Goal: Check status: Check status

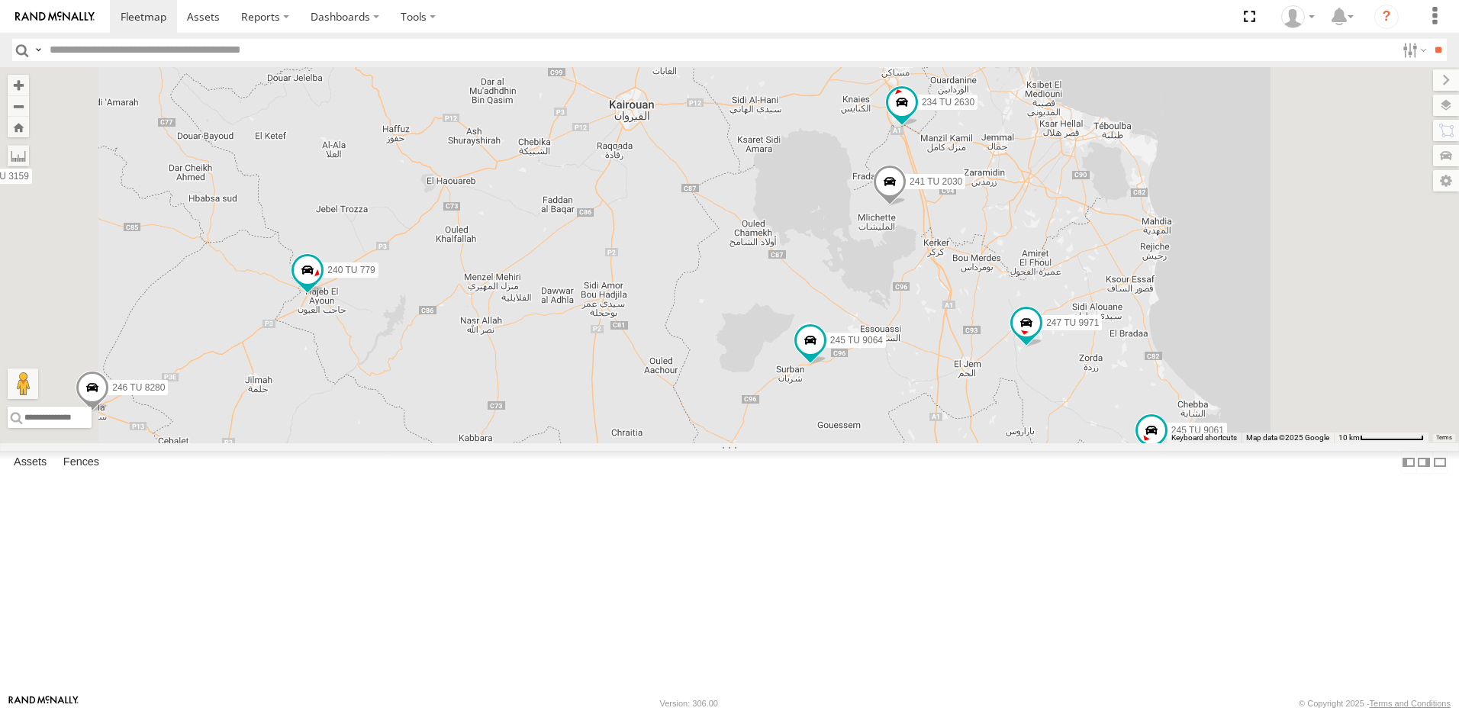
drag, startPoint x: 1217, startPoint y: 506, endPoint x: 1044, endPoint y: 500, distance: 172.6
click at [1044, 443] on div "245 TU 4334 231 TU 3159 246 TU 8280 241 TU 2031 245 TU 9060 240 TU 779 246 TU 8…" at bounding box center [729, 255] width 1459 height 376
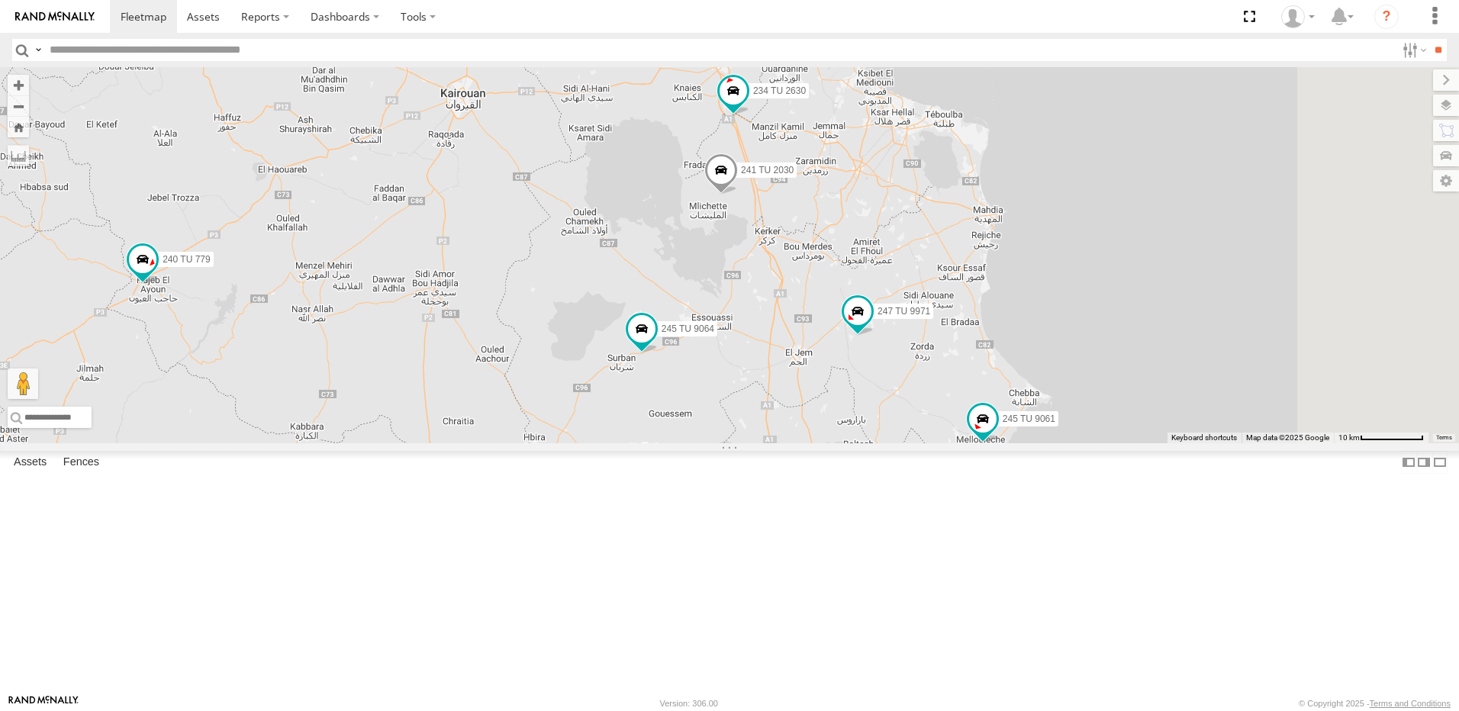
drag, startPoint x: 690, startPoint y: 371, endPoint x: 777, endPoint y: 450, distance: 117.8
click at [777, 443] on div "245 TU 4334 231 TU 3159 246 TU 8280 241 TU 2031 245 TU 9060 240 TU 779 246 TU 8…" at bounding box center [729, 255] width 1459 height 376
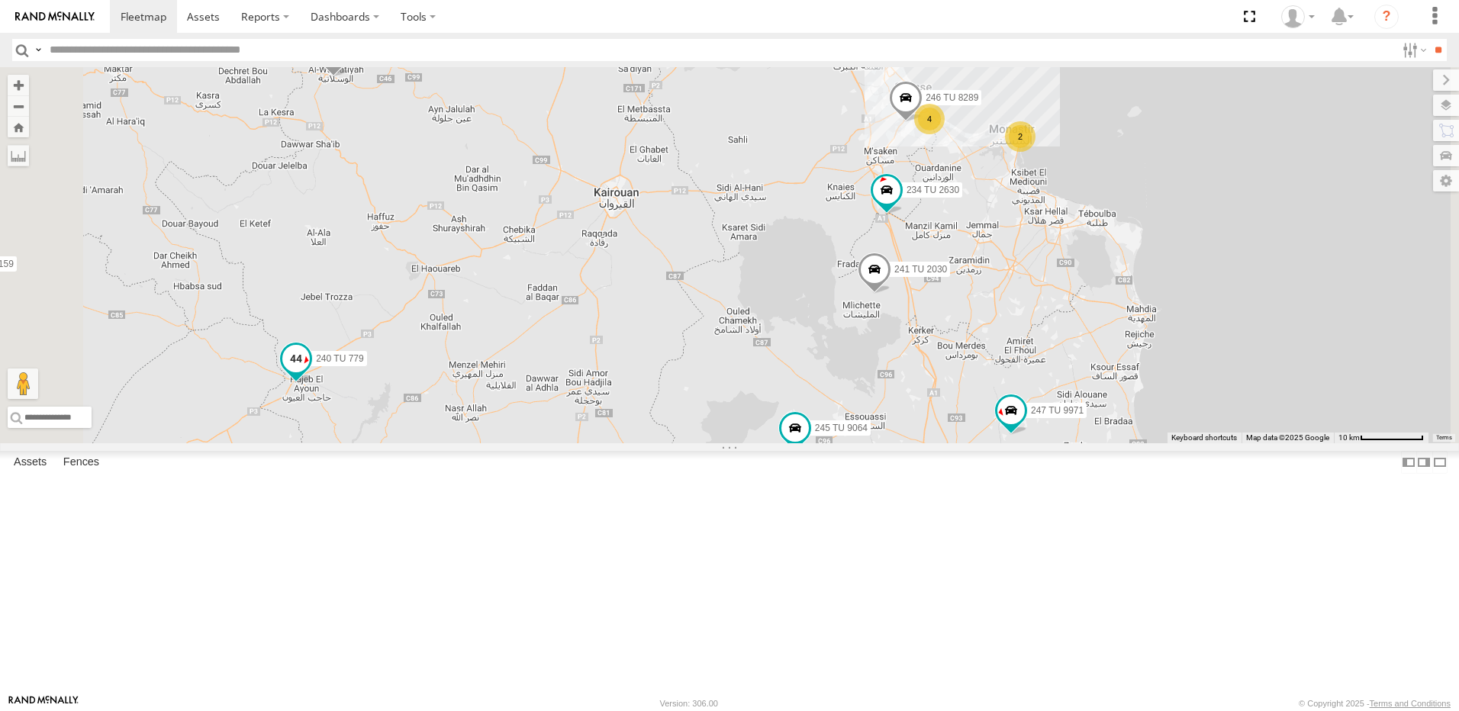
click at [310, 372] on span at bounding box center [295, 357] width 27 height 27
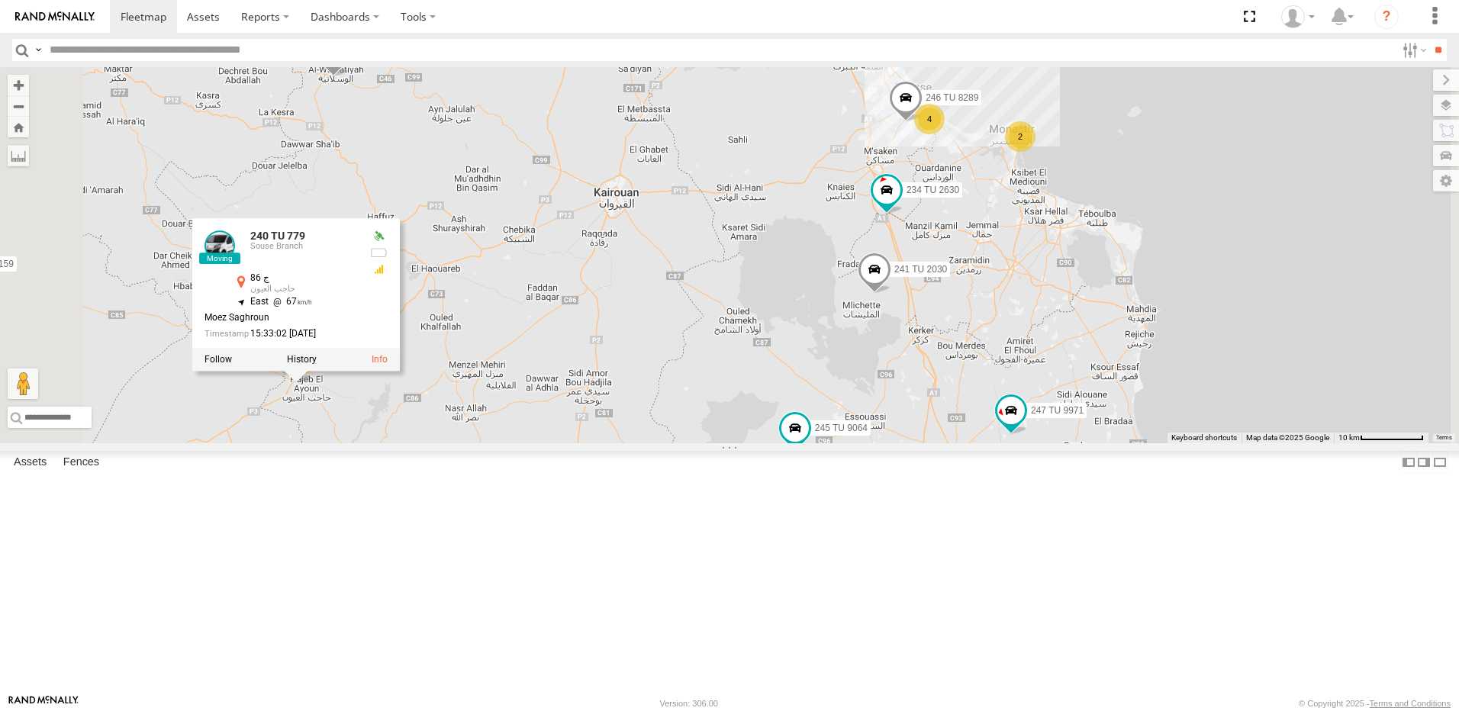
click at [627, 318] on div "245 TU 4334 231 TU 3159 246 TU 8280 241 TU 2031 245 TU 9060 240 TU 779 246 TU 8…" at bounding box center [729, 255] width 1459 height 376
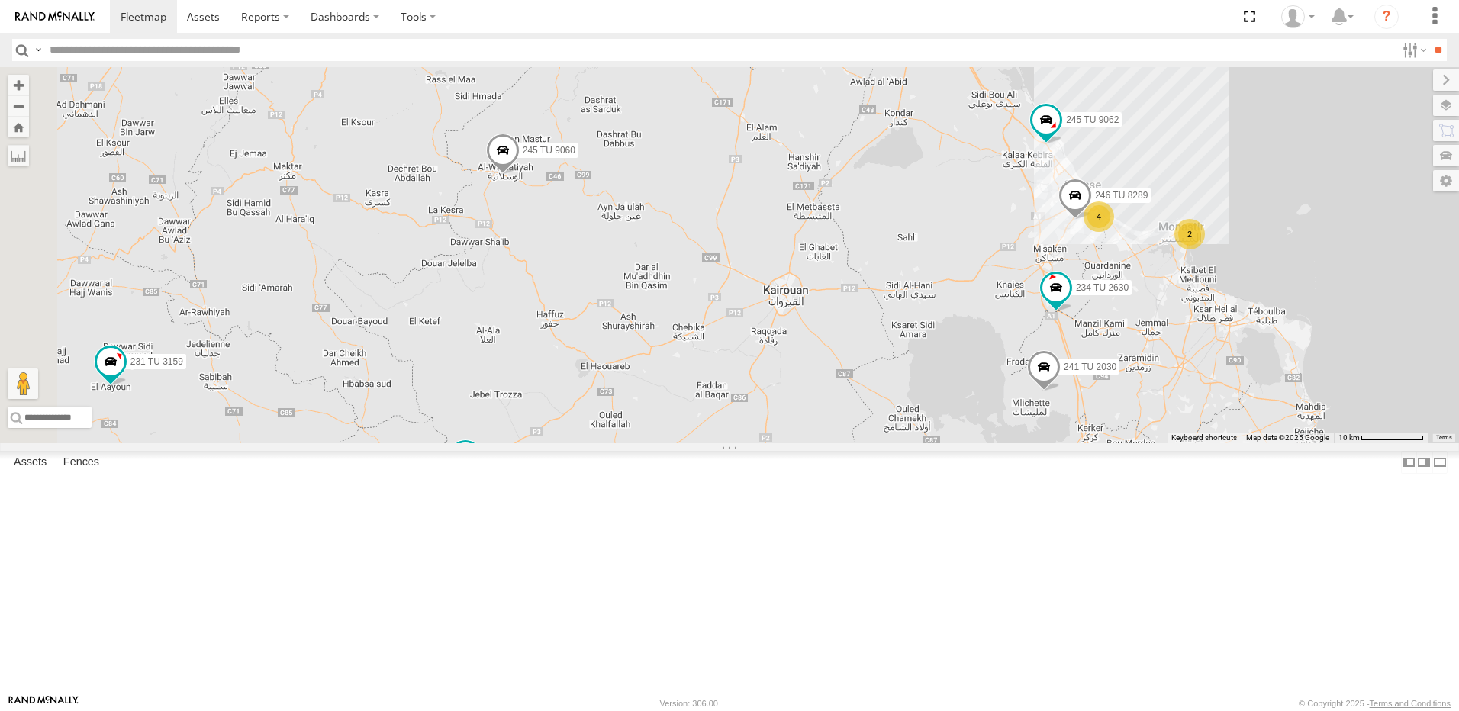
drag, startPoint x: 626, startPoint y: 313, endPoint x: 801, endPoint y: 382, distance: 187.8
click at [806, 418] on div "245 TU 4334 231 TU 3159 246 TU 8280 241 TU 2031 245 TU 9060 240 TU 779 246 TU 8…" at bounding box center [729, 255] width 1459 height 376
click at [579, 156] on label "245 TU 9060" at bounding box center [545, 148] width 68 height 15
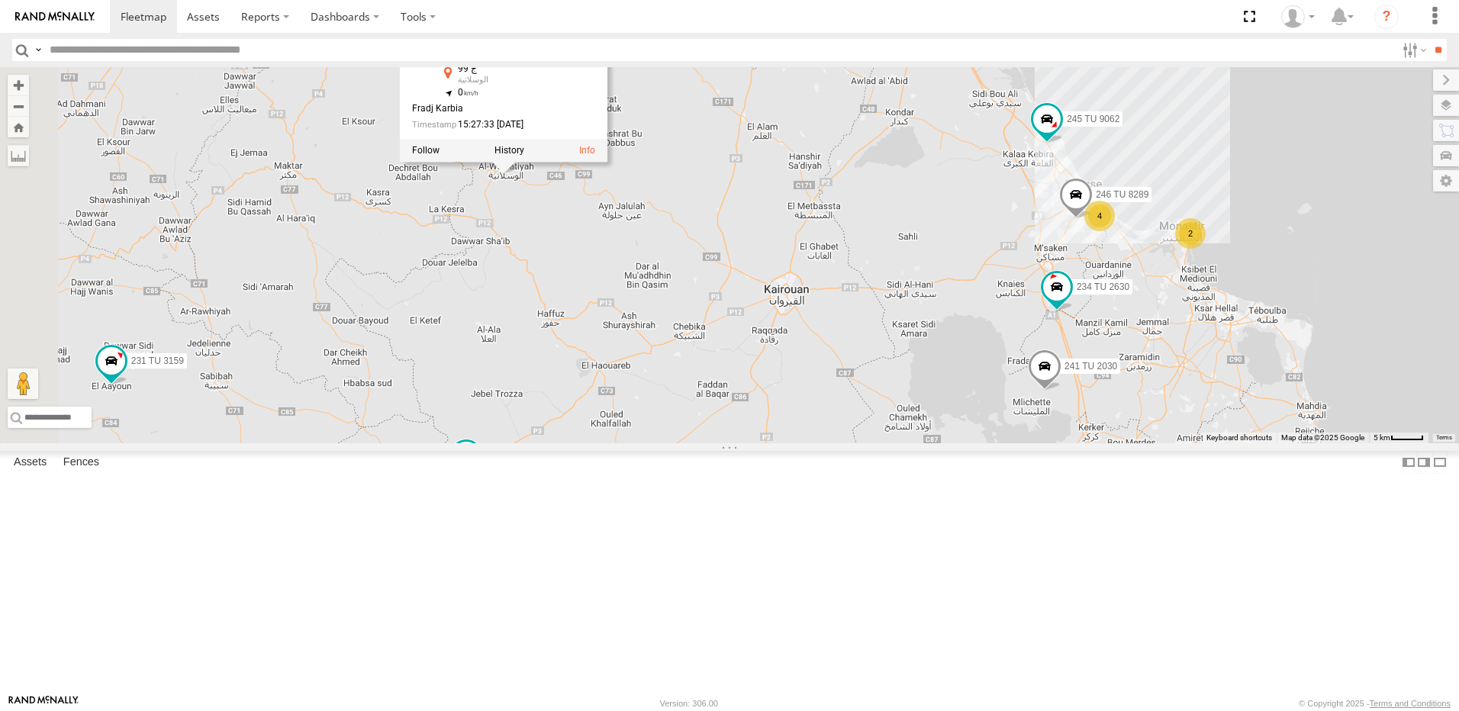
click at [836, 366] on div "245 TU 4334 231 TU 3159 246 TU 8280 241 TU 2031 245 TU 9060 240 TU 779 246 TU 8…" at bounding box center [729, 255] width 1459 height 376
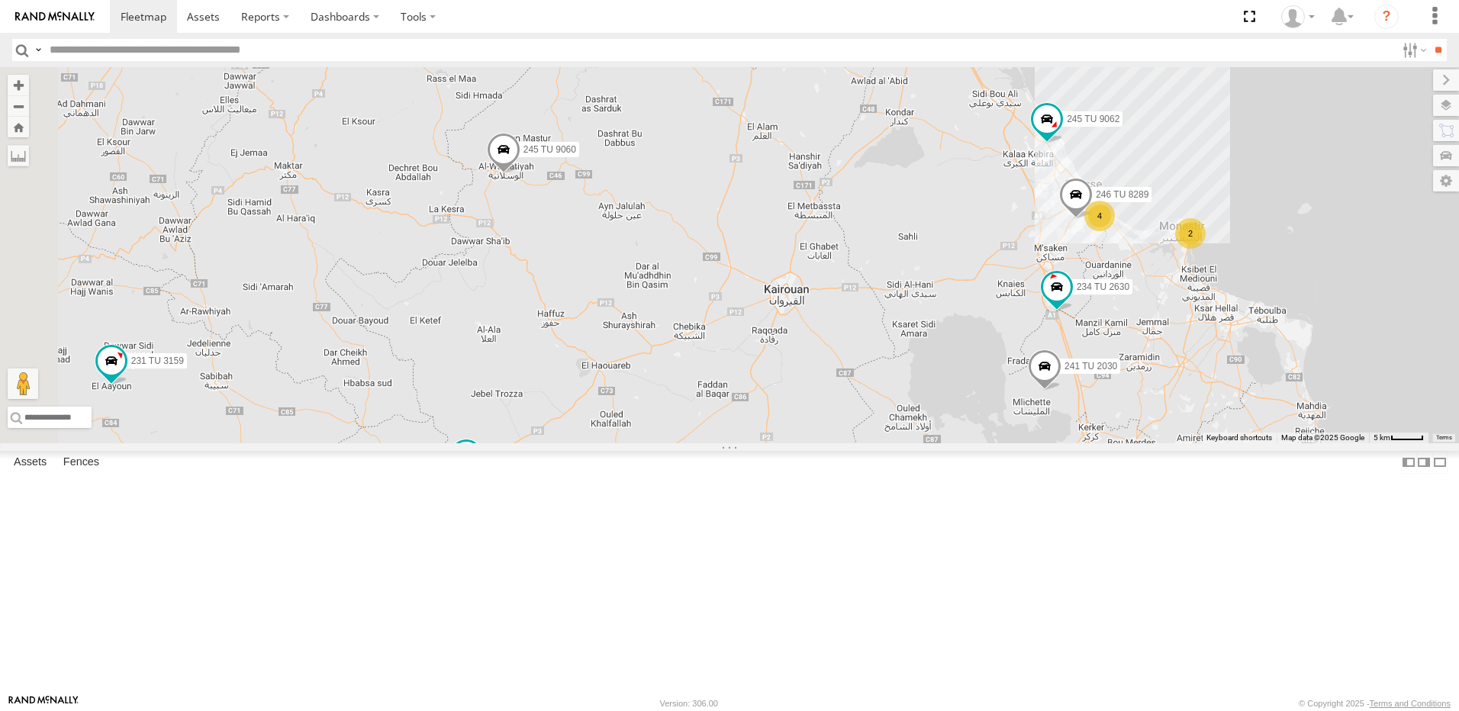
drag, startPoint x: 922, startPoint y: 506, endPoint x: 644, endPoint y: 373, distance: 307.9
click at [644, 373] on div "245 TU 4334 231 TU 3159 246 TU 8280 241 TU 2031 245 TU 9060 240 TU 779 246 TU 8…" at bounding box center [729, 255] width 1459 height 376
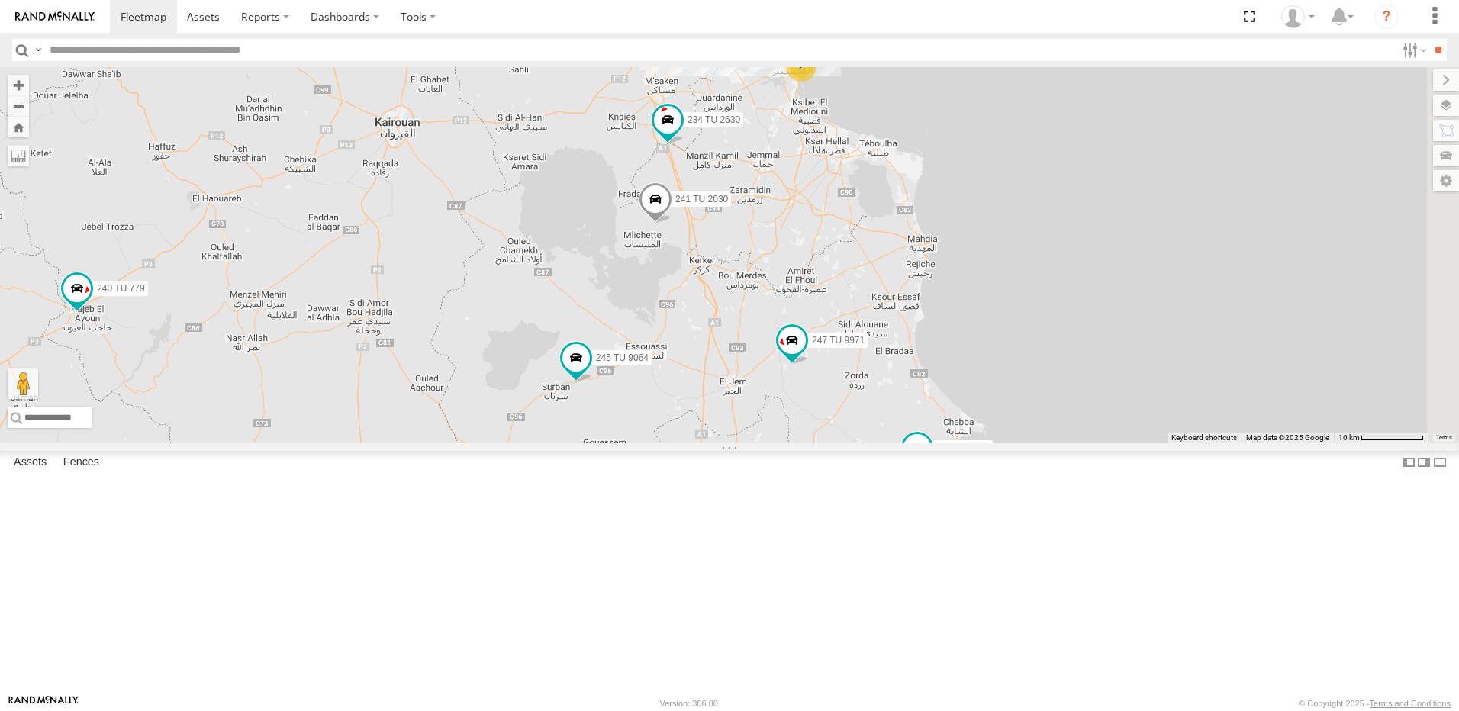
click at [672, 224] on span at bounding box center [656, 202] width 34 height 41
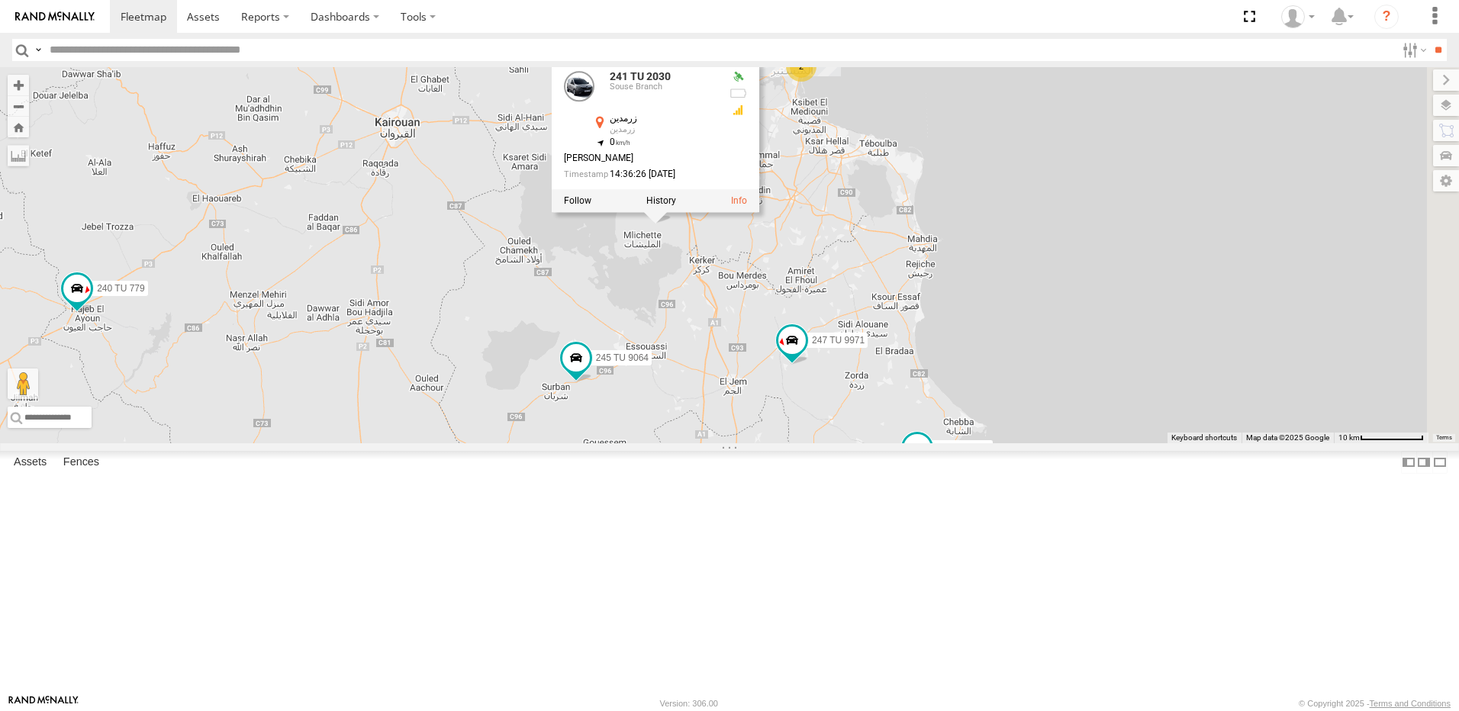
drag, startPoint x: 649, startPoint y: 352, endPoint x: 876, endPoint y: 361, distance: 226.9
click at [650, 352] on div "245 TU 4334 231 TU 3159 246 TU 8280 241 TU 2031 245 TU 9060 240 TU 779 246 TU 8…" at bounding box center [729, 255] width 1459 height 376
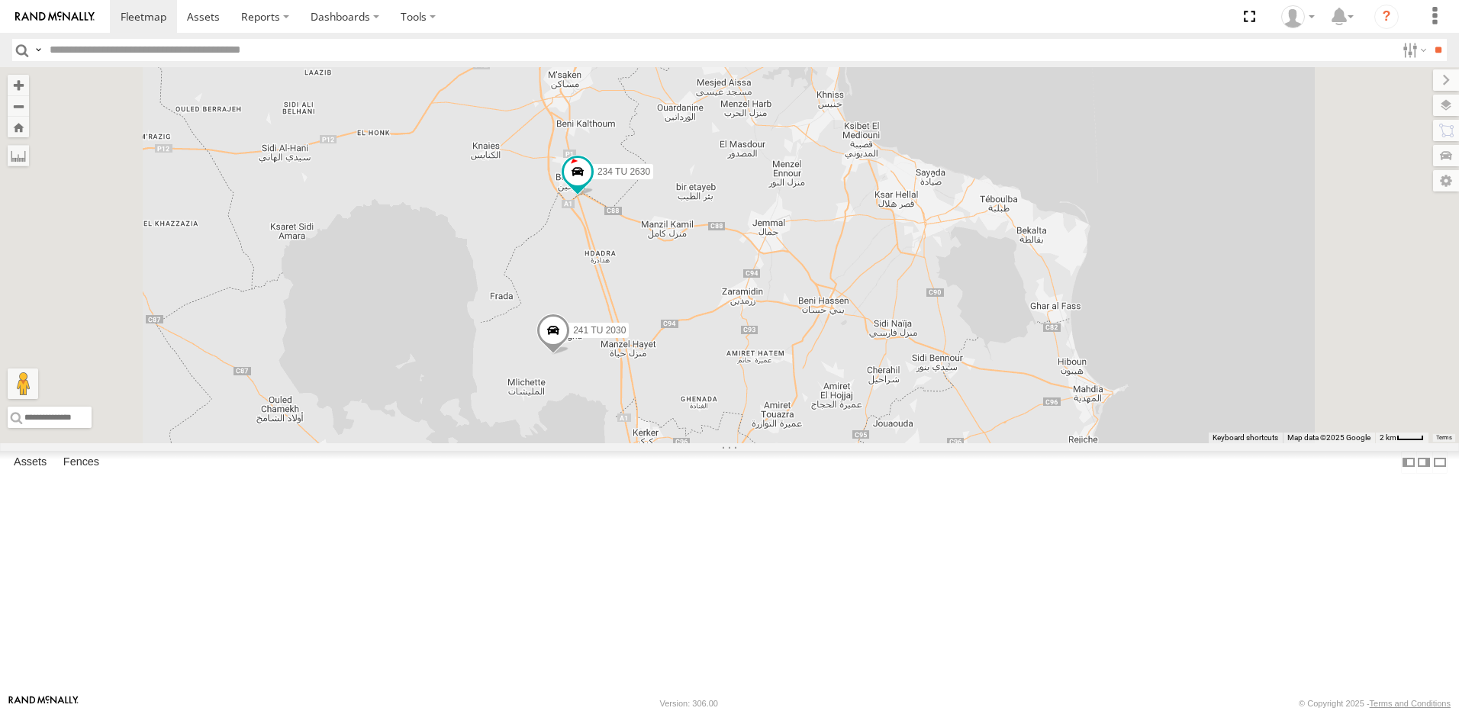
drag, startPoint x: 852, startPoint y: 433, endPoint x: 851, endPoint y: 440, distance: 7.7
click at [851, 440] on div "245 TU 4334 231 TU 3159 246 TU 8280 241 TU 2031 245 TU 9060 240 TU 779 246 TU 8…" at bounding box center [729, 255] width 1459 height 376
click at [755, 283] on div "245 TU 4334 231 TU 3159 246 TU 8280 241 TU 2031 245 TU 9060 240 TU 779 246 TU 8…" at bounding box center [729, 255] width 1459 height 376
click at [591, 192] on span at bounding box center [576, 178] width 27 height 27
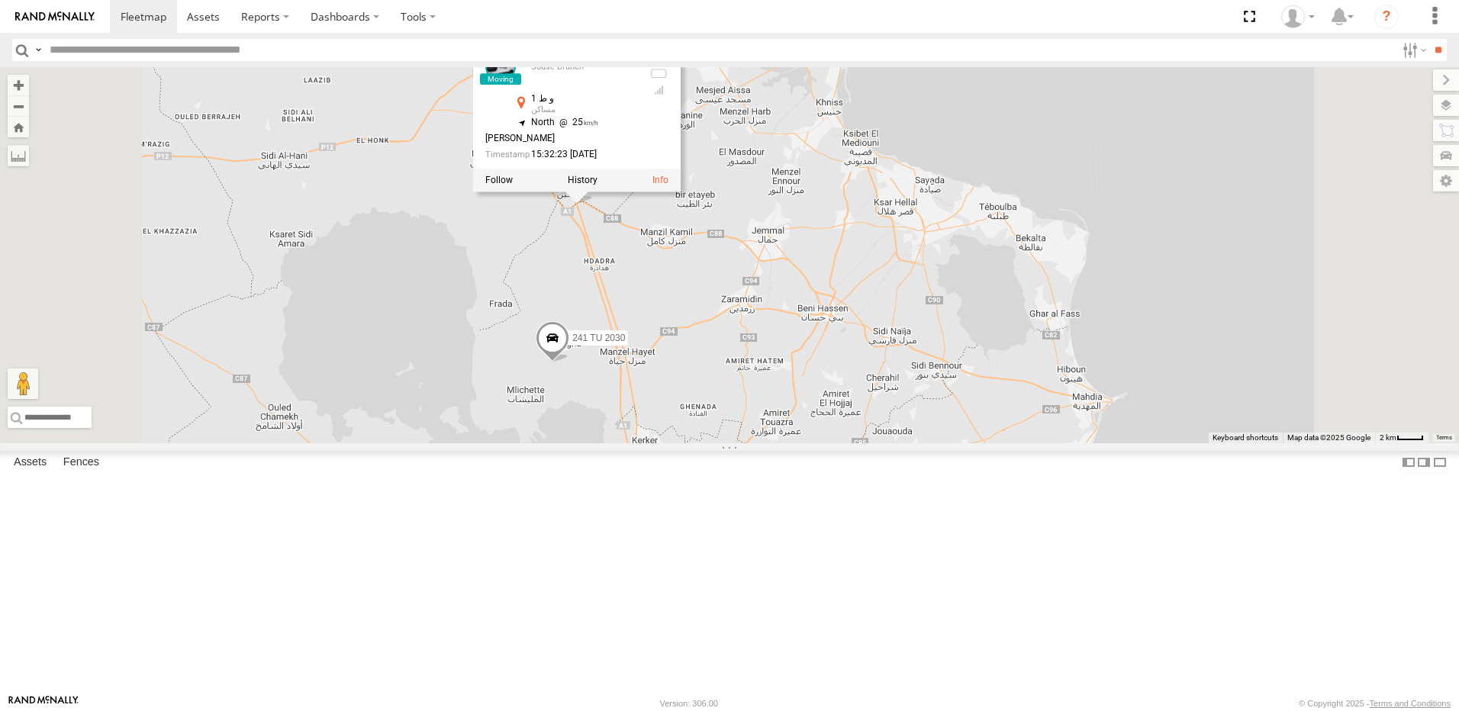
click at [705, 362] on div "245 TU 4334 231 TU 3159 246 TU 8280 241 TU 2031 245 TU 9060 240 TU 779 246 TU 8…" at bounding box center [729, 255] width 1459 height 376
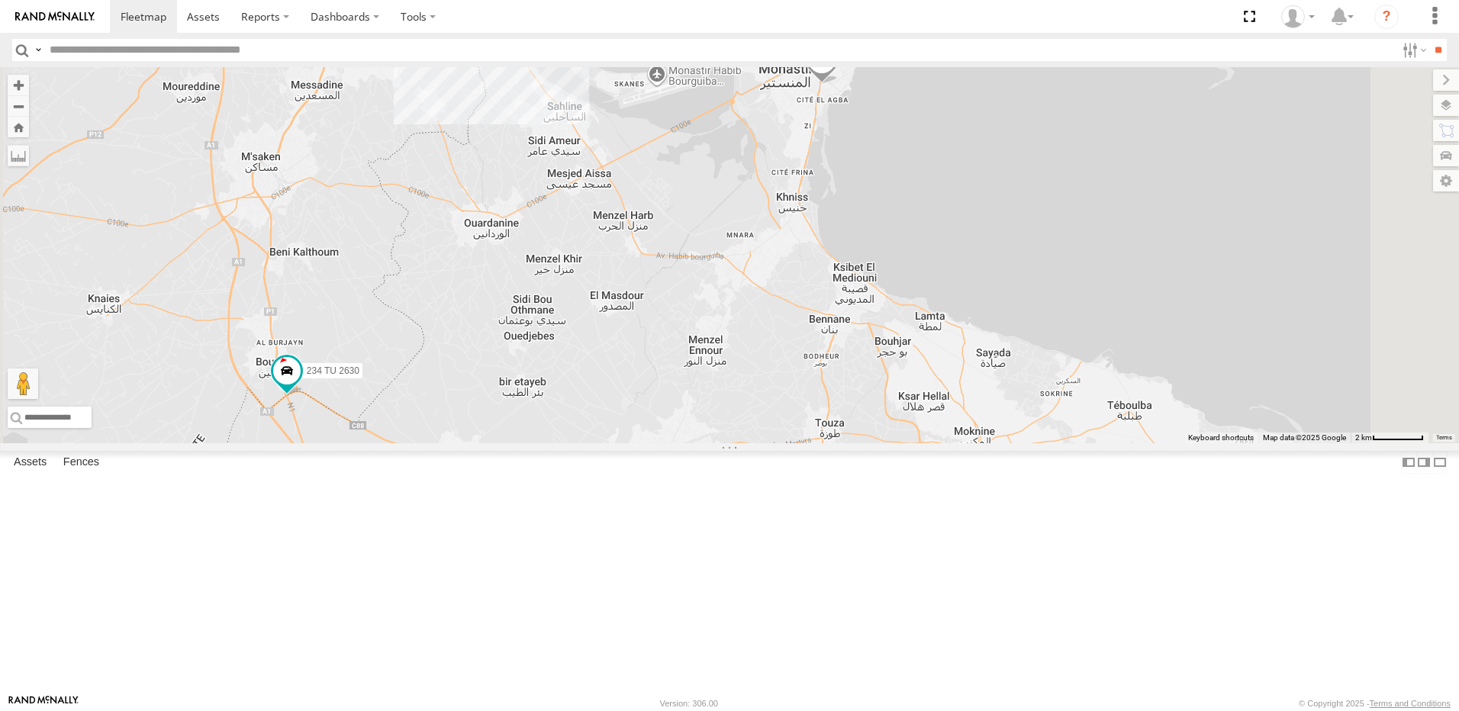
drag, startPoint x: 969, startPoint y: 294, endPoint x: 939, endPoint y: 316, distance: 37.1
click at [939, 316] on div "245 TU 4334 231 TU 3159 246 TU 8280 241 TU 2031 245 TU 9060 240 TU 779 246 TU 8…" at bounding box center [729, 255] width 1459 height 376
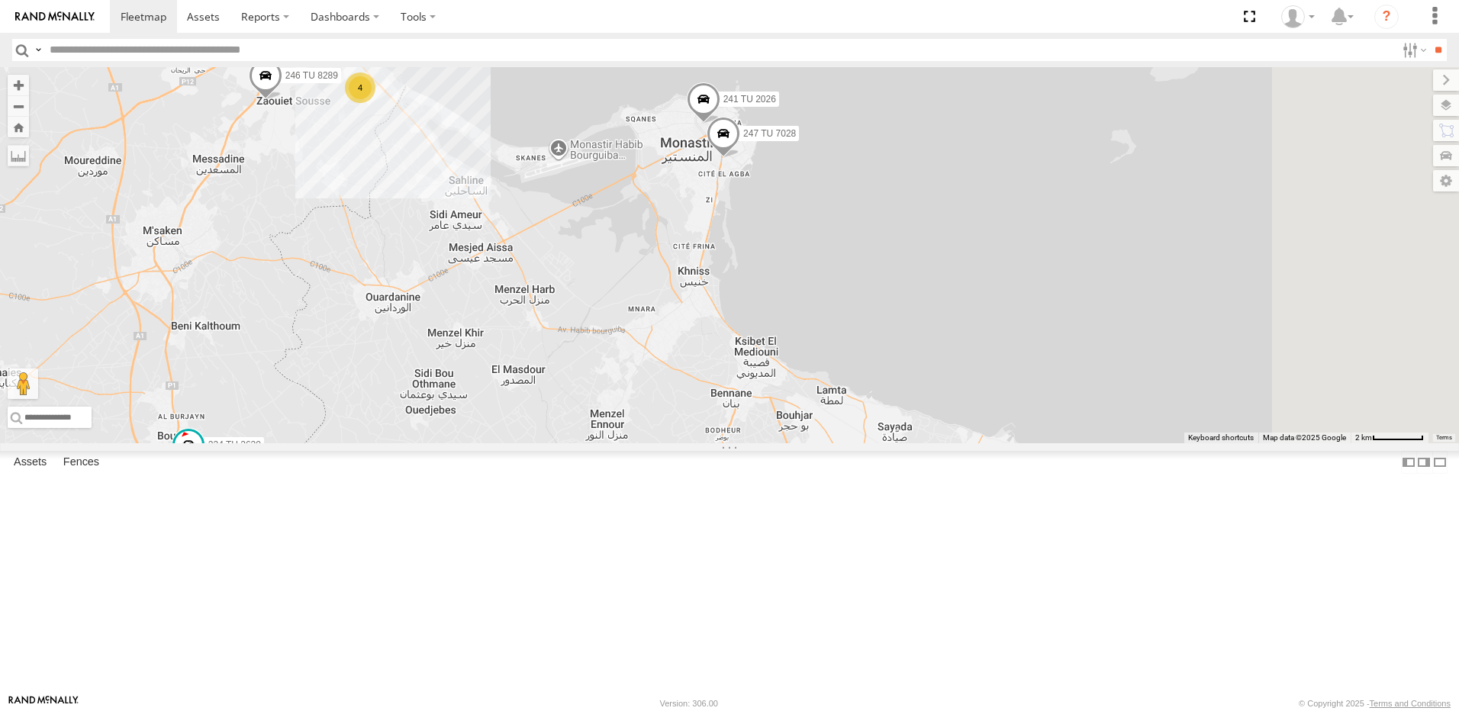
drag, startPoint x: 786, startPoint y: 353, endPoint x: 790, endPoint y: 346, distance: 7.9
click at [790, 349] on div "245 TU 4334 231 TU 3159 246 TU 8280 241 TU 2031 245 TU 9060 240 TU 779 246 TU 8…" at bounding box center [729, 255] width 1459 height 376
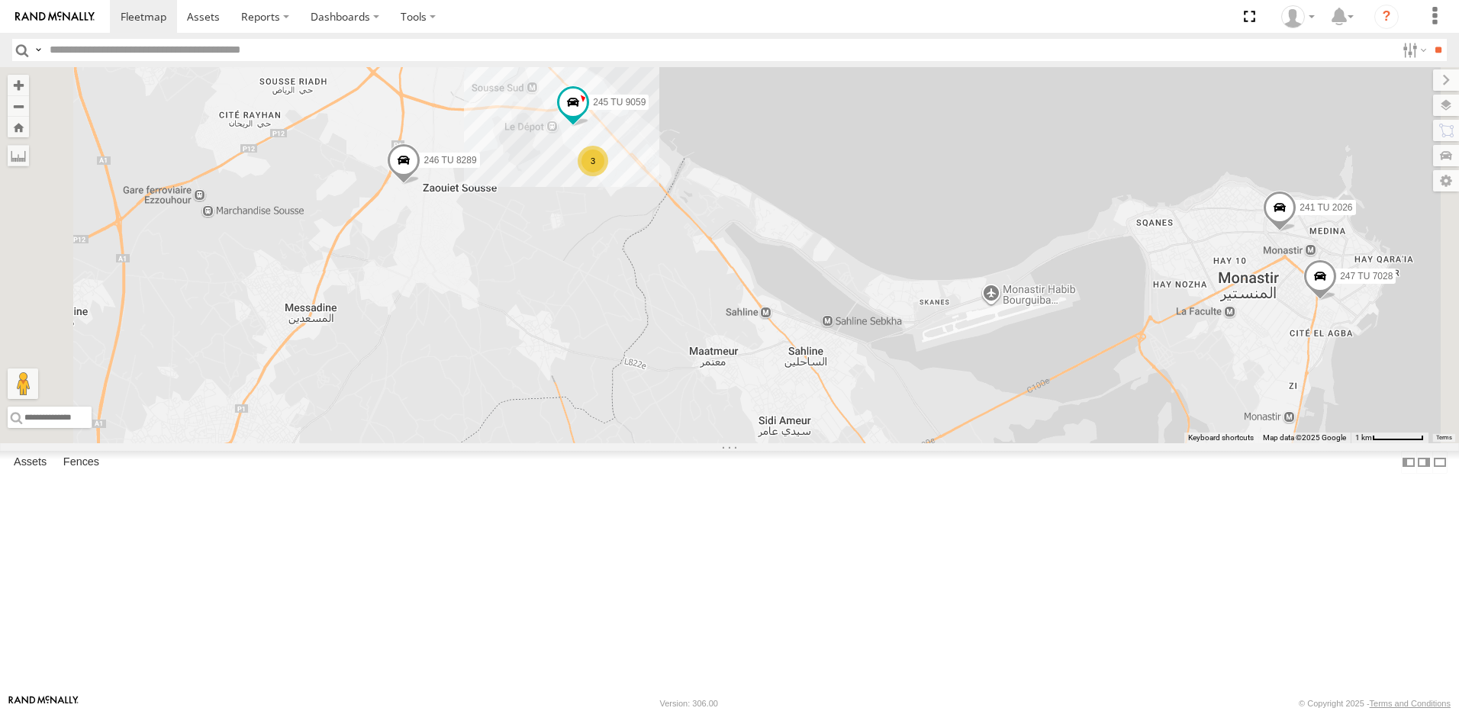
click at [608, 176] on div "3" at bounding box center [593, 161] width 31 height 31
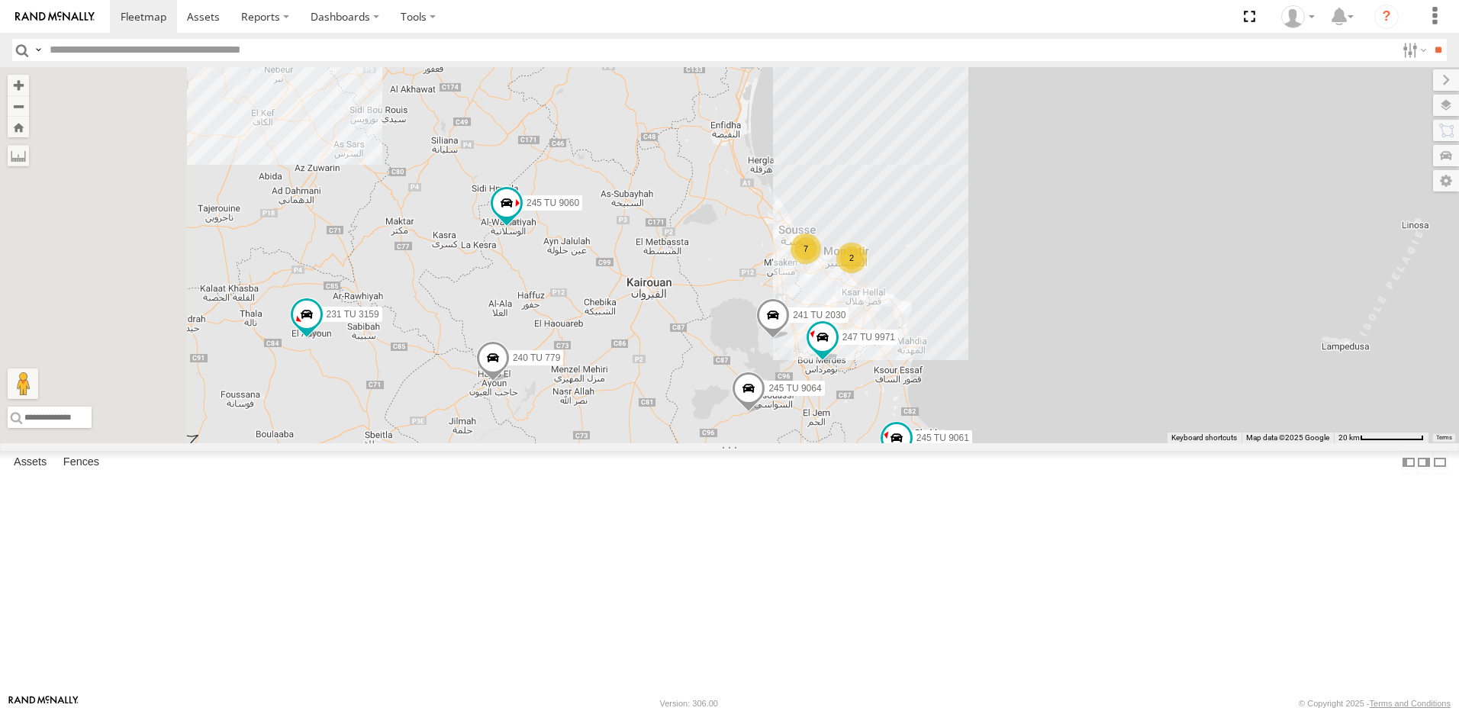
drag, startPoint x: 585, startPoint y: 401, endPoint x: 749, endPoint y: 441, distance: 168.1
click at [749, 441] on div "231 TU 3159 245 TU 9061 245 TU 9060 240 TU 779 246 TU 8285 241 TU 2030 245 TU 4…" at bounding box center [729, 255] width 1459 height 376
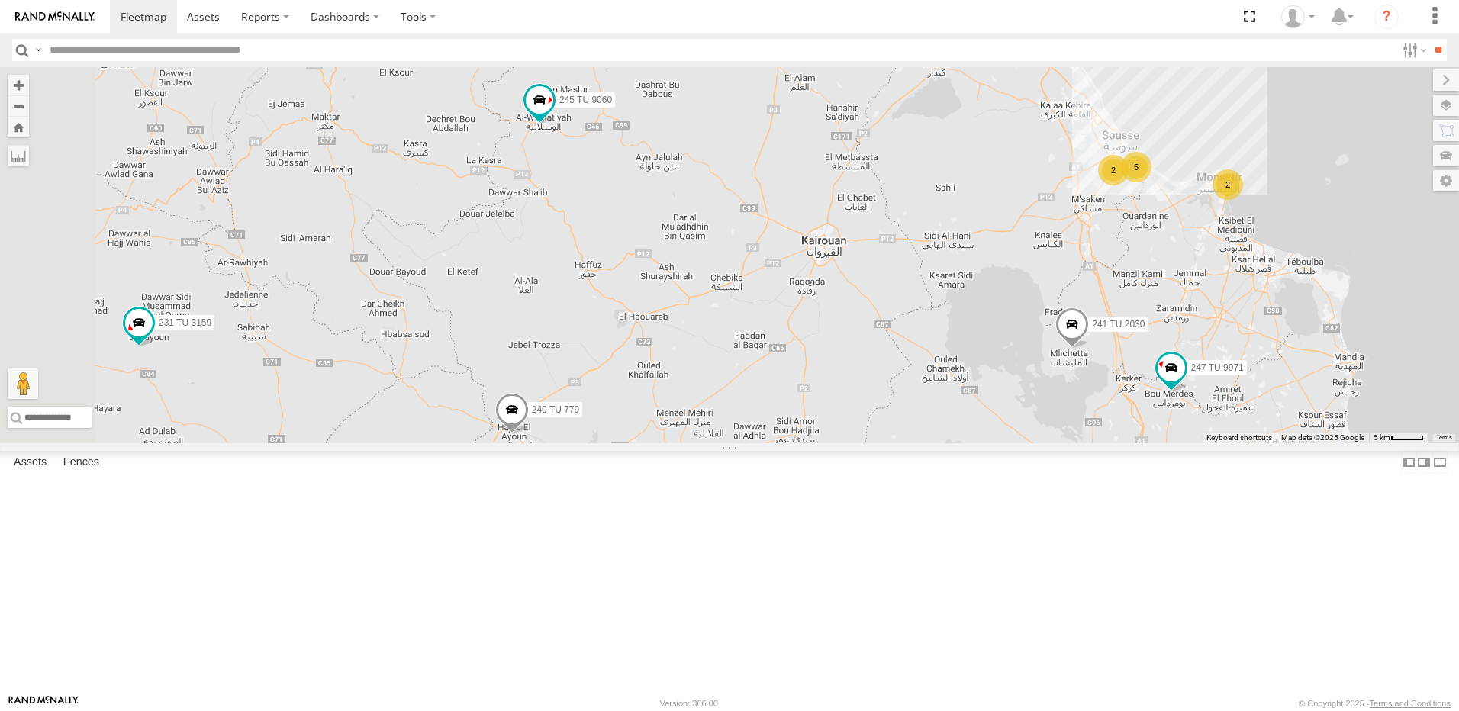
click at [529, 433] on span at bounding box center [512, 412] width 34 height 41
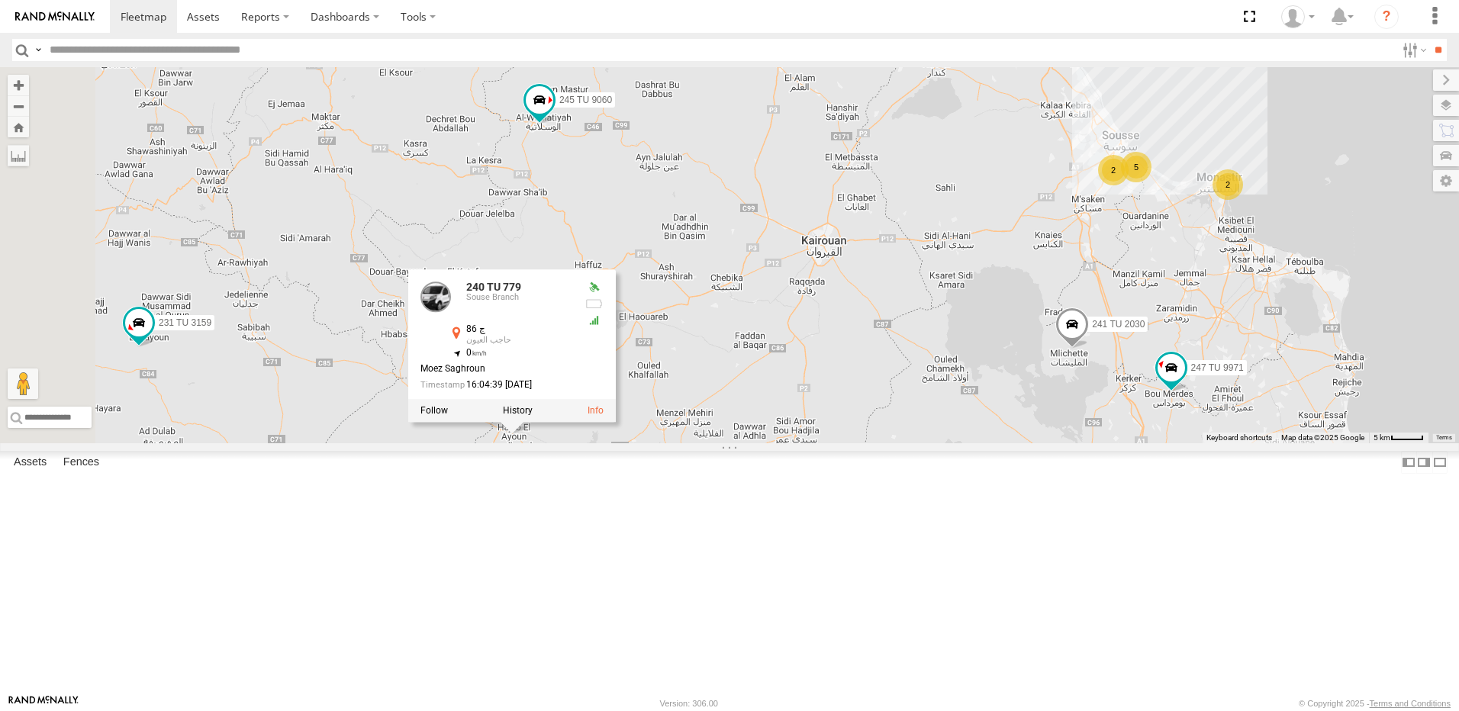
click at [587, 443] on div "231 TU 3159 245 TU 9061 245 TU 9060 240 TU 779 246 TU 8285 241 TU 2030 245 TU 4…" at bounding box center [729, 255] width 1459 height 376
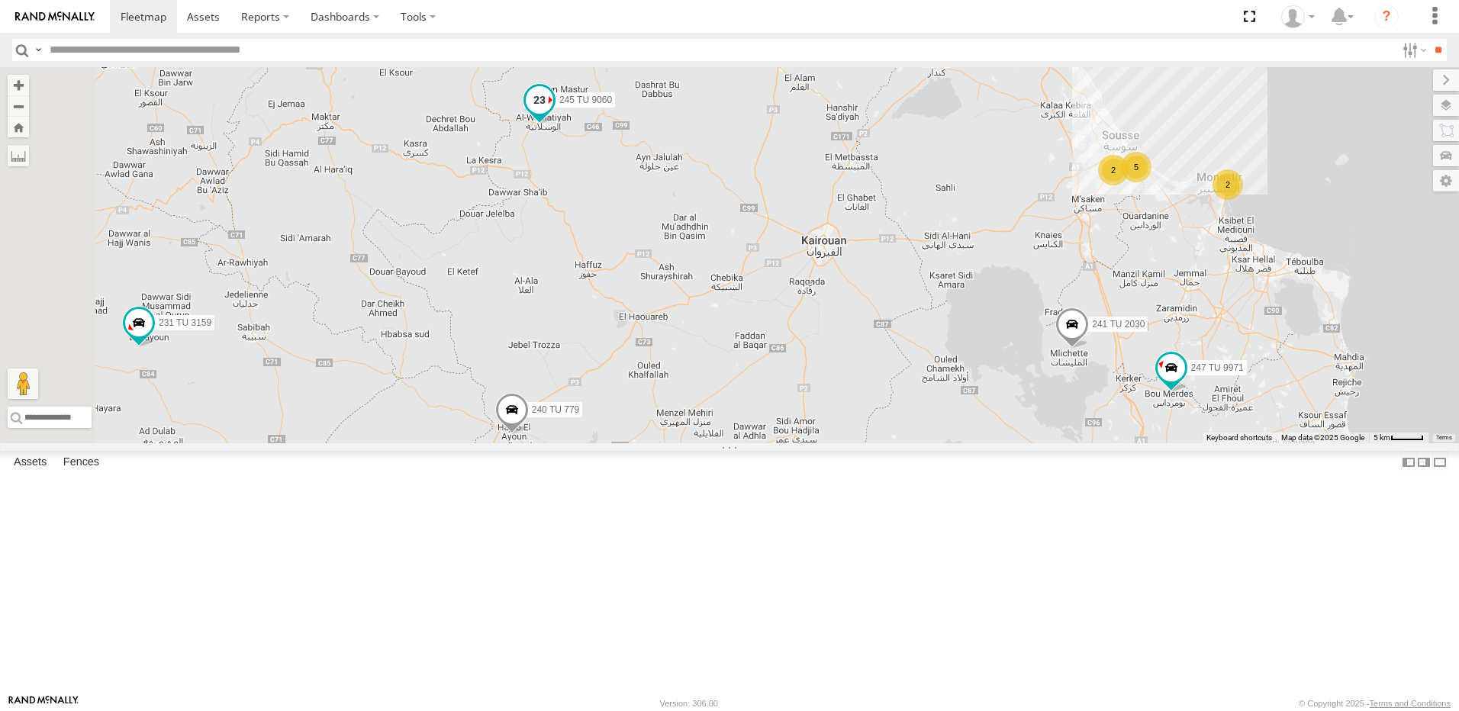
click at [553, 114] on span at bounding box center [539, 99] width 27 height 27
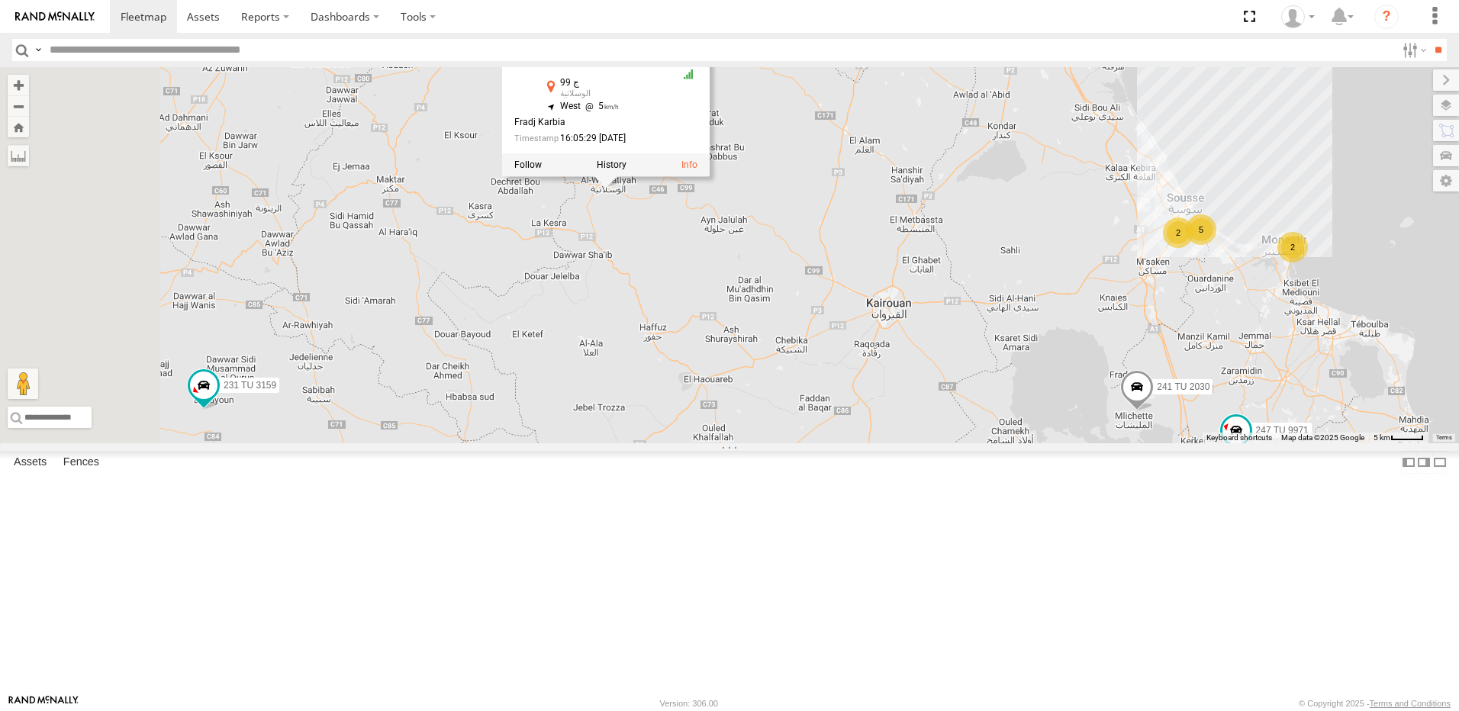
click at [886, 443] on div "231 TU 3159 245 TU 9061 245 TU 9060 240 TU 779 246 TU 8285 241 TU 2030 245 TU 4…" at bounding box center [729, 255] width 1459 height 376
click at [888, 401] on div "231 TU 3159 245 TU 9061 245 TU 9060 240 TU 779 246 TU 8285 241 TU 2030 245 TU 4…" at bounding box center [729, 255] width 1459 height 376
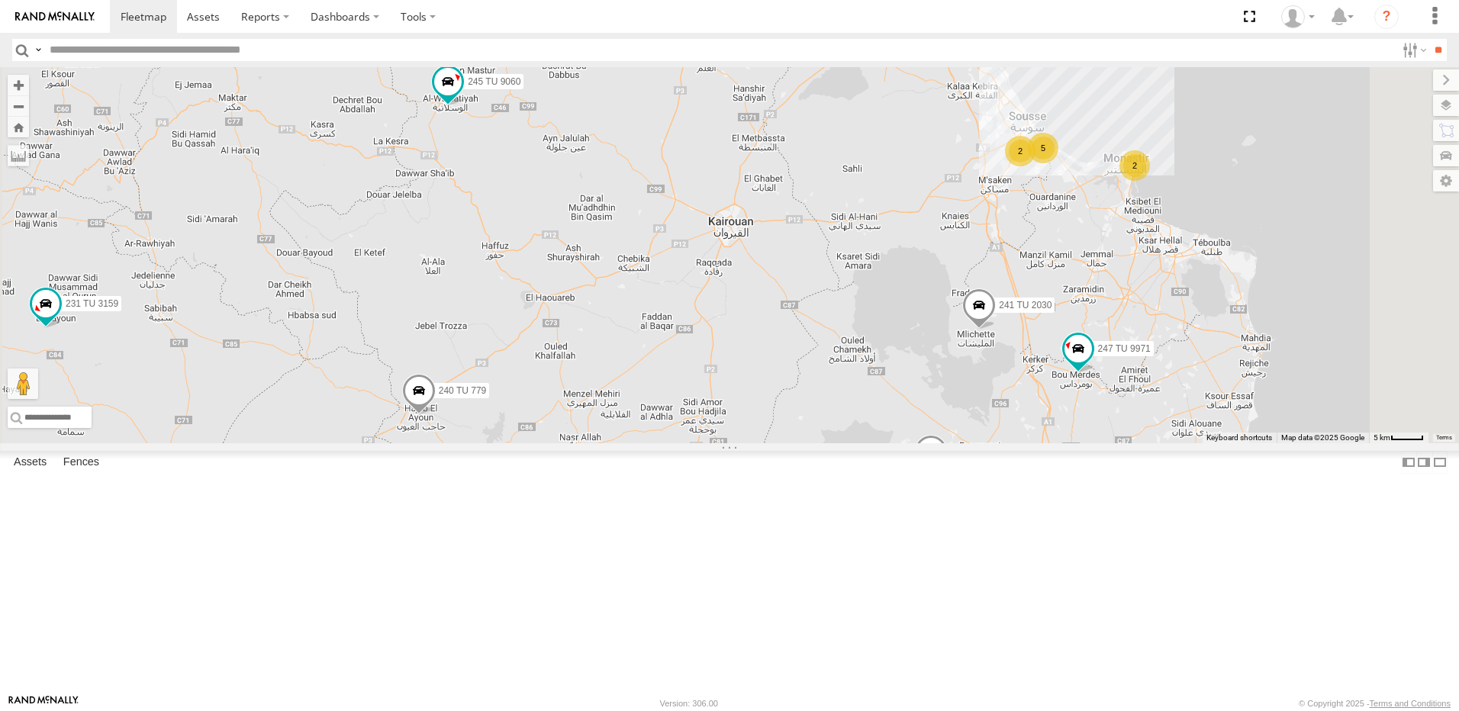
drag, startPoint x: 1049, startPoint y: 504, endPoint x: 886, endPoint y: 422, distance: 181.9
click at [886, 422] on div "231 TU 3159 245 TU 9061 245 TU 9060 240 TU 779 246 TU 8285 241 TU 2030 245 TU 4…" at bounding box center [729, 255] width 1459 height 376
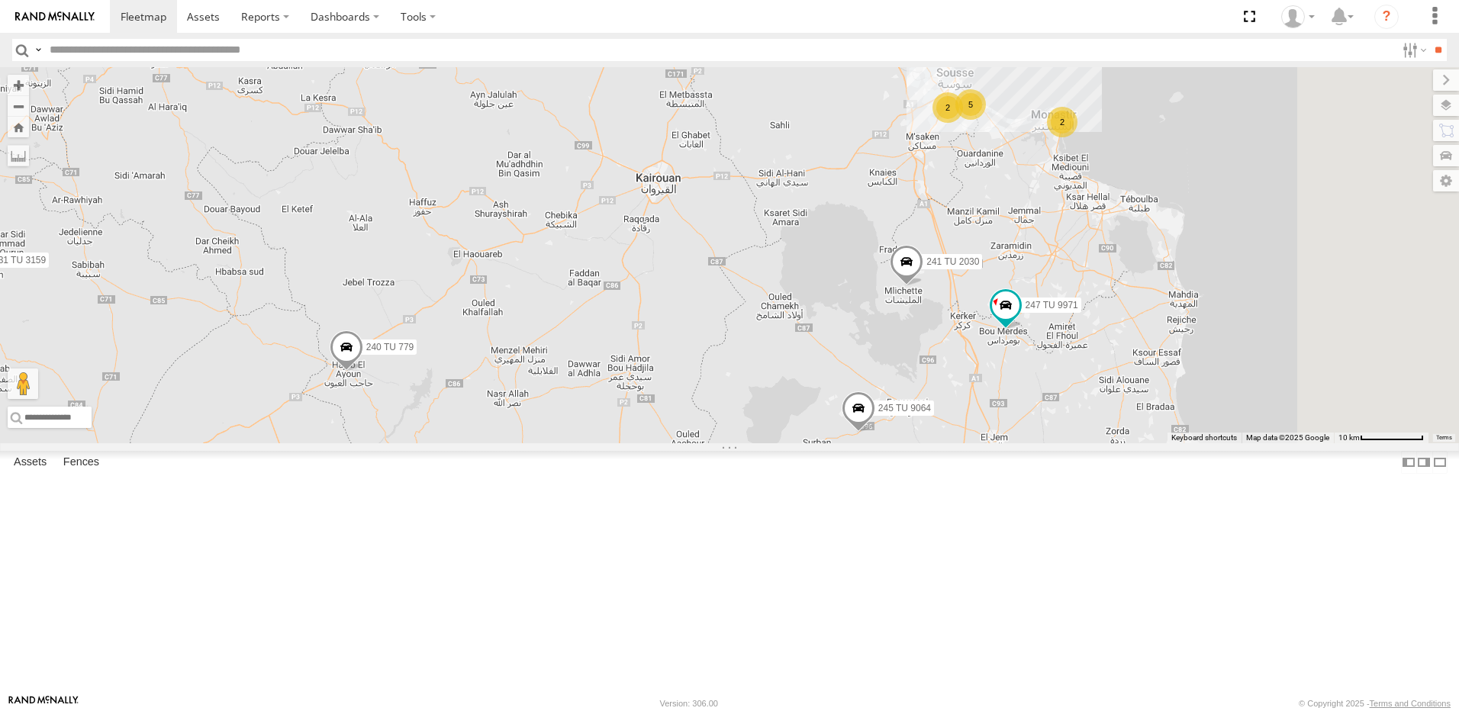
drag, startPoint x: 1004, startPoint y: 578, endPoint x: 925, endPoint y: 482, distance: 124.8
click at [934, 443] on div "231 TU 3159 245 TU 9061 245 TU 9060 240 TU 779 246 TU 8285 241 TU 2030 245 TU 4…" at bounding box center [729, 255] width 1459 height 376
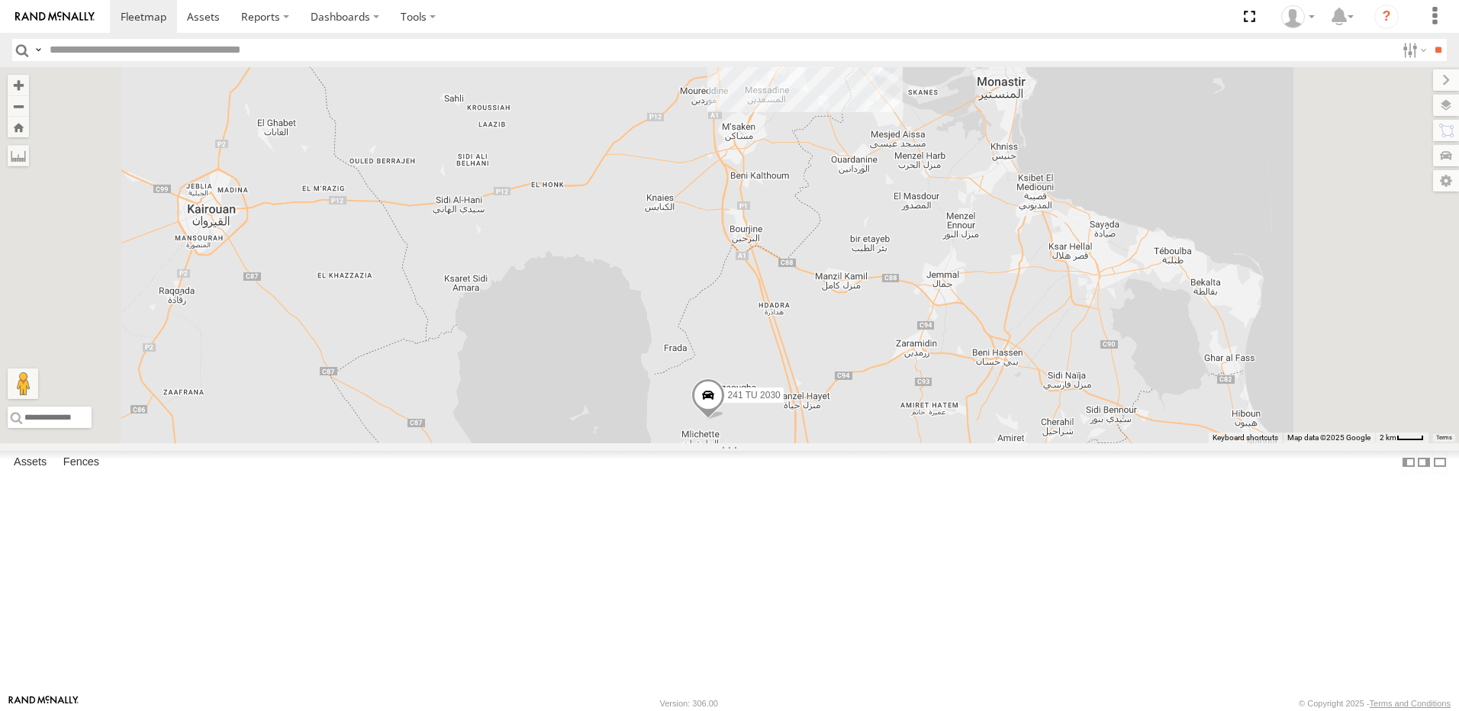
drag, startPoint x: 1078, startPoint y: 306, endPoint x: 1078, endPoint y: 526, distance: 219.8
click at [1078, 443] on div "231 TU 3159 245 TU 9061 245 TU 9060 240 TU 779 246 TU 8285 241 TU 2030 245 TU 4…" at bounding box center [729, 255] width 1459 height 376
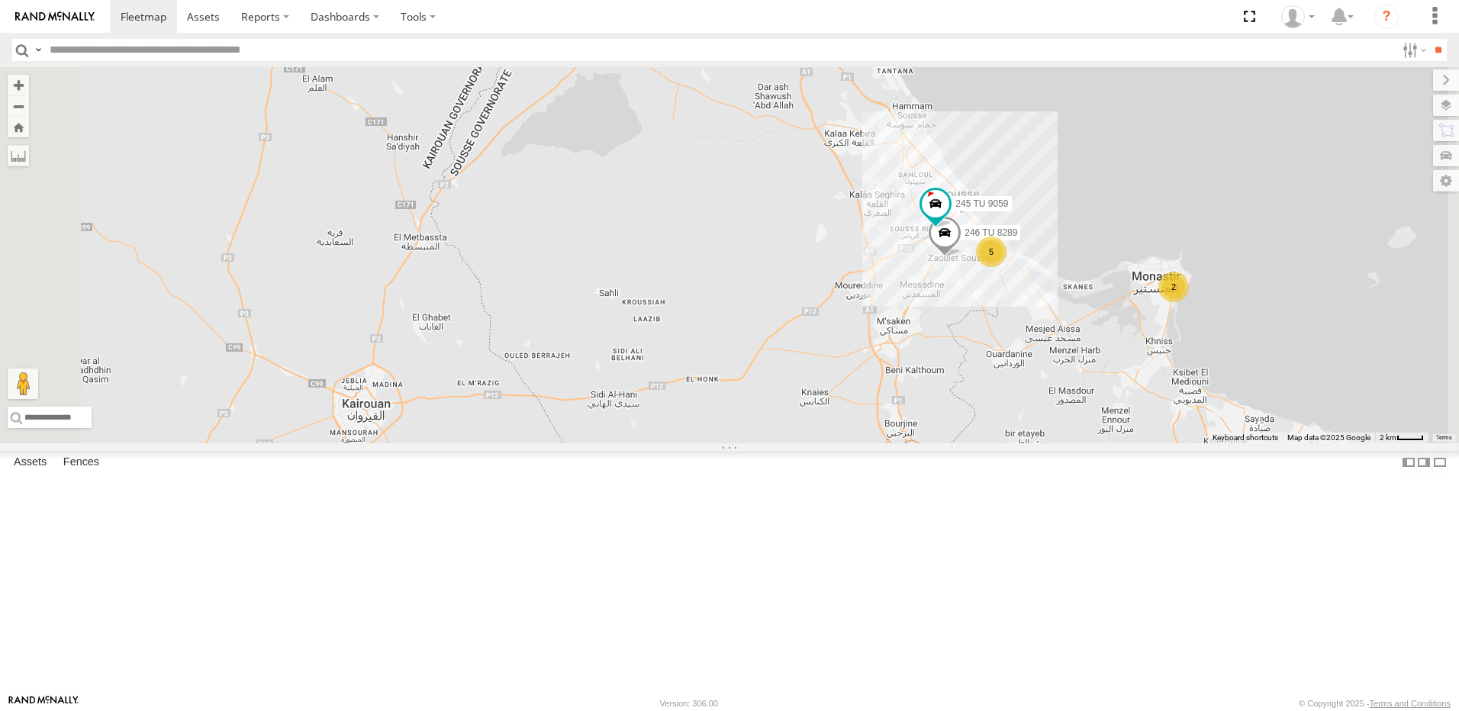
drag, startPoint x: 1061, startPoint y: 500, endPoint x: 1123, endPoint y: 558, distance: 84.8
click at [1123, 443] on div "231 TU 3159 245 TU 9061 245 TU 9060 240 TU 779 246 TU 8285 241 TU 2030 245 TU 4…" at bounding box center [729, 255] width 1459 height 376
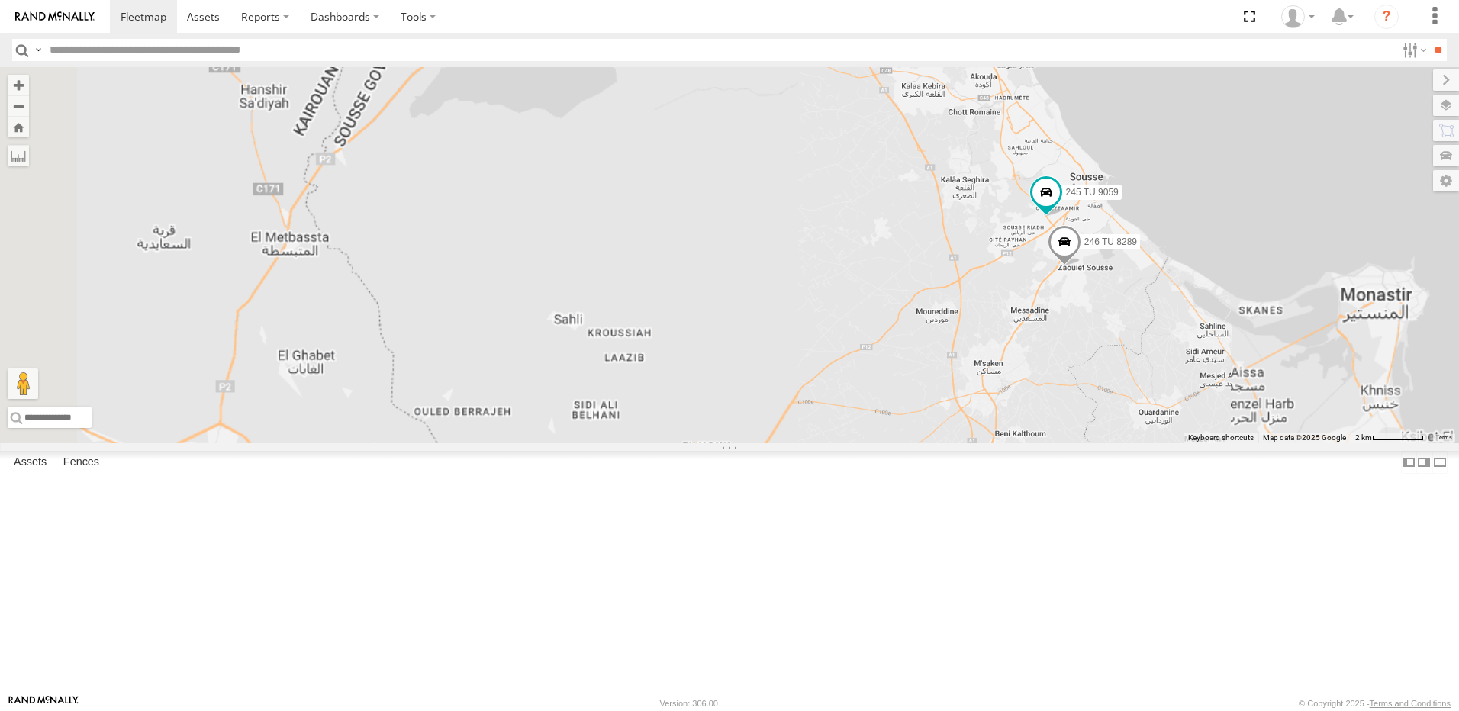
drag, startPoint x: 661, startPoint y: 483, endPoint x: 1019, endPoint y: 379, distance: 372.7
click at [1018, 392] on div "246 TU 8289 245 TU 9059" at bounding box center [729, 255] width 1459 height 376
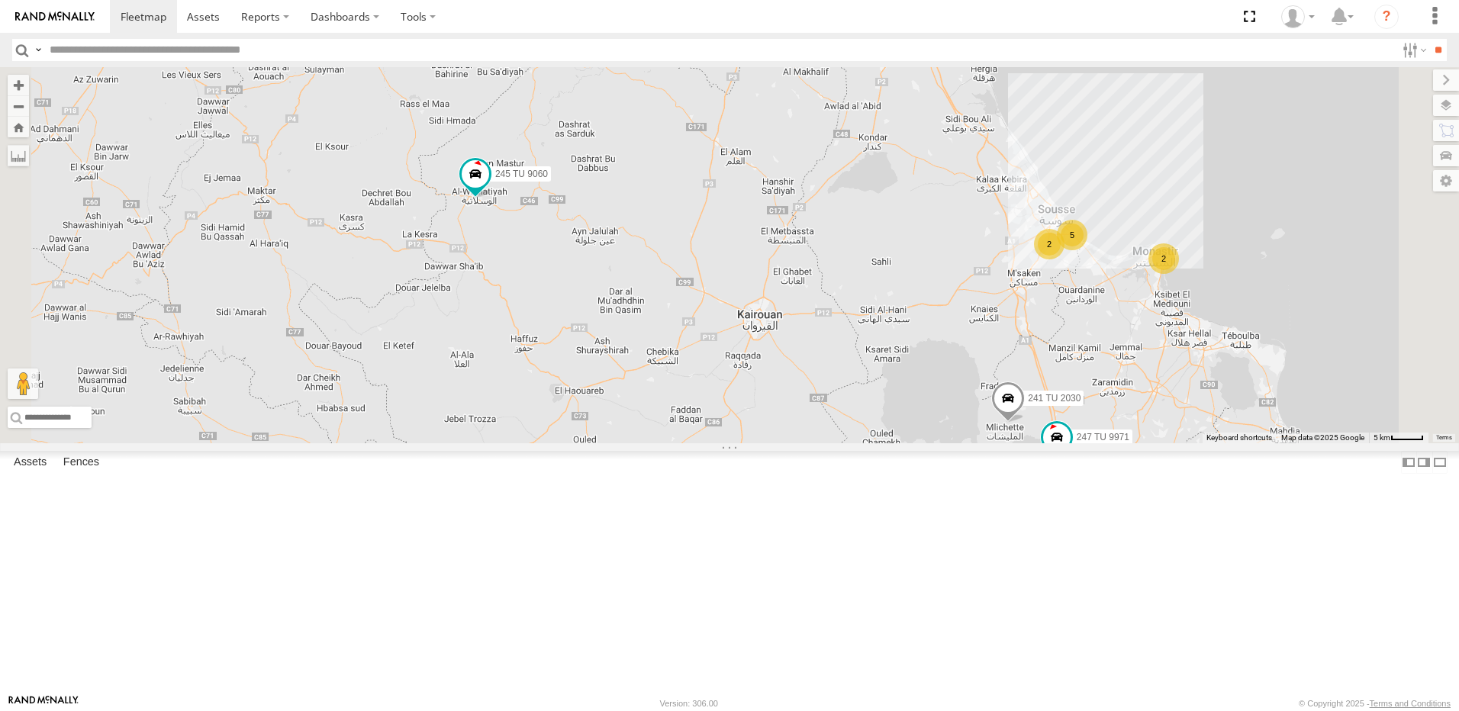
drag, startPoint x: 675, startPoint y: 472, endPoint x: 745, endPoint y: 462, distance: 71.0
click at [737, 443] on div "245 TU 9060 241 TU 2030 5 2 240 TU 779 247 TU 9971 2 245 TU 9064" at bounding box center [729, 255] width 1459 height 376
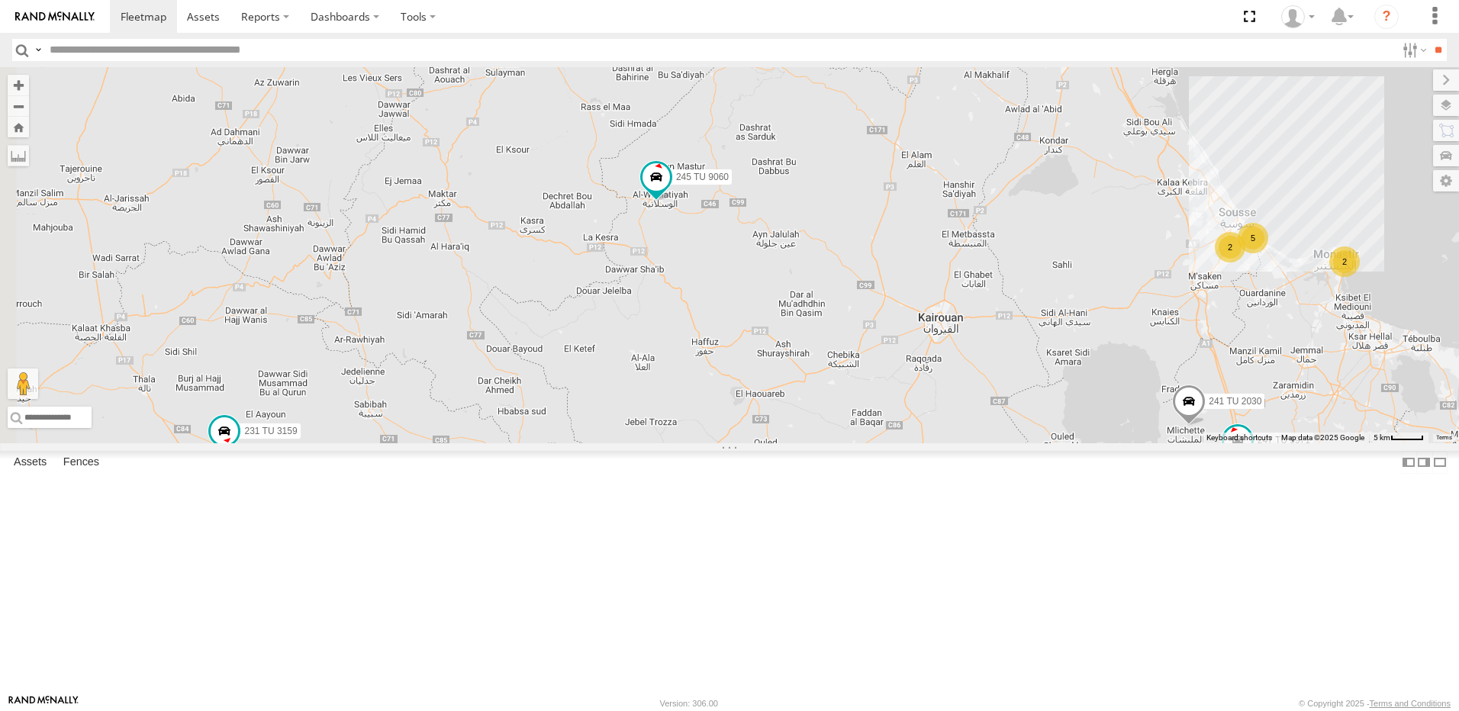
drag, startPoint x: 746, startPoint y: 539, endPoint x: 741, endPoint y: 432, distance: 106.9
click at [741, 432] on div "245 TU 9060 241 TU 2030 5 2 240 TU 779 247 TU 9971 2 245 TU 9064 231 TU 3159" at bounding box center [729, 255] width 1459 height 376
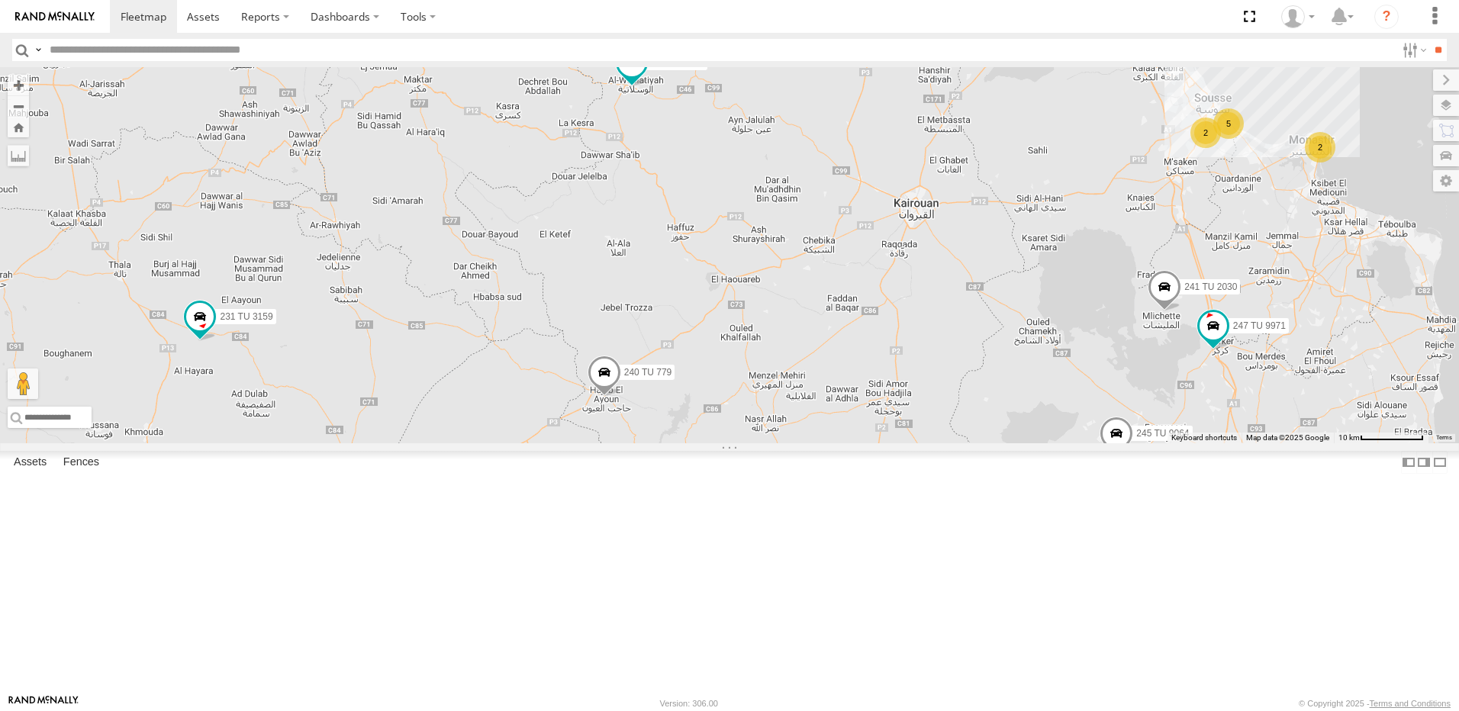
drag, startPoint x: 735, startPoint y: 415, endPoint x: 727, endPoint y: 429, distance: 16.1
click at [727, 429] on div "245 TU 9060 241 TU 2030 5 2 240 TU 779 247 TU 9971 2 245 TU 9064 231 TU 3159" at bounding box center [729, 255] width 1459 height 376
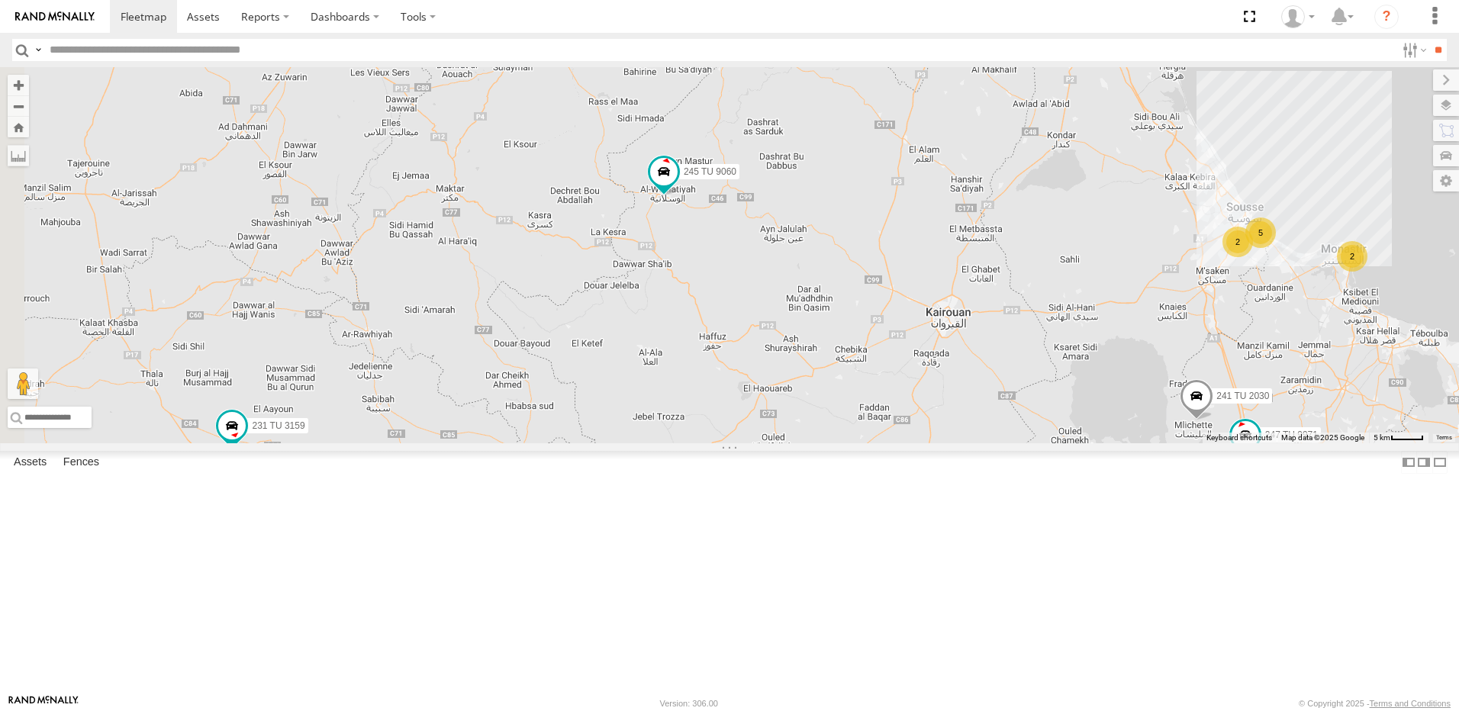
drag, startPoint x: 741, startPoint y: 342, endPoint x: 792, endPoint y: 427, distance: 99.0
click at [792, 427] on div "245 TU 9060 241 TU 2030 5 2 240 TU 779 247 TU 9971 2 245 TU 9064 231 TU 3159" at bounding box center [729, 255] width 1459 height 376
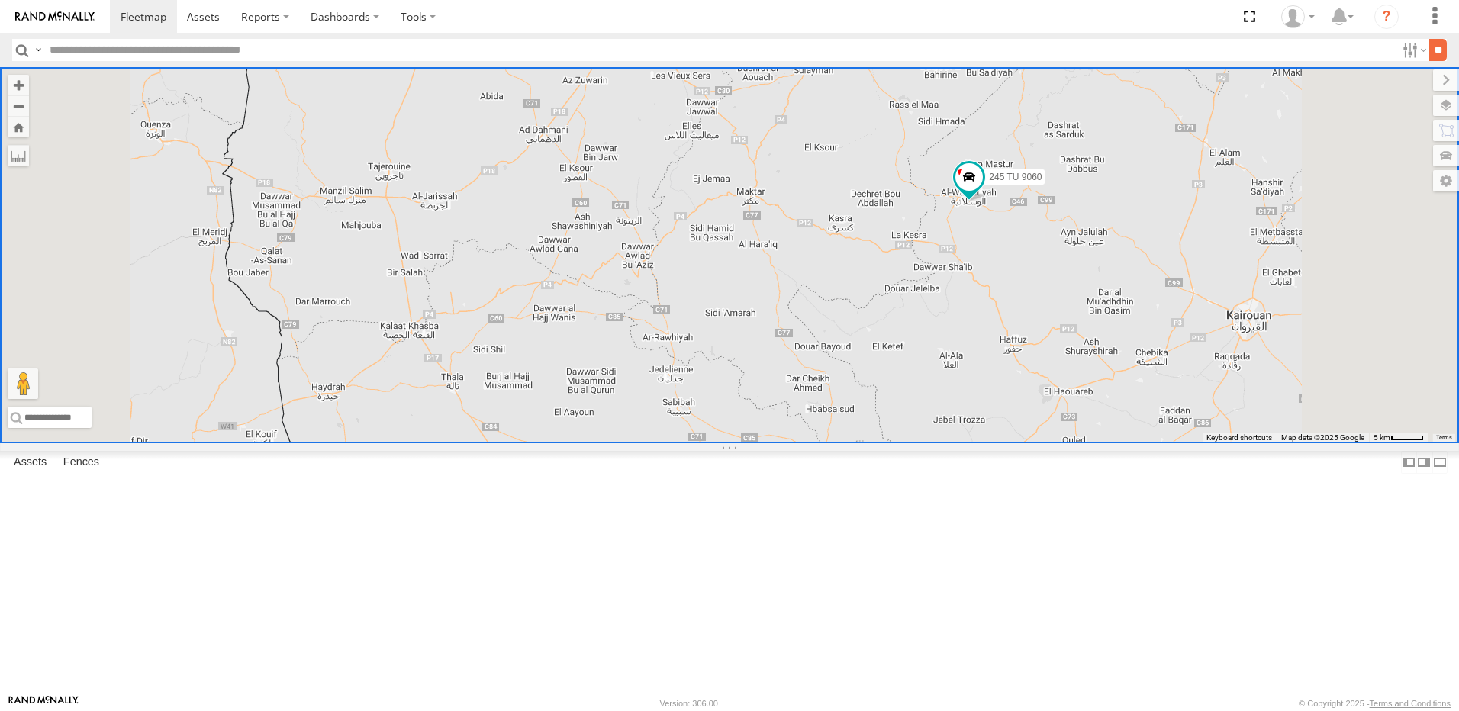
click at [1433, 50] on input "**" at bounding box center [1438, 50] width 18 height 22
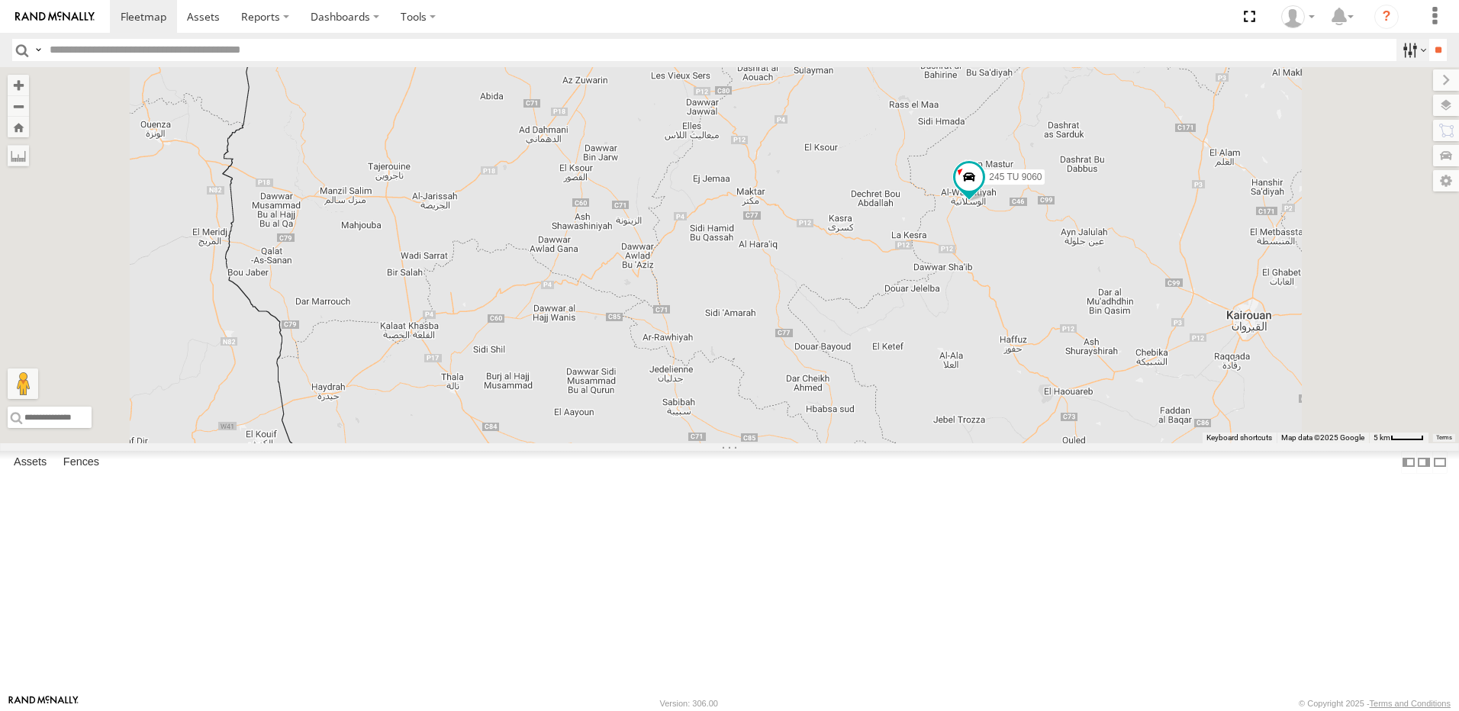
click at [1400, 50] on label at bounding box center [1413, 50] width 33 height 22
click at [0, 0] on span "Souse Branch" at bounding box center [0, 0] width 0 height 0
click at [1433, 53] on input "**" at bounding box center [1438, 50] width 18 height 22
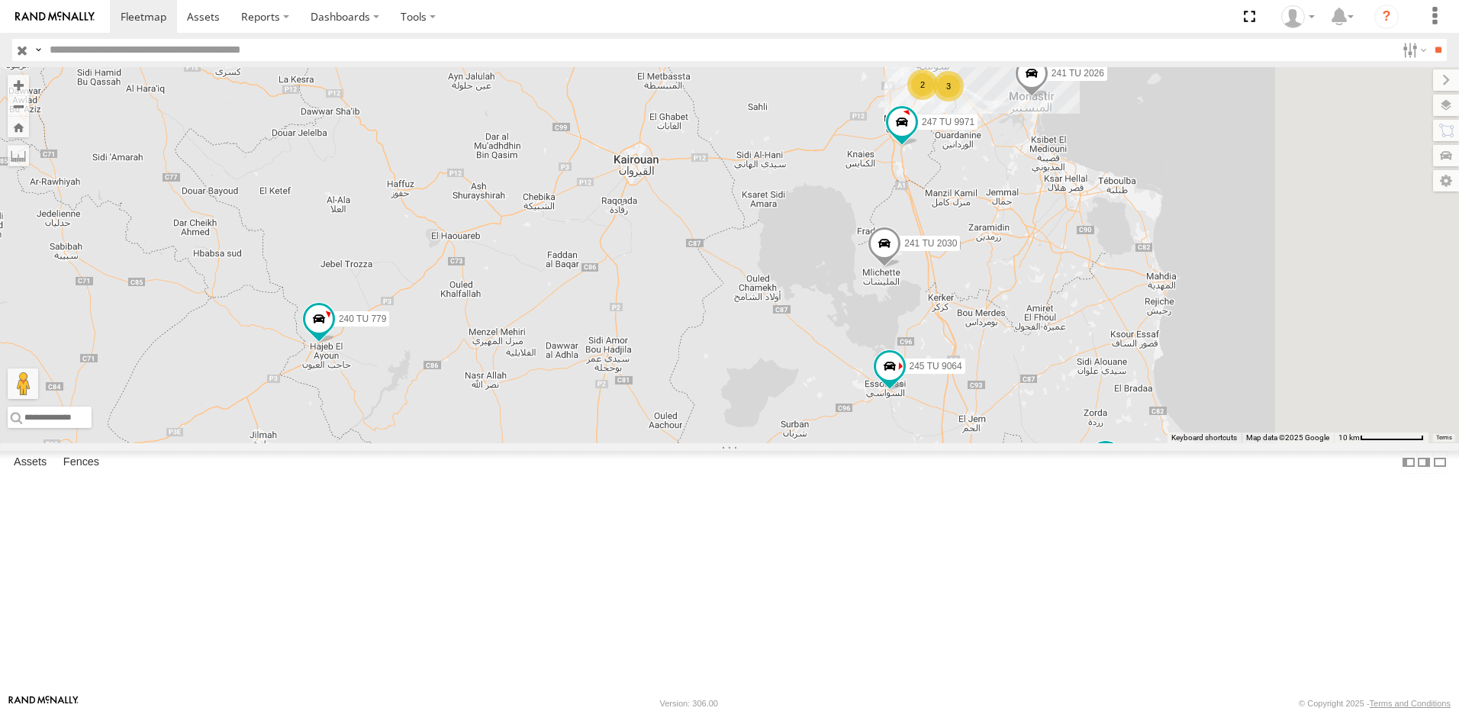
click at [577, 443] on div "245 TU 9060 240 TU 779 241 TU 2030 234 TU 2630 241 TU 2026 245 TU 9061 3 2 247 …" at bounding box center [729, 255] width 1459 height 376
drag, startPoint x: 627, startPoint y: 301, endPoint x: 579, endPoint y: 314, distance: 50.0
click at [579, 314] on div "245 TU 9060 240 TU 779 241 TU 2030 234 TU 2630 241 TU 2026 245 TU 9061 3 2 247 …" at bounding box center [729, 255] width 1459 height 376
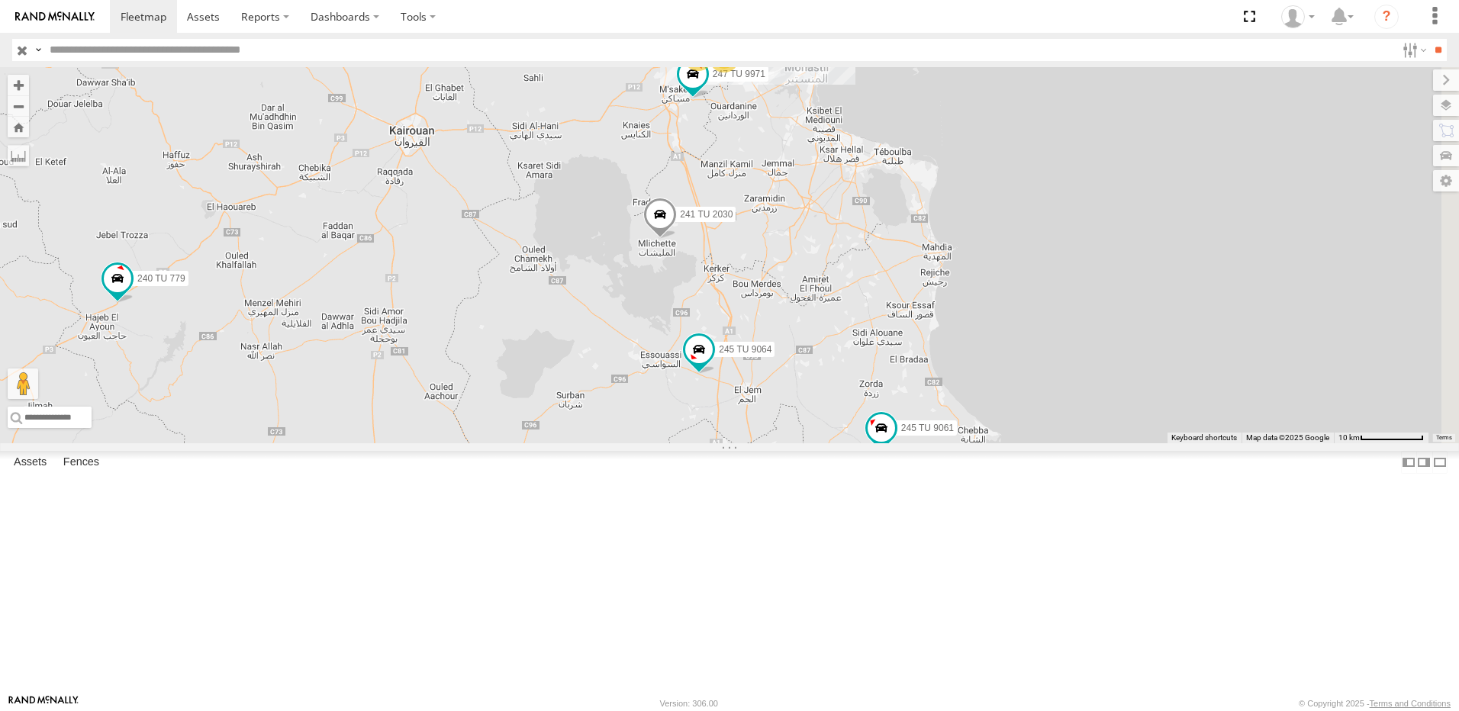
drag, startPoint x: 981, startPoint y: 448, endPoint x: 807, endPoint y: 389, distance: 182.9
click at [807, 389] on div "241 TU 2030 234 TU 2630 241 TU 2026 245 TU 9061 245 TU 9060 240 TU 779 247 TU 9…" at bounding box center [729, 255] width 1459 height 376
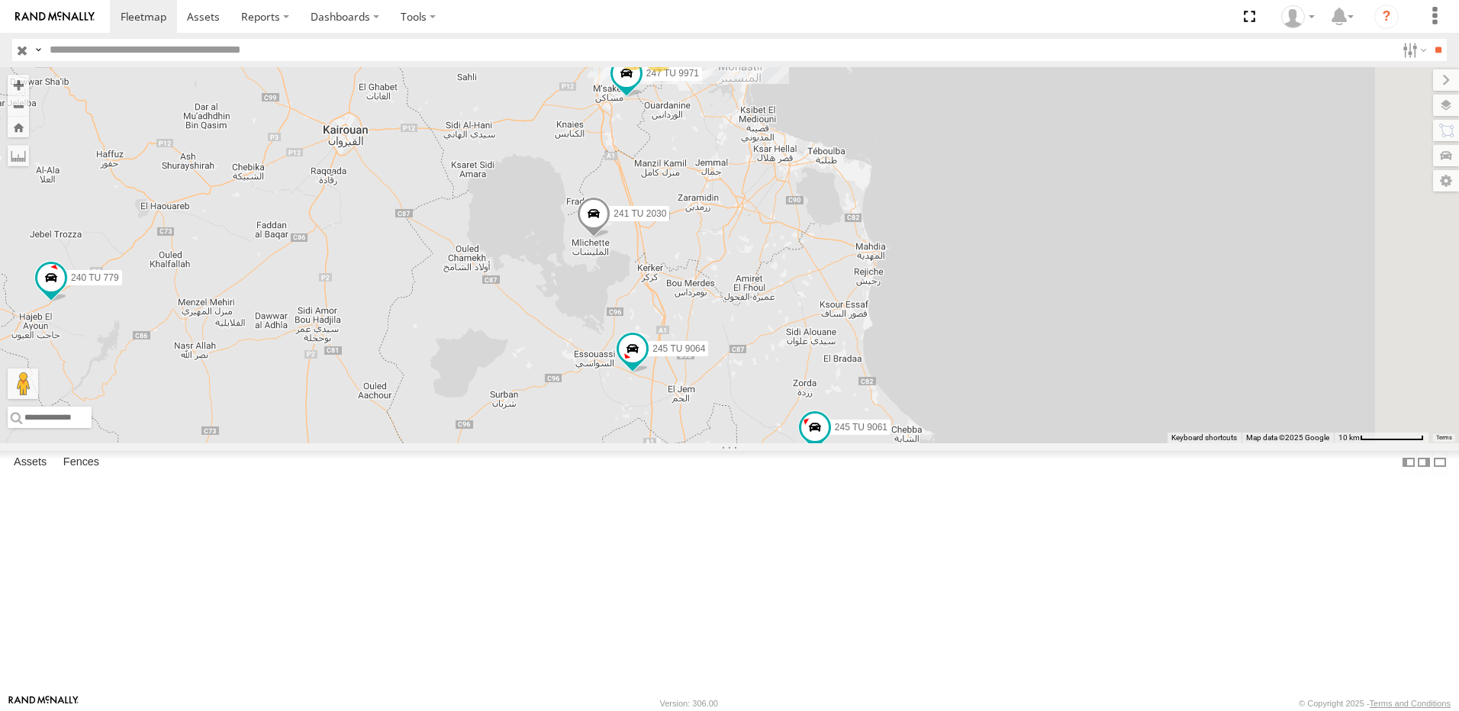
drag, startPoint x: 862, startPoint y: 395, endPoint x: 810, endPoint y: 417, distance: 57.4
click at [810, 417] on div "241 TU 2030 234 TU 2630 241 TU 2026 245 TU 9061 245 TU 9060 240 TU 779 247 TU 9…" at bounding box center [729, 255] width 1459 height 376
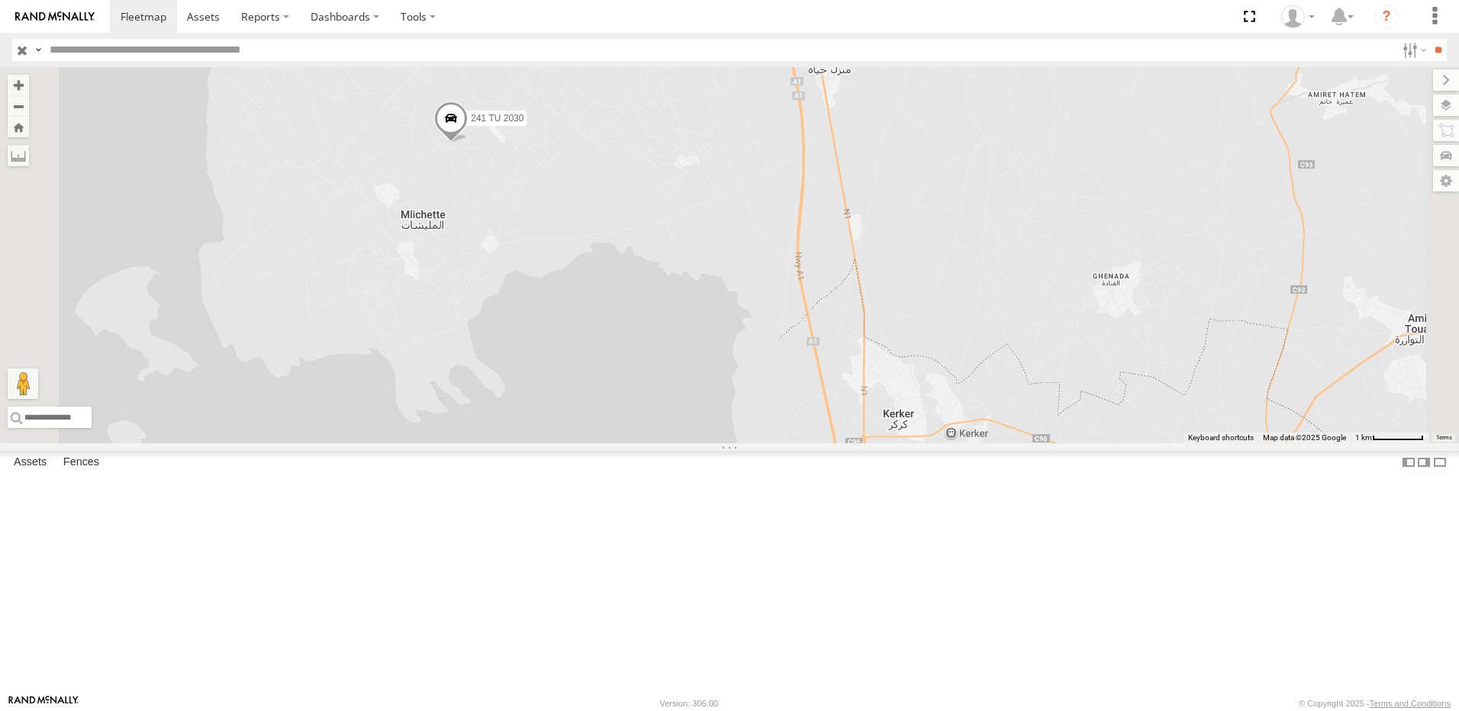
drag, startPoint x: 798, startPoint y: 324, endPoint x: 701, endPoint y: 436, distance: 147.7
click at [741, 443] on div "241 TU 2030 234 TU 2630 241 TU 2026 245 TU 9061 245 TU 9060 240 TU 779 247 TU 9…" at bounding box center [729, 255] width 1459 height 376
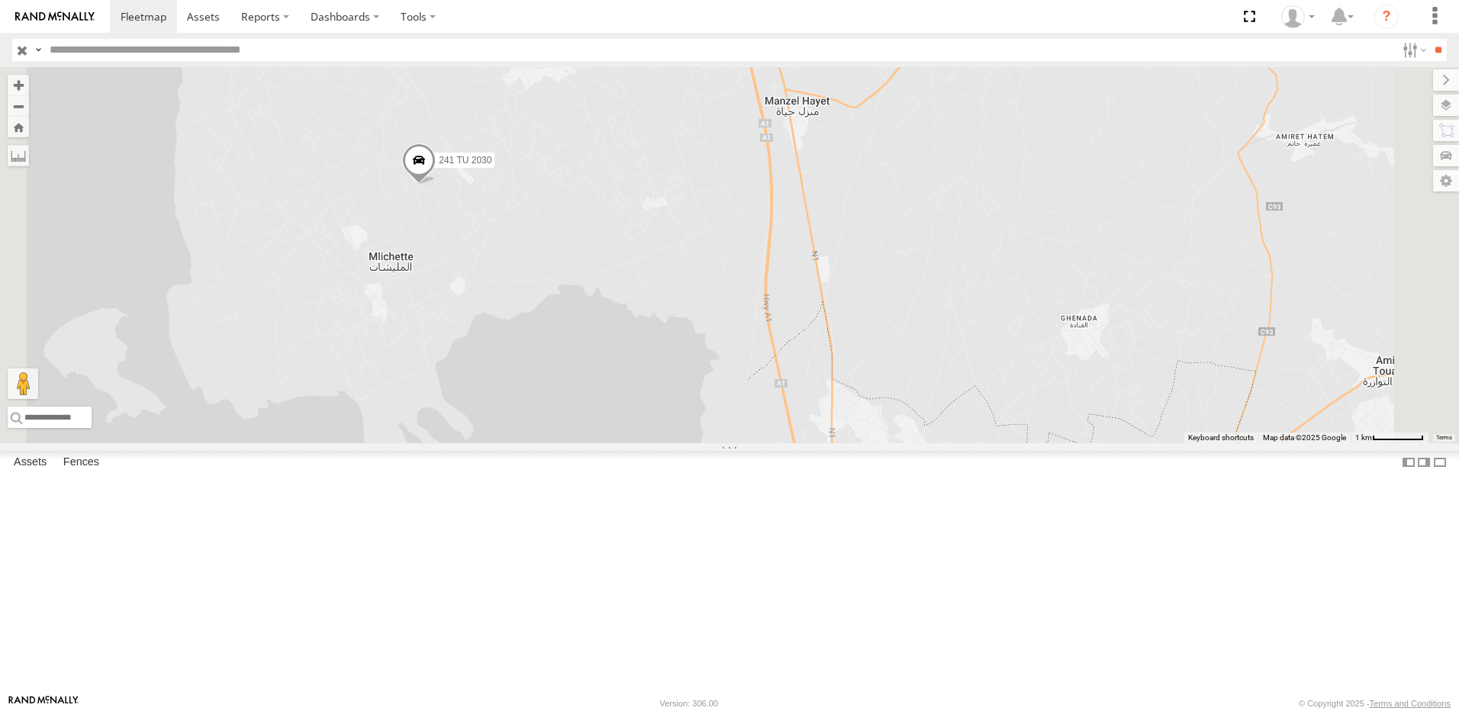
click at [436, 185] on span at bounding box center [419, 163] width 34 height 41
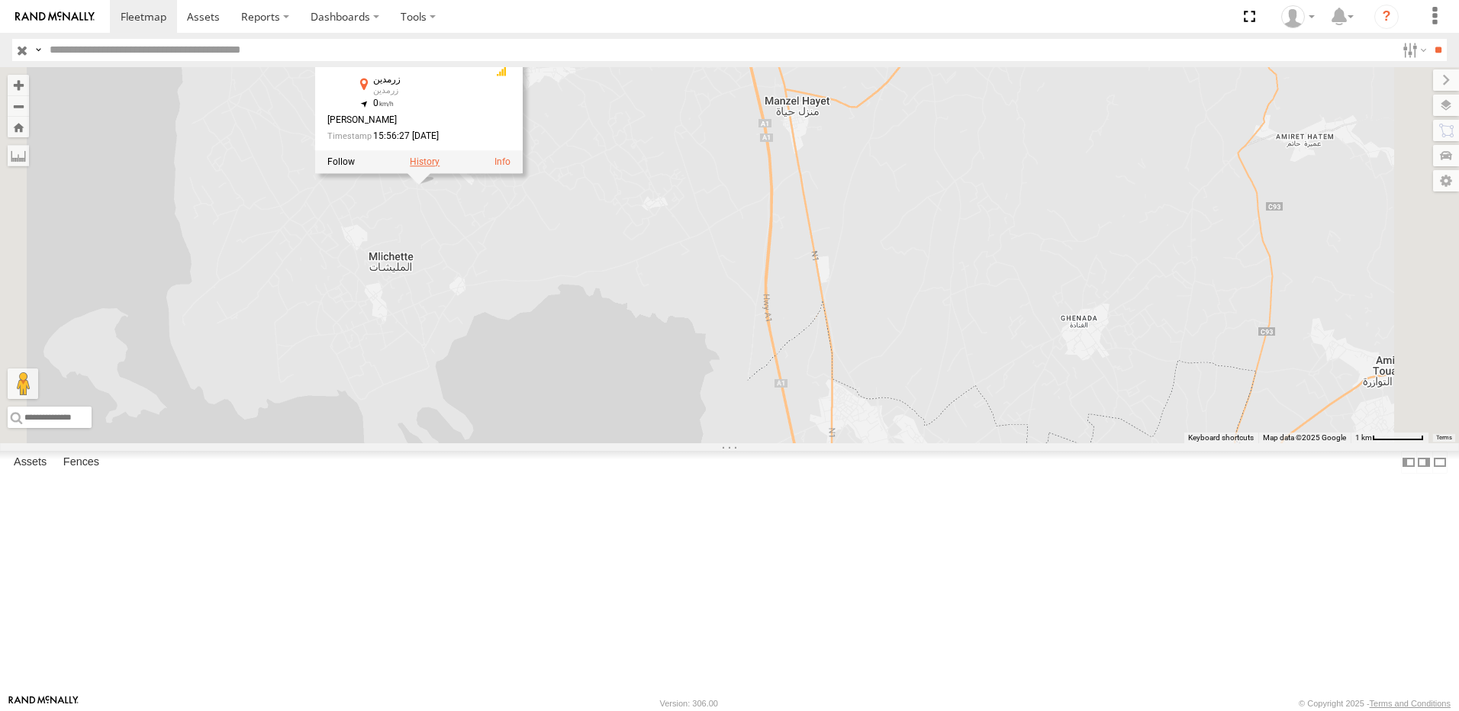
click at [440, 167] on label at bounding box center [425, 161] width 30 height 11
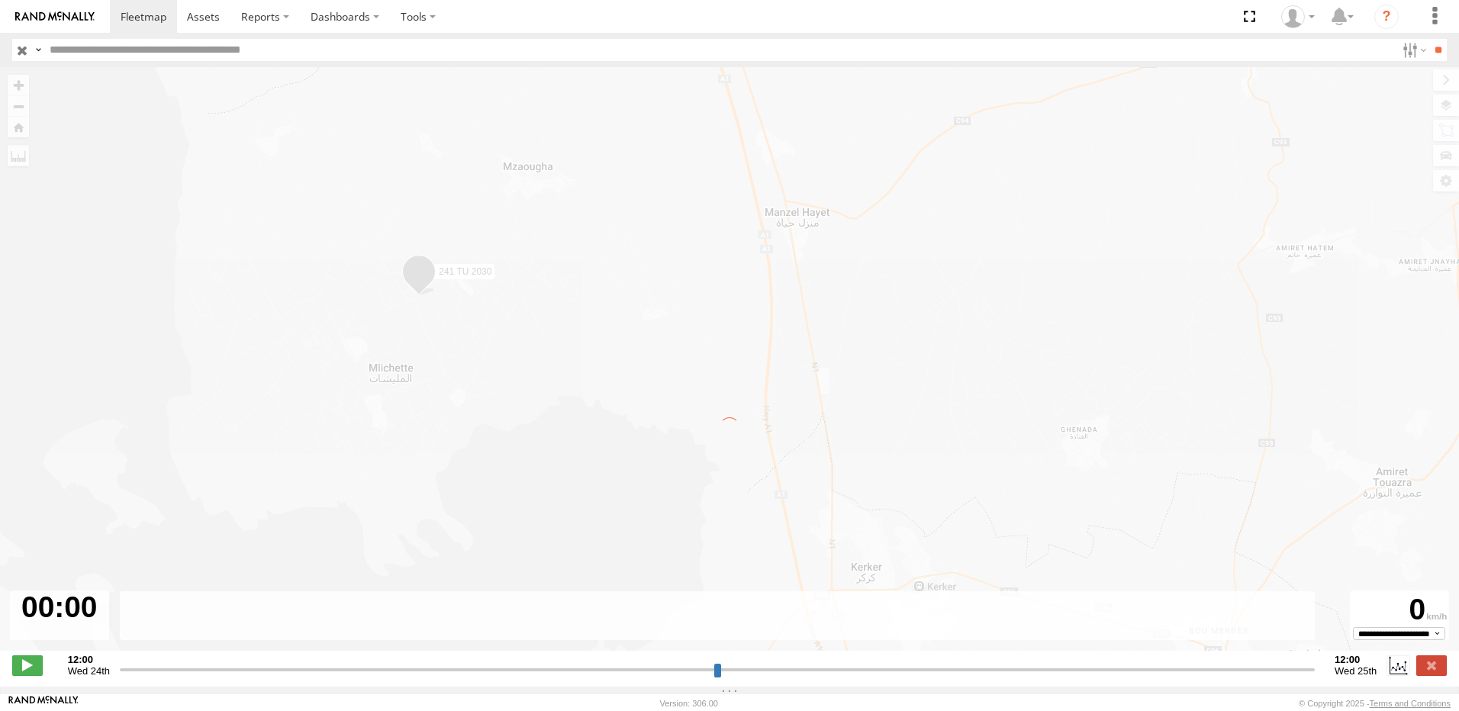
type input "**********"
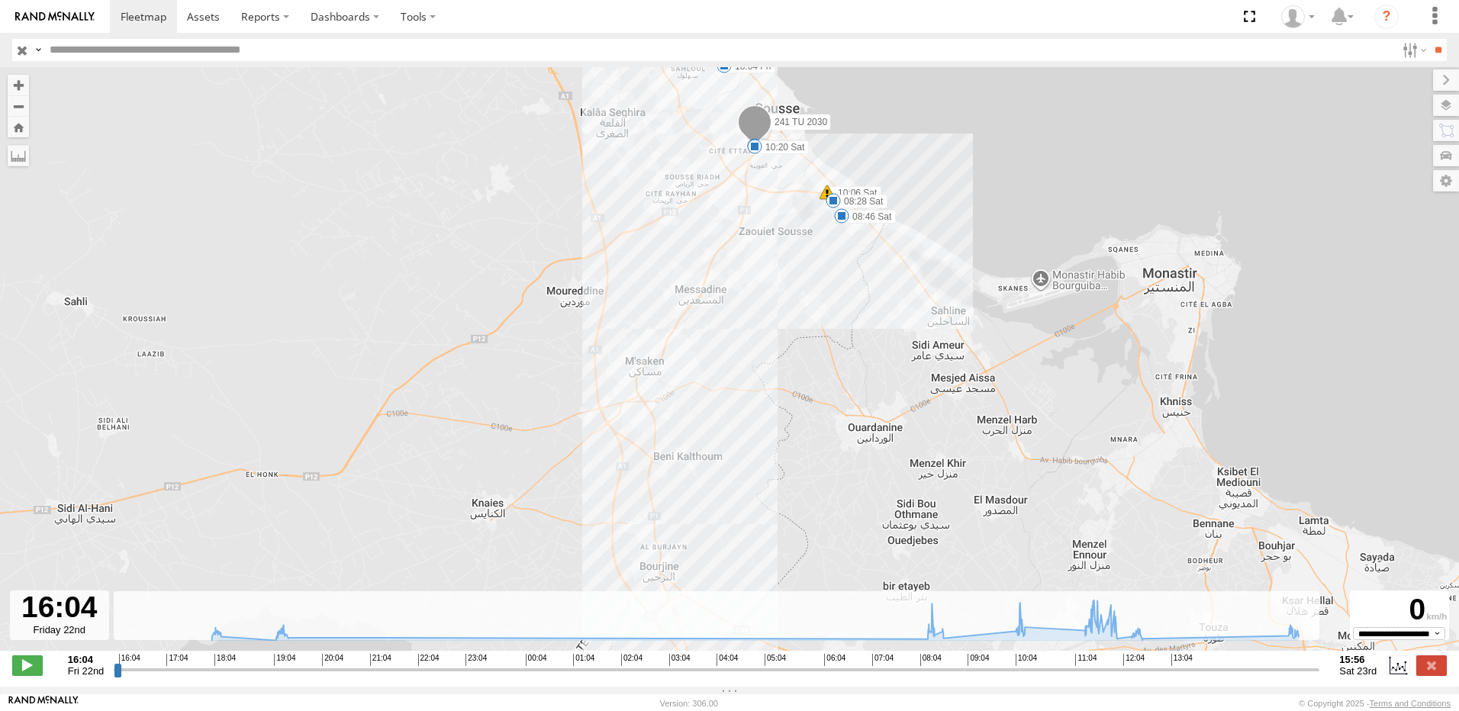
drag, startPoint x: 743, startPoint y: 269, endPoint x: 682, endPoint y: 397, distance: 141.7
click at [681, 397] on div "241 TU 2030 18:04 Fri 19:26 Fri 08:28 Sat 08:46 Sat 10:06 Sat 10:20 Sat 12:07 S…" at bounding box center [729, 367] width 1459 height 600
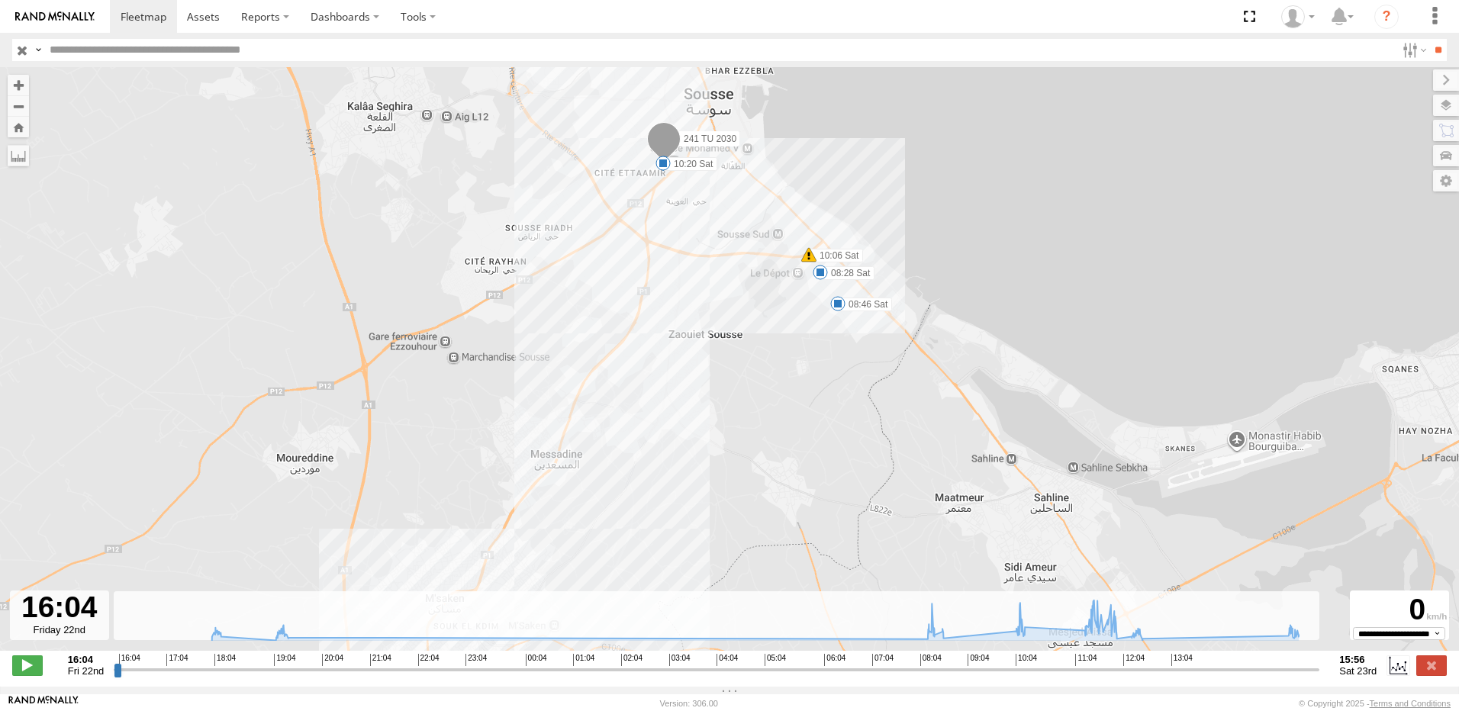
drag, startPoint x: 774, startPoint y: 370, endPoint x: 762, endPoint y: 389, distance: 22.7
click at [762, 389] on div "241 TU 2030 18:04 Fri 19:26 Fri 08:28 Sat 08:46 Sat 10:06 Sat 10:20 Sat 12:07 S…" at bounding box center [729, 367] width 1459 height 600
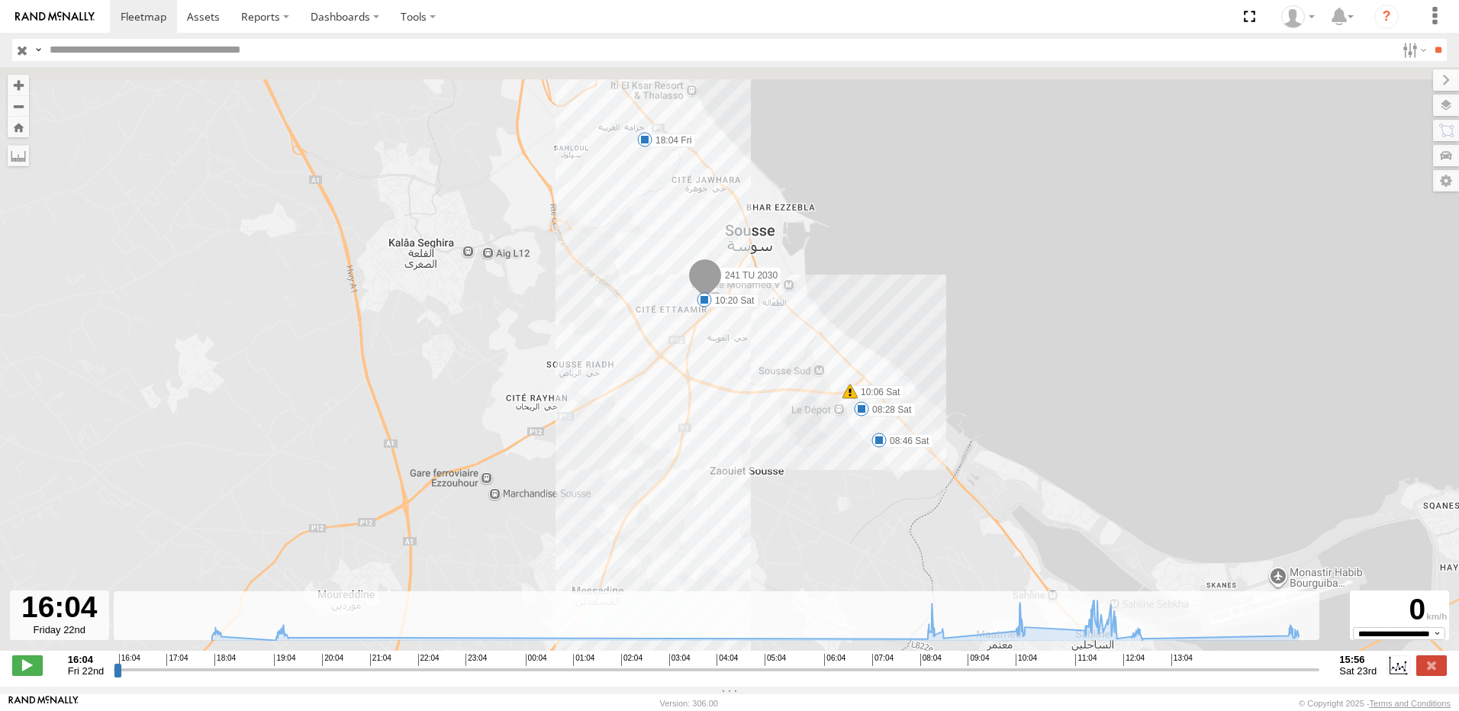
drag, startPoint x: 726, startPoint y: 332, endPoint x: 785, endPoint y: 452, distance: 133.8
click at [785, 452] on div "241 TU 2030 18:04 Fri 19:26 Fri 08:28 Sat 08:46 Sat 10:06 Sat 10:20 Sat 12:07 S…" at bounding box center [729, 367] width 1459 height 600
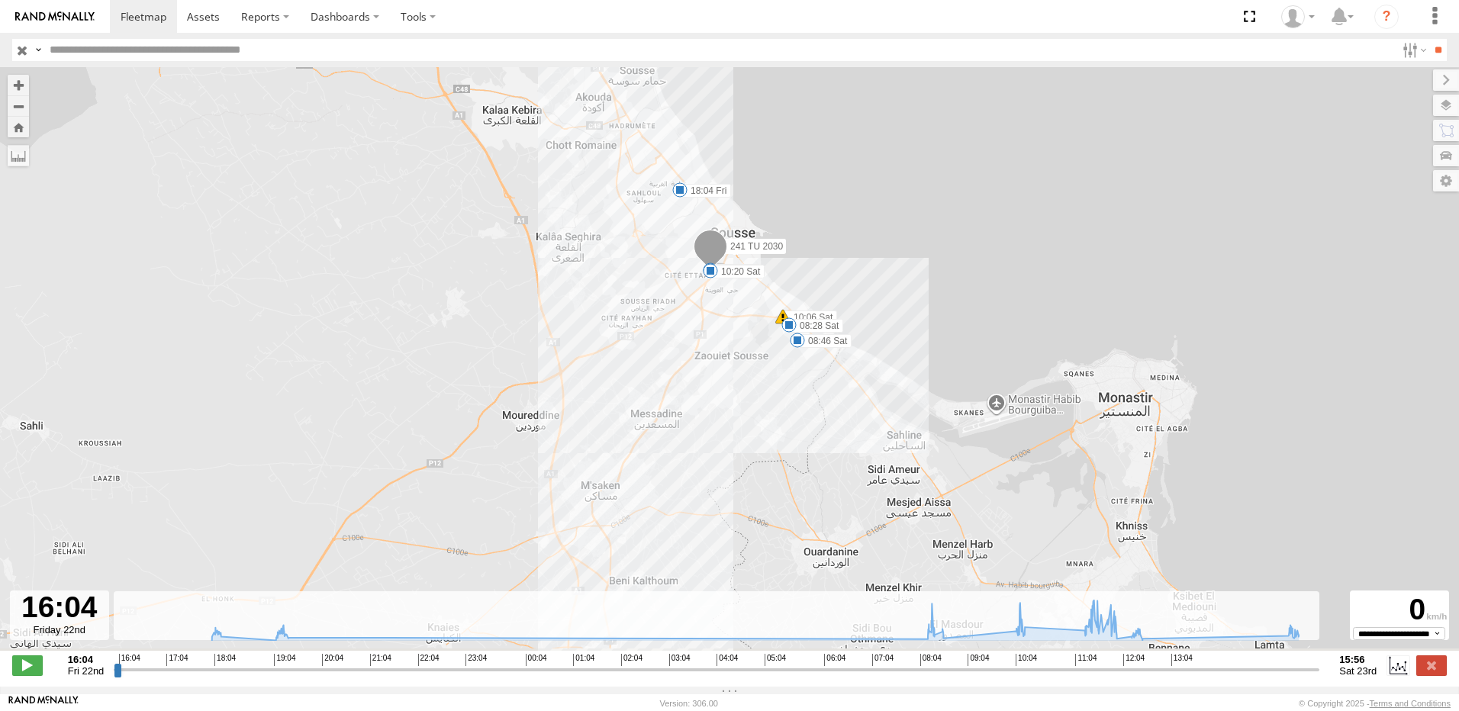
drag, startPoint x: 719, startPoint y: 363, endPoint x: 736, endPoint y: 238, distance: 126.3
click at [734, 246] on div "241 TU 2030 18:04 Fri 19:26 Fri 08:28 Sat 08:46 Sat 10:06 Sat 10:20 Sat 12:07 S…" at bounding box center [729, 367] width 1459 height 600
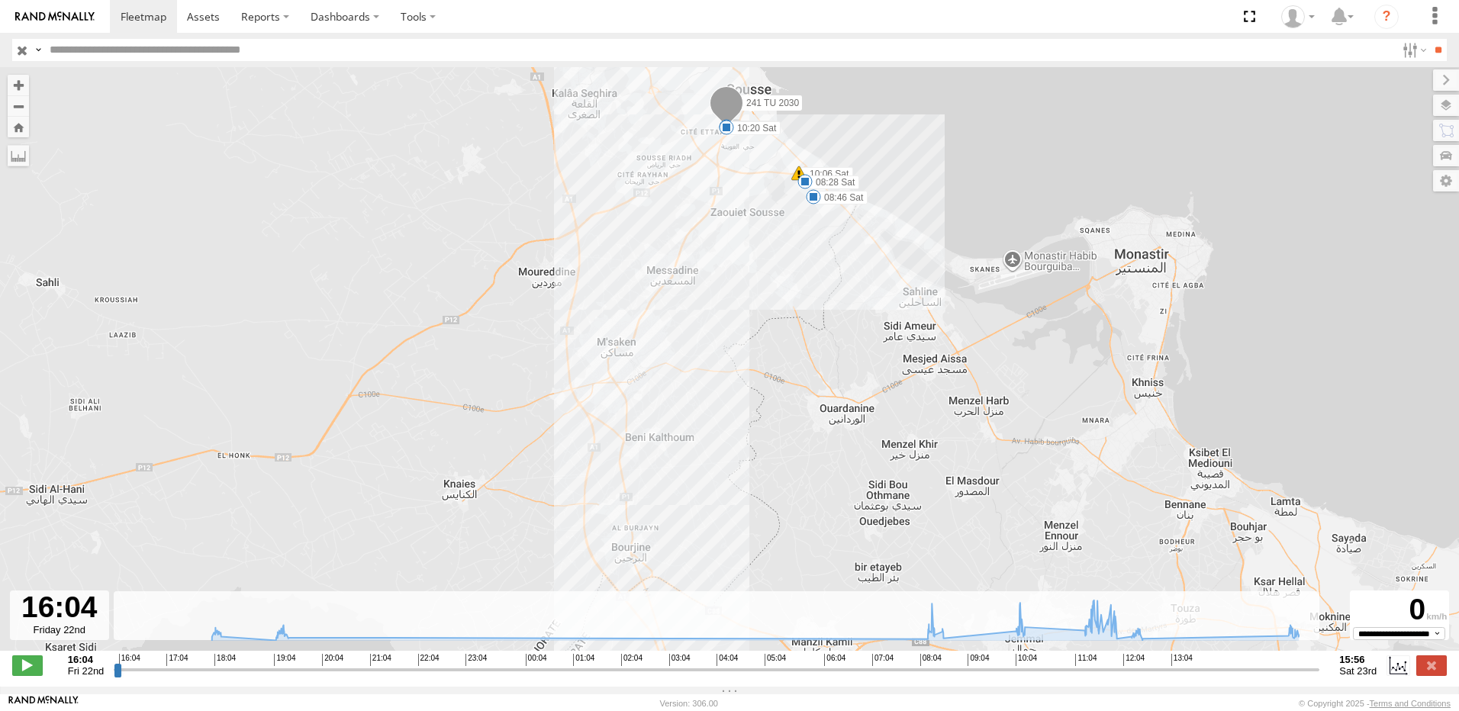
drag, startPoint x: 728, startPoint y: 350, endPoint x: 736, endPoint y: 247, distance: 104.1
click at [736, 247] on div "241 TU 2030 18:04 Fri 19:26 Fri 08:28 Sat 08:46 Sat 10:06 Sat 10:20 Sat 12:07 S…" at bounding box center [729, 367] width 1459 height 600
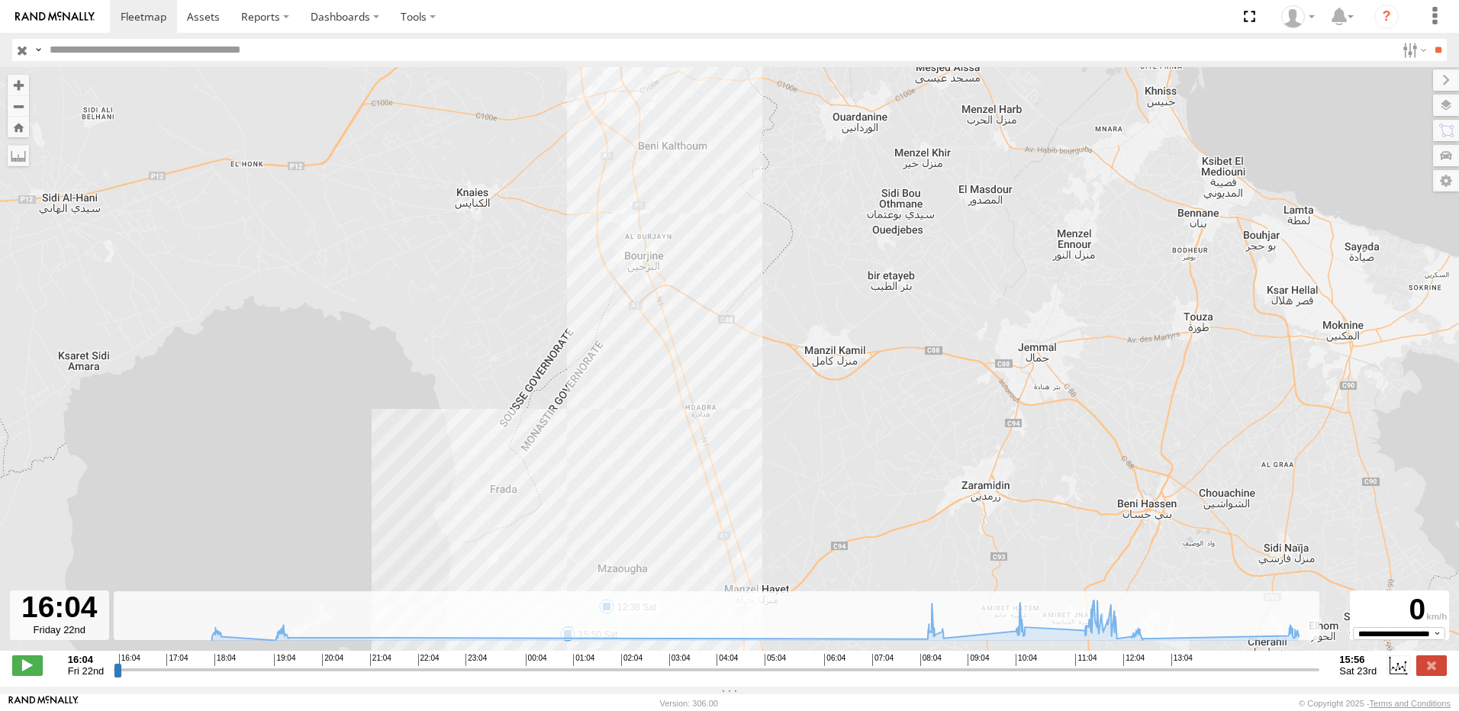
drag, startPoint x: 717, startPoint y: 312, endPoint x: 716, endPoint y: 234, distance: 78.6
click at [716, 238] on div "241 TU 2030 18:04 Fri 19:26 Fri 08:28 Sat 08:46 Sat 10:06 Sat 10:20 Sat 12:07 S…" at bounding box center [729, 367] width 1459 height 600
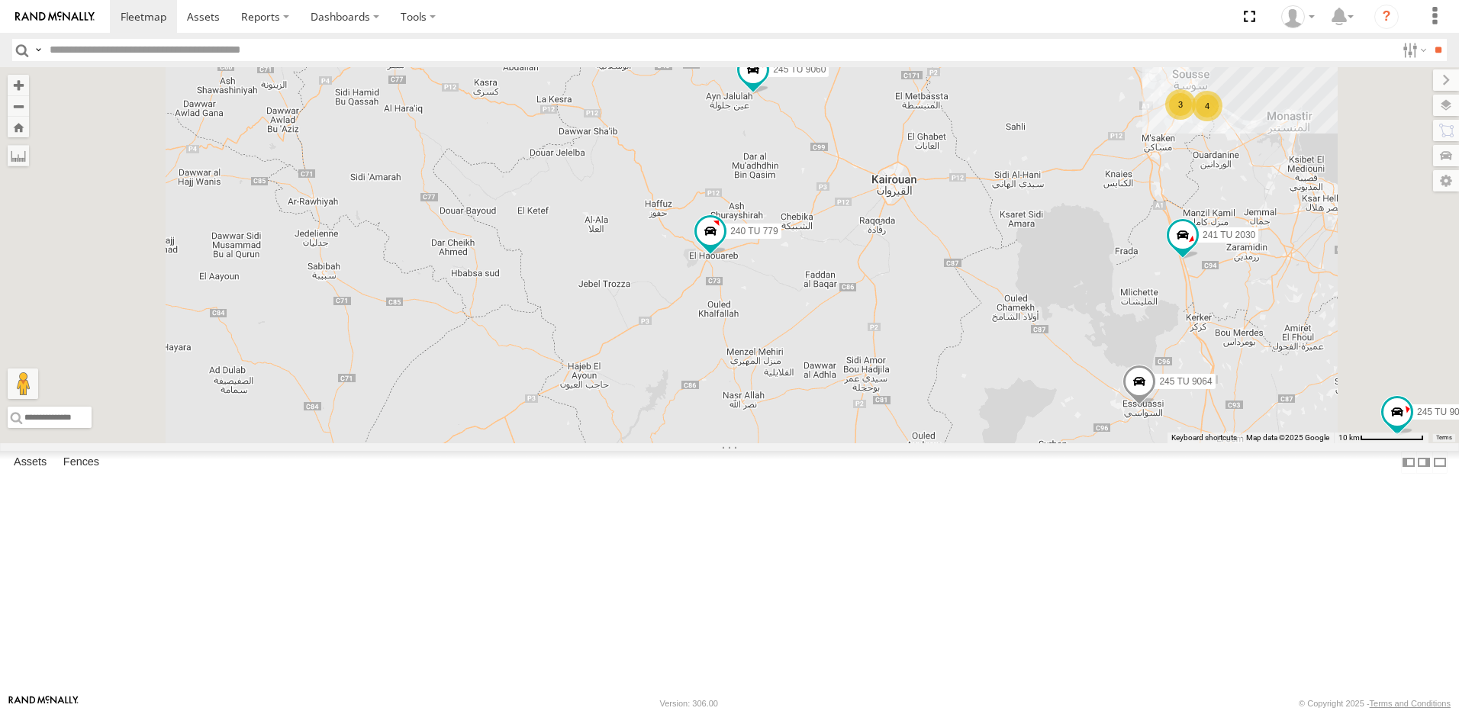
drag, startPoint x: 948, startPoint y: 322, endPoint x: 831, endPoint y: 418, distance: 151.3
click at [831, 418] on div "241 TU 2030 231 TU 3159 241 TU 8769 245 TU 9061 245 TU 9058 246 TU 8280 241 TU …" at bounding box center [729, 255] width 1459 height 376
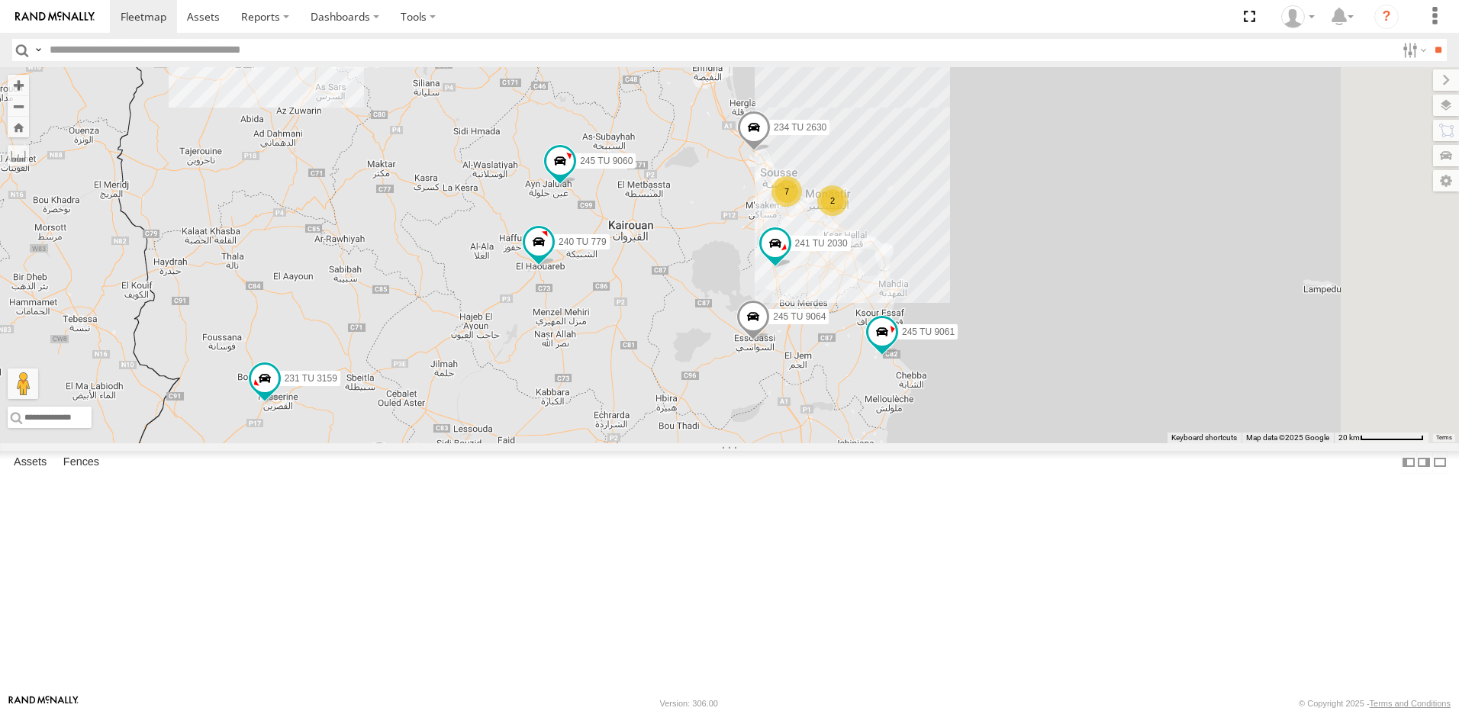
drag, startPoint x: 814, startPoint y: 381, endPoint x: 794, endPoint y: 338, distance: 47.4
click at [794, 338] on div "241 TU 2030 231 TU 3159 241 TU 8769 245 TU 9061 245 TU 9058 246 TU 8280 241 TU …" at bounding box center [729, 255] width 1459 height 376
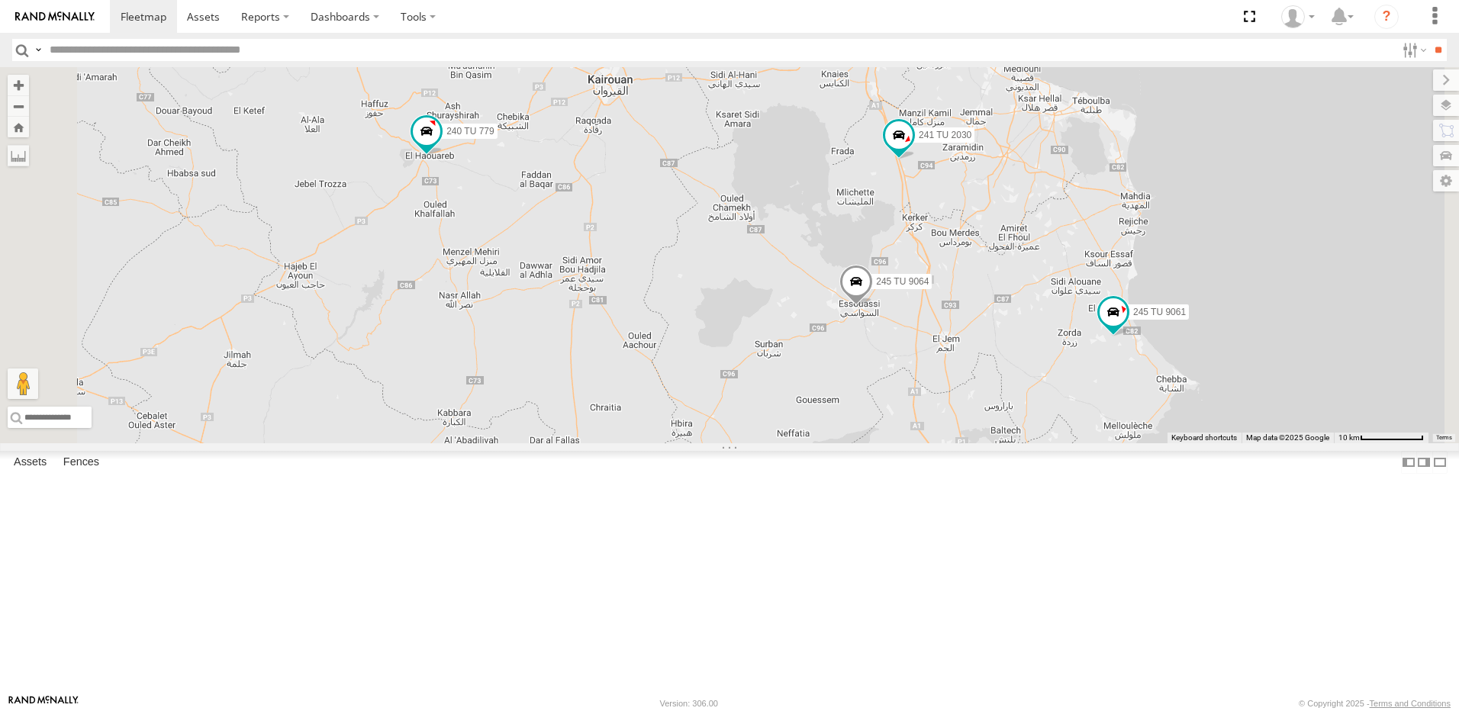
drag, startPoint x: 845, startPoint y: 462, endPoint x: 755, endPoint y: 450, distance: 90.8
click at [755, 443] on div "241 TU 2030 231 TU 3159 241 TU 8769 245 TU 9061 245 TU 9058 246 TU 8280 241 TU …" at bounding box center [729, 255] width 1459 height 376
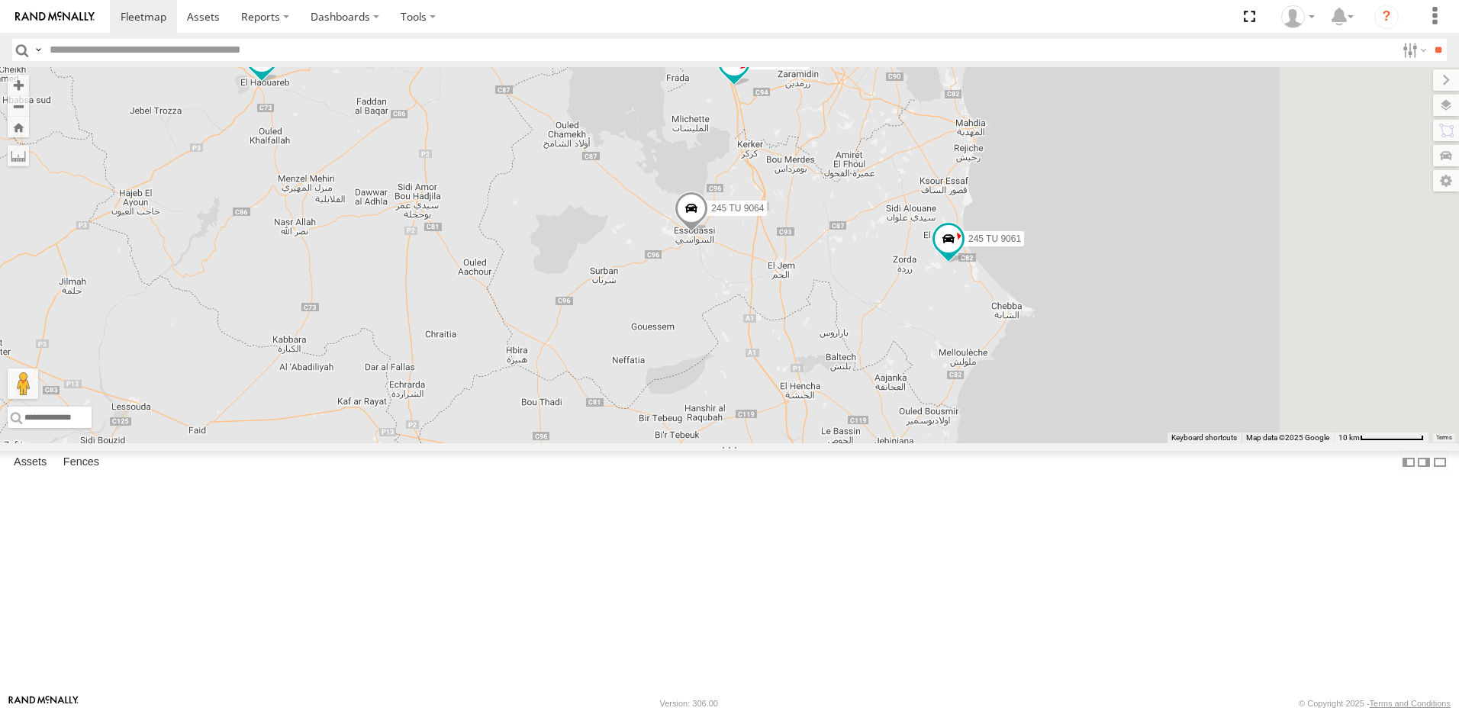
drag, startPoint x: 971, startPoint y: 448, endPoint x: 804, endPoint y: 375, distance: 182.5
click at [804, 375] on div "241 TU 2030 231 TU 3159 241 TU 8769 245 TU 9061 245 TU 9058 246 TU 8280 241 TU …" at bounding box center [729, 255] width 1459 height 376
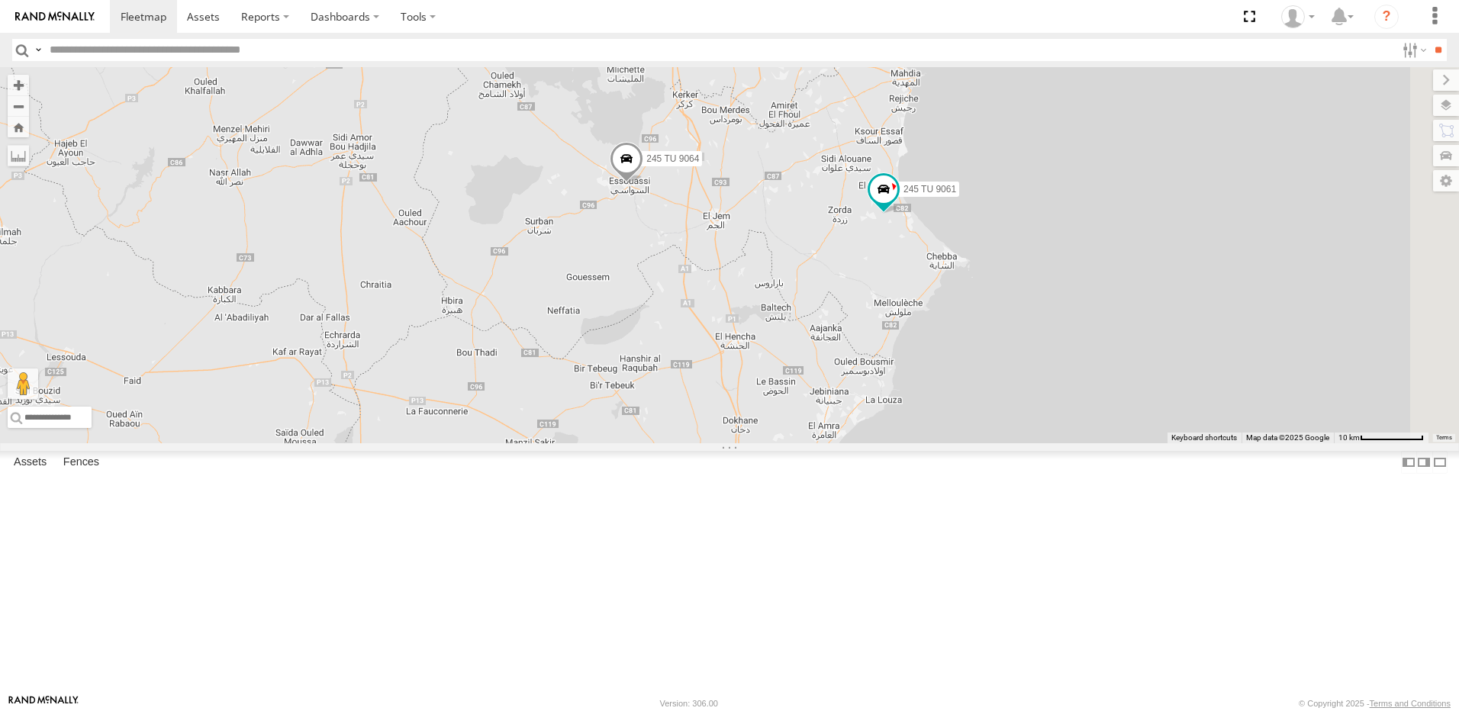
drag, startPoint x: 920, startPoint y: 400, endPoint x: 835, endPoint y: 282, distance: 145.3
click at [835, 285] on div "241 TU 2030 231 TU 3159 241 TU 8769 245 TU 9061 245 TU 9058 246 TU 8280 241 TU …" at bounding box center [729, 255] width 1459 height 376
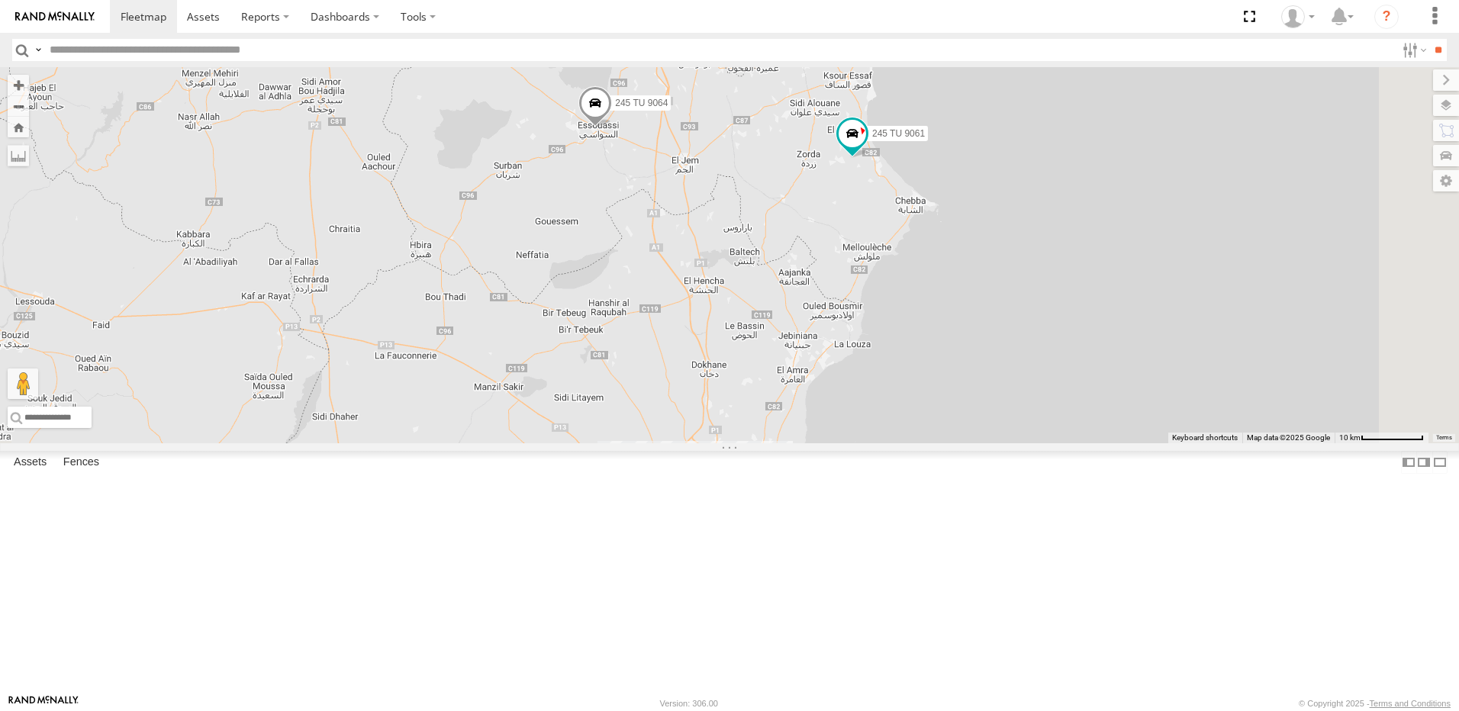
drag, startPoint x: 968, startPoint y: 313, endPoint x: 959, endPoint y: 388, distance: 76.2
click at [959, 388] on div "241 TU 2030 231 TU 3159 241 TU 8769 245 TU 9061 245 TU 9058 246 TU 8280 241 TU …" at bounding box center [729, 255] width 1459 height 376
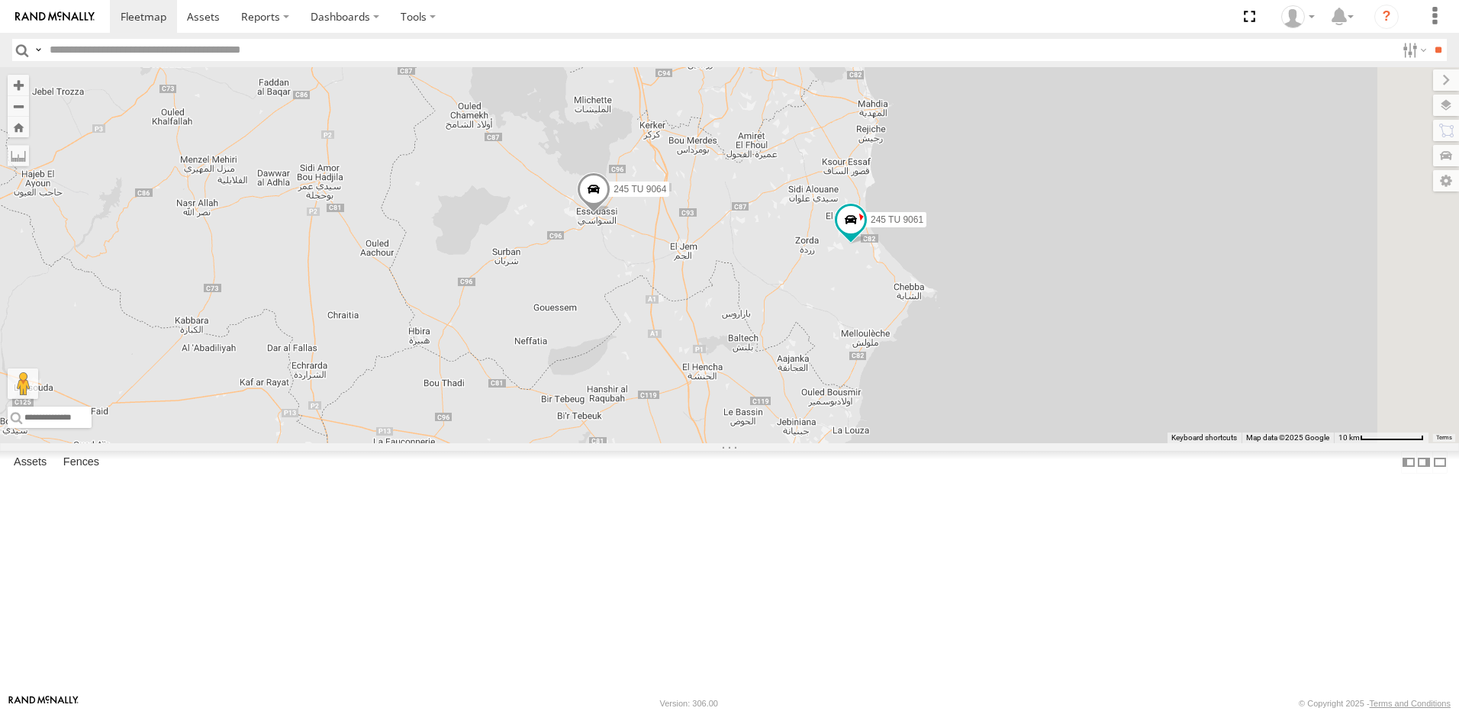
drag, startPoint x: 988, startPoint y: 317, endPoint x: 992, endPoint y: 407, distance: 90.2
click at [992, 407] on div "241 TU 2030 231 TU 3159 241 TU 8769 245 TU 9061 245 TU 9058 246 TU 8280 241 TU …" at bounding box center [729, 255] width 1459 height 376
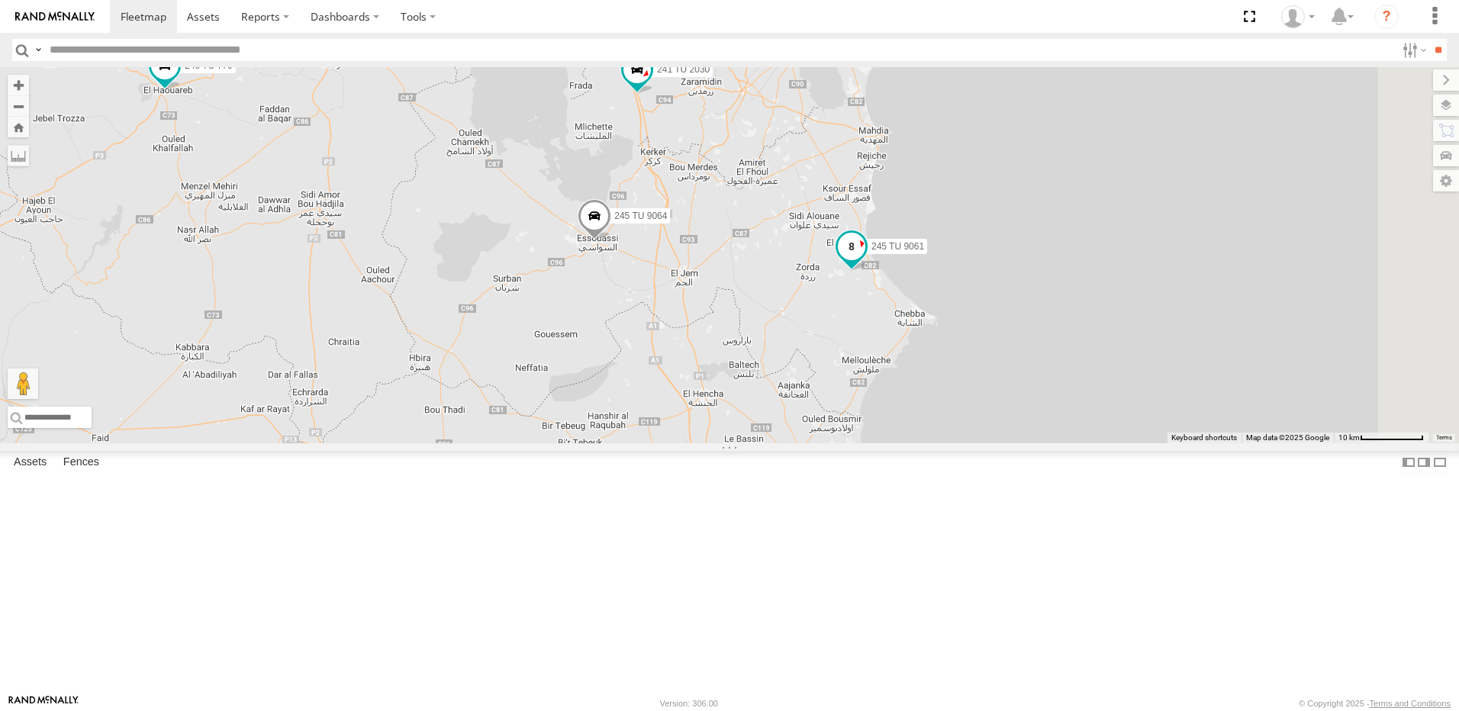
drag, startPoint x: 1034, startPoint y: 354, endPoint x: 1027, endPoint y: 405, distance: 51.6
click at [865, 259] on span at bounding box center [851, 245] width 27 height 27
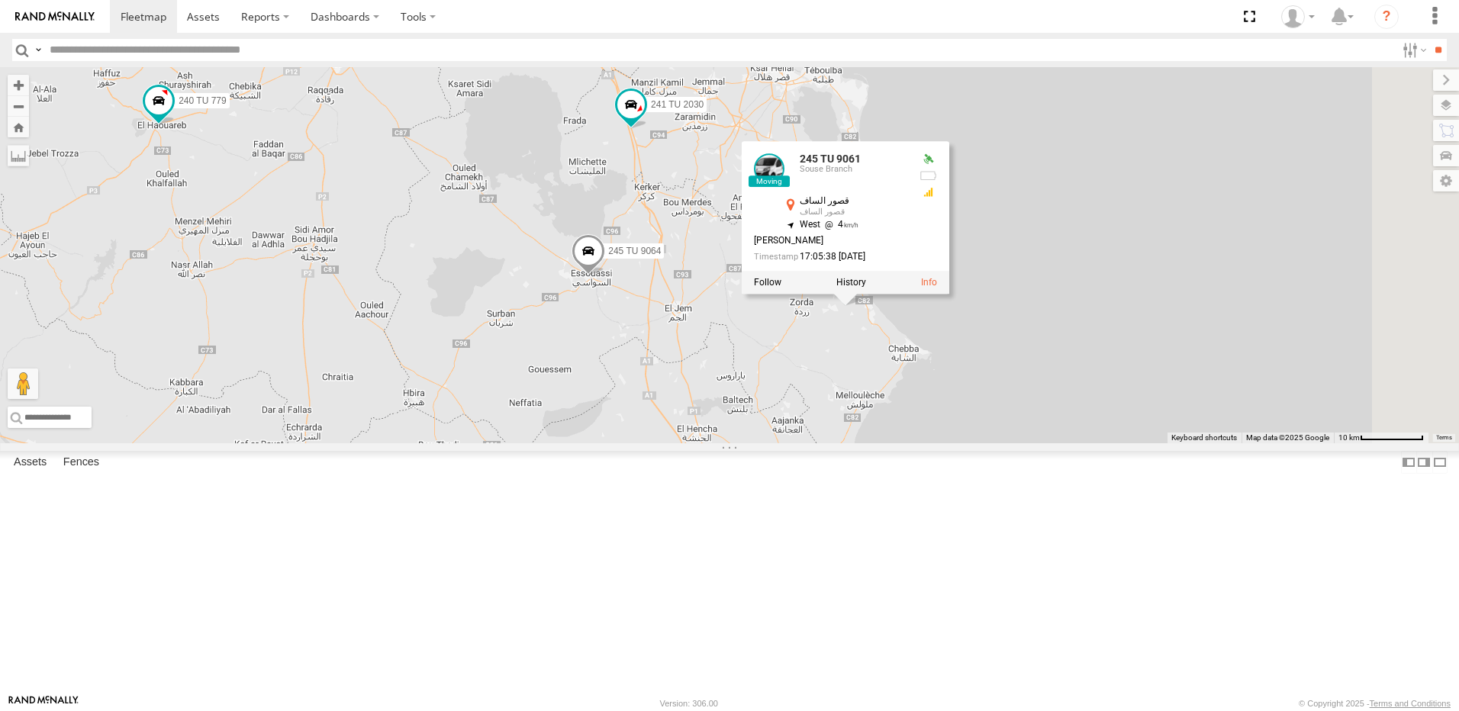
click at [1043, 443] on div "241 TU 2030 231 TU 3159 241 TU 8769 245 TU 9061 245 TU 9058 246 TU 8280 241 TU …" at bounding box center [729, 255] width 1459 height 376
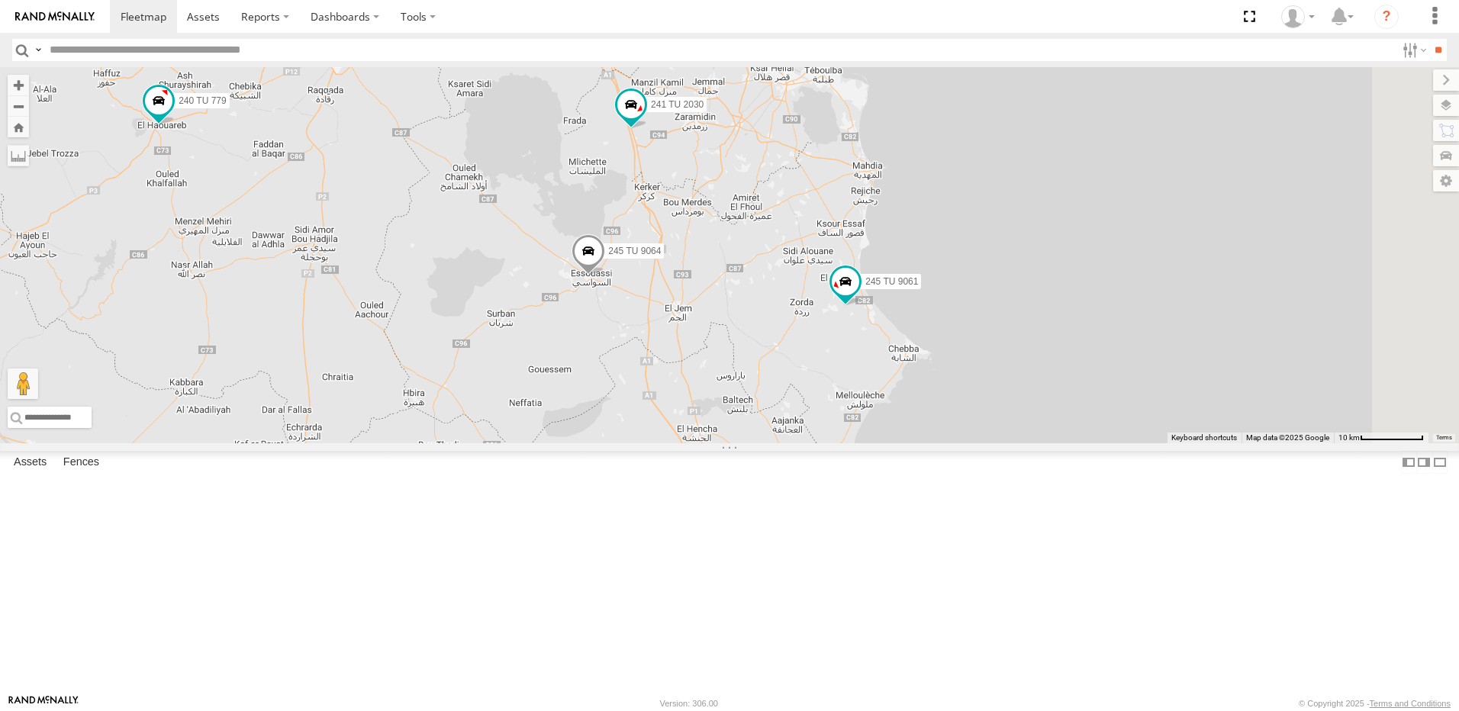
click at [1010, 443] on div "241 TU 2030 231 TU 3159 241 TU 8769 245 TU 9061 245 TU 9058 246 TU 8280 241 TU …" at bounding box center [729, 255] width 1459 height 376
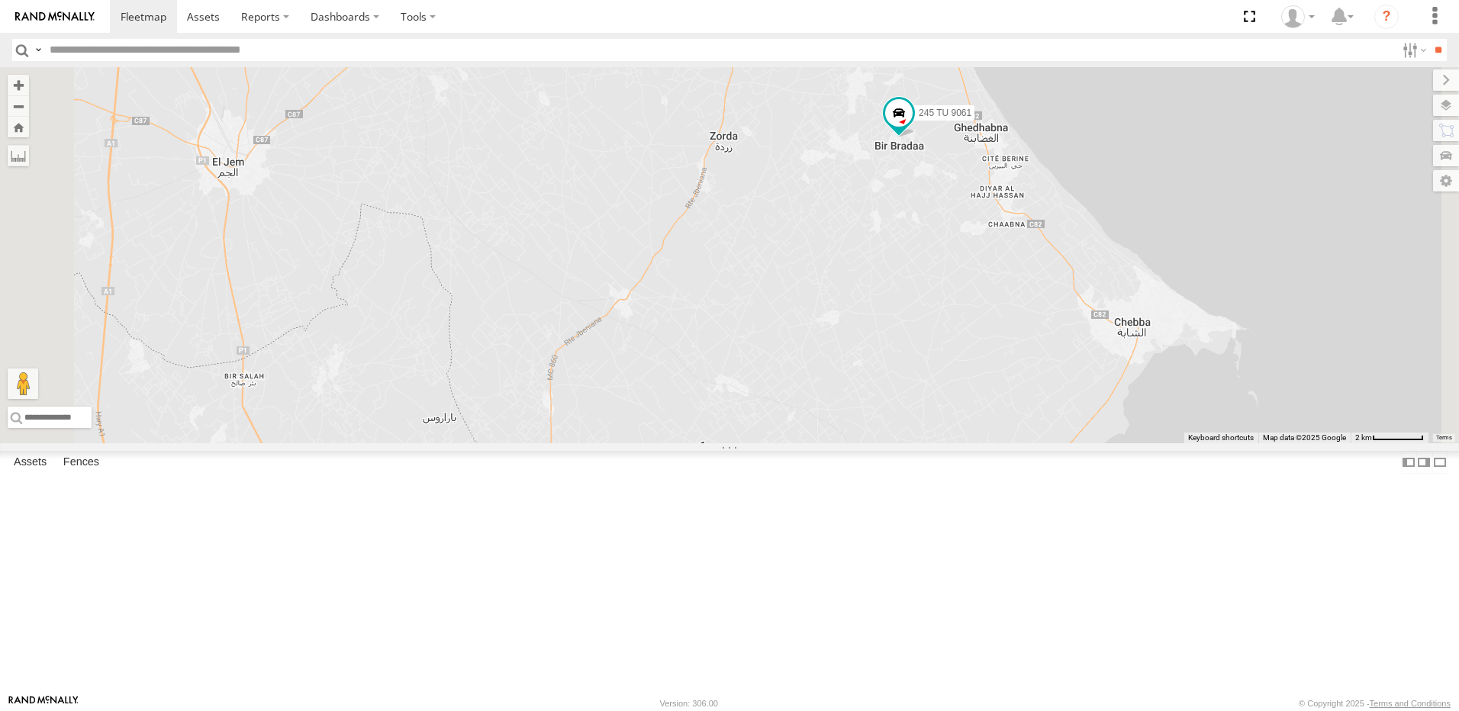
drag, startPoint x: 1048, startPoint y: 414, endPoint x: 1006, endPoint y: 596, distance: 187.2
click at [1007, 443] on div "241 TU 2030 231 TU 3159 241 TU 8769 245 TU 9061 245 TU 9058 246 TU 8280 241 TU …" at bounding box center [729, 255] width 1459 height 376
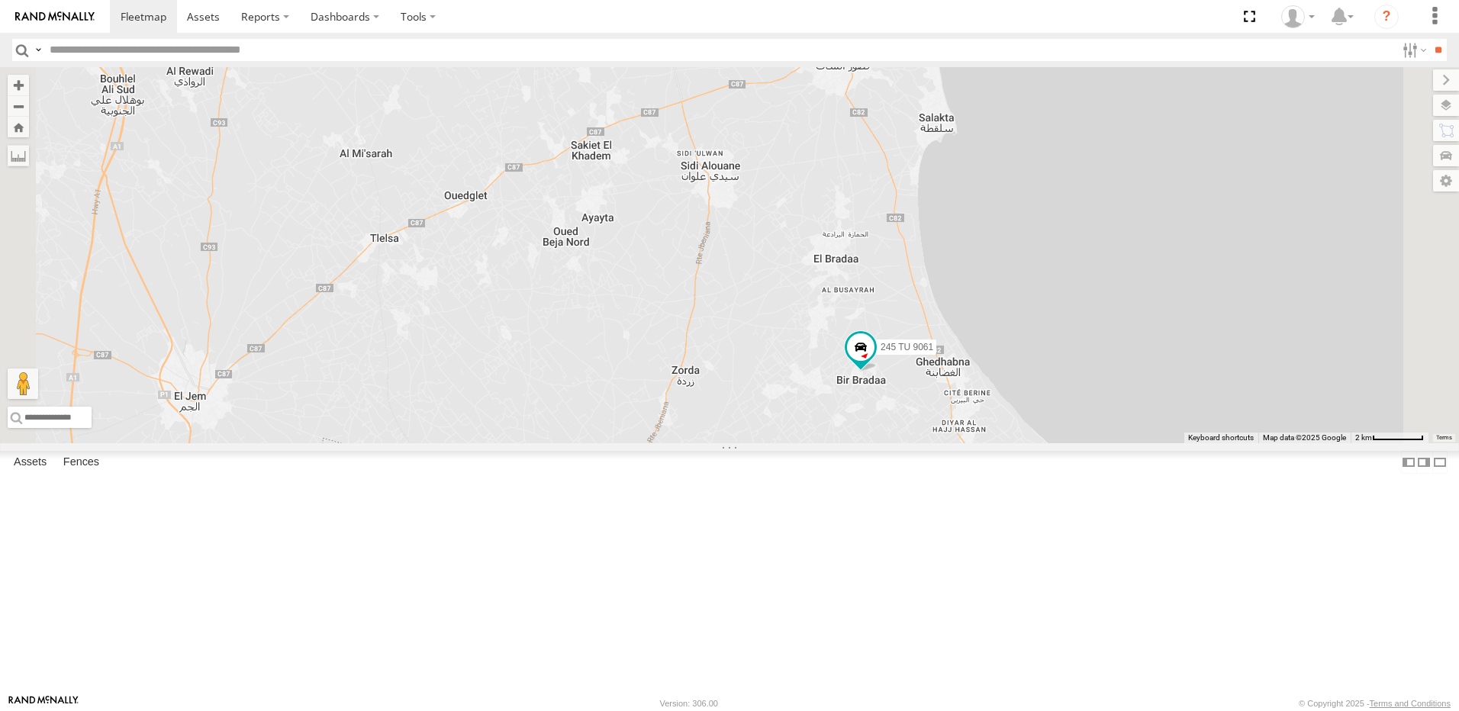
drag, startPoint x: 1030, startPoint y: 419, endPoint x: 1030, endPoint y: 504, distance: 84.7
click at [1030, 443] on div "241 TU 2030 231 TU 3159 241 TU 8769 245 TU 9061 245 TU 9058 246 TU 8280 241 TU …" at bounding box center [729, 255] width 1459 height 376
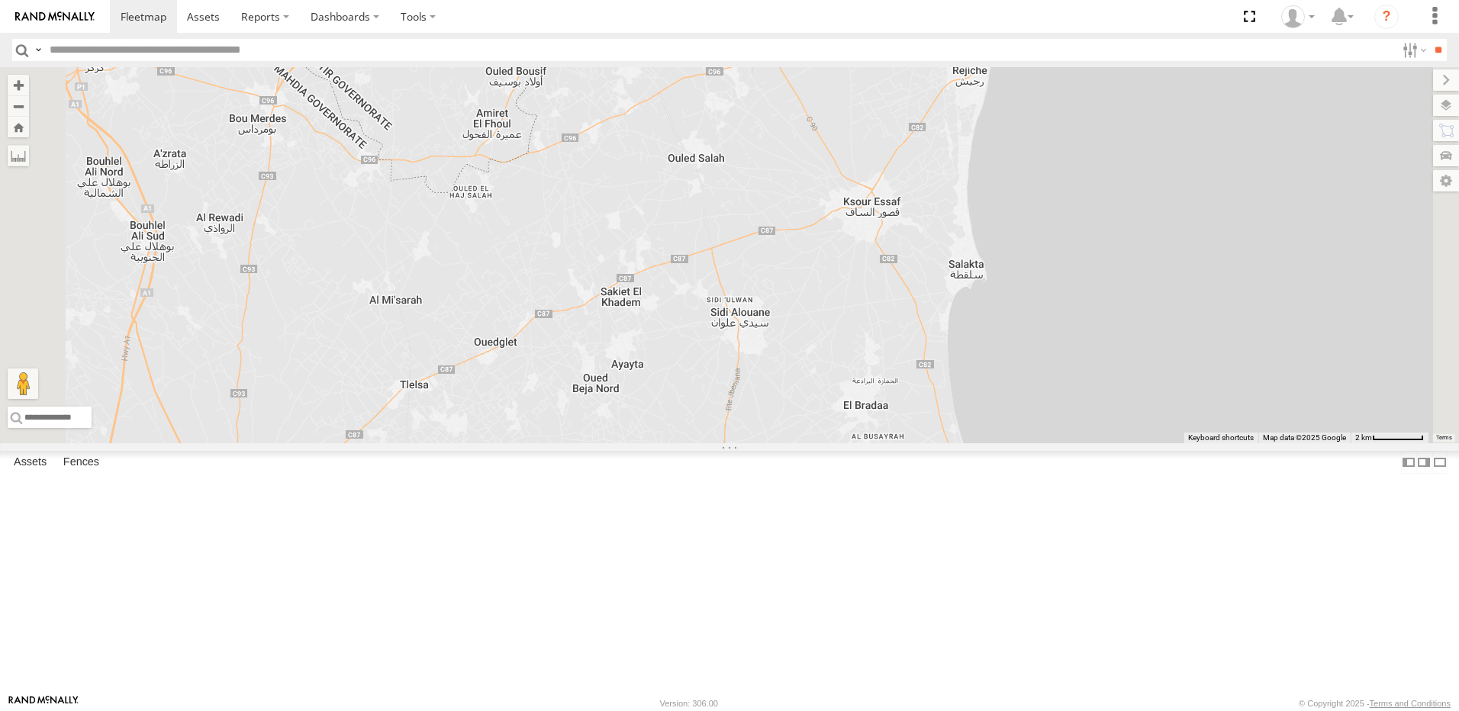
drag, startPoint x: 1060, startPoint y: 344, endPoint x: 1090, endPoint y: 485, distance: 144.3
click at [1090, 443] on div "241 TU 2030 231 TU 3159 241 TU 8769 245 TU 9061 245 TU 9058 246 TU 8280 241 TU …" at bounding box center [729, 255] width 1459 height 376
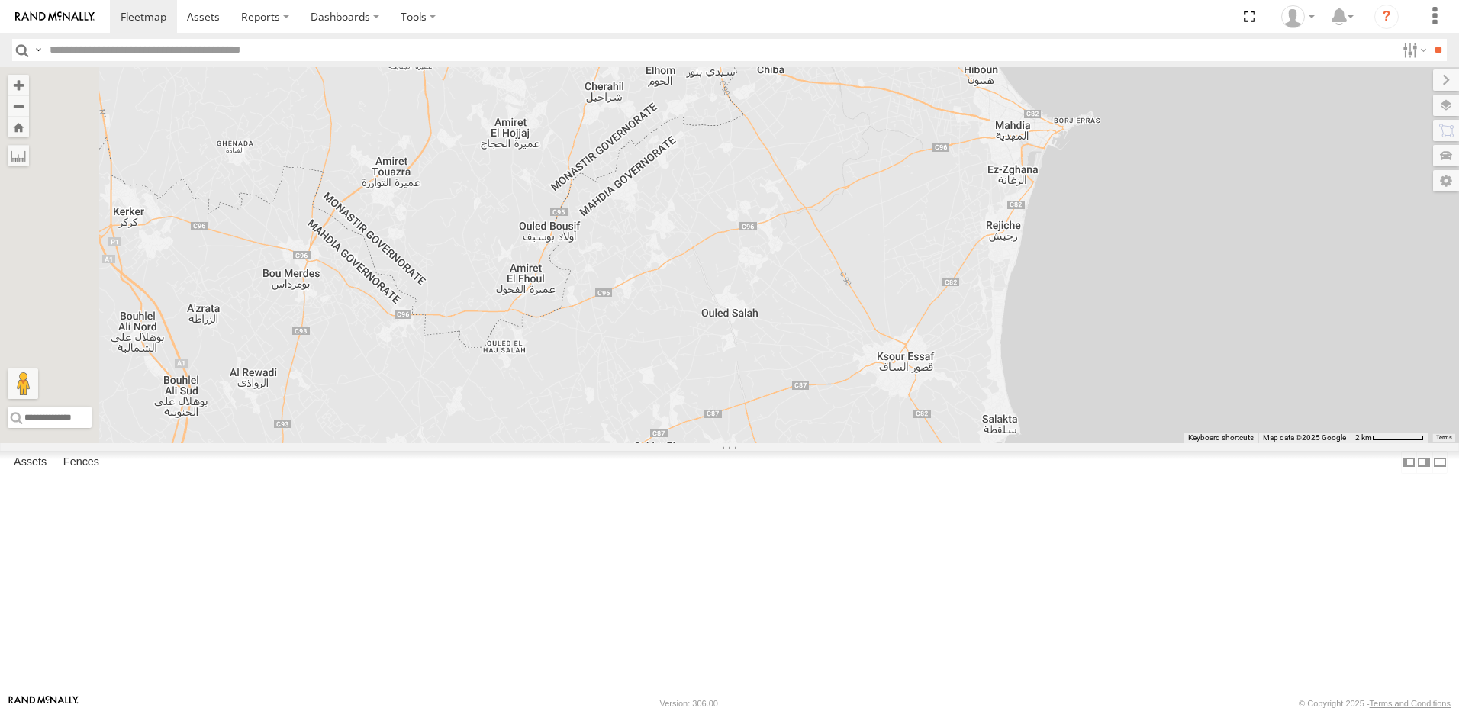
drag, startPoint x: 1085, startPoint y: 421, endPoint x: 1097, endPoint y: 454, distance: 35.0
click at [1097, 443] on div "241 TU 2030 231 TU 3159 241 TU 8769 245 TU 9061 245 TU 9058 246 TU 8280 241 TU …" at bounding box center [729, 255] width 1459 height 376
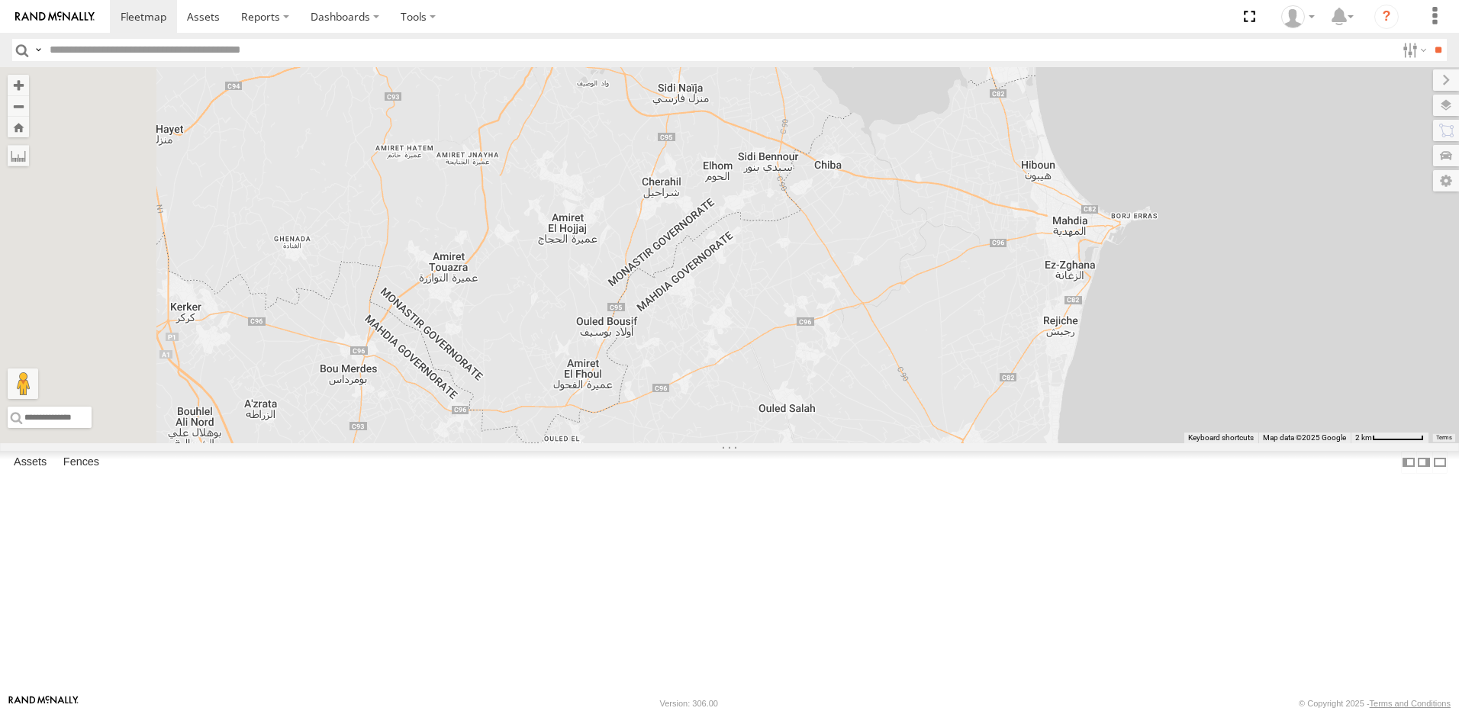
drag, startPoint x: 942, startPoint y: 314, endPoint x: 1026, endPoint y: 444, distance: 155.2
click at [1026, 443] on div "241 TU 2030 231 TU 3159 241 TU 8769 245 TU 9061 245 TU 9058 246 TU 8280 241 TU …" at bounding box center [729, 255] width 1459 height 376
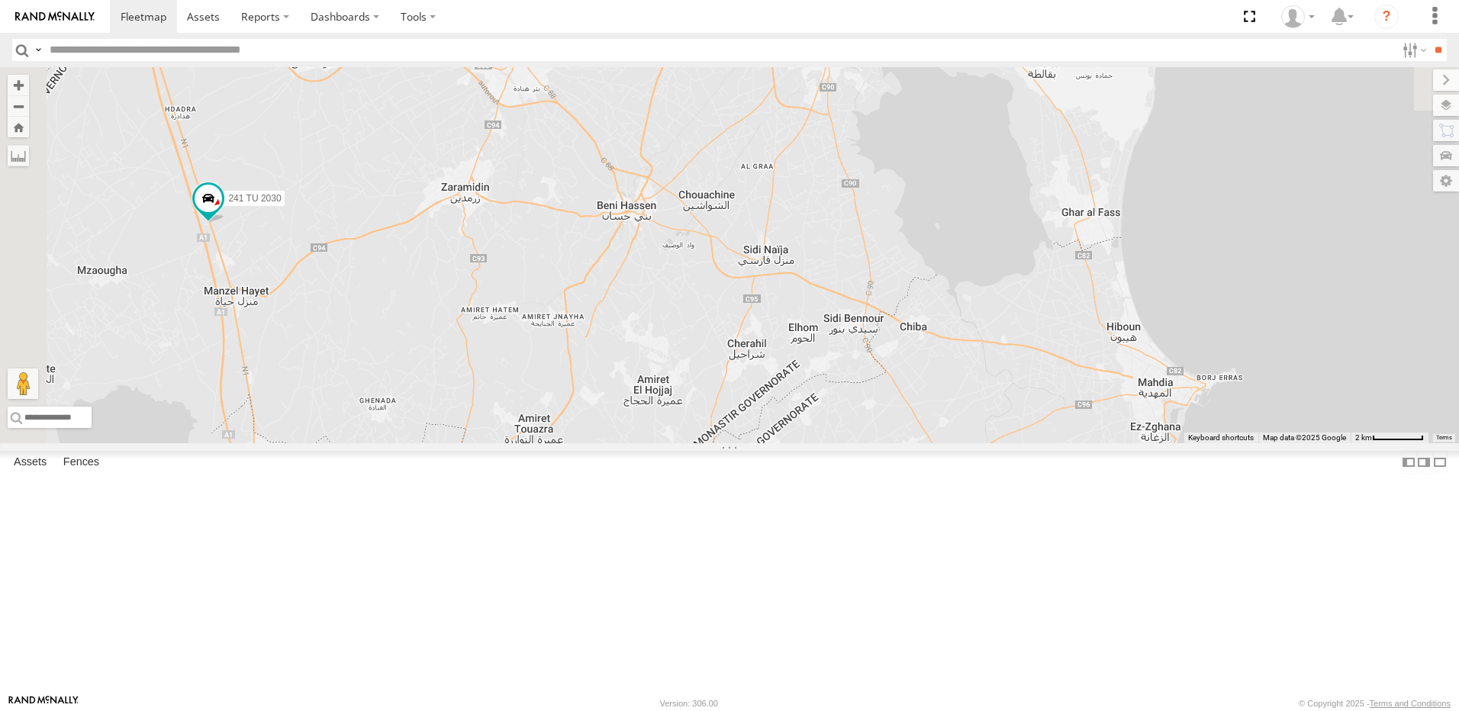
drag, startPoint x: 998, startPoint y: 396, endPoint x: 1036, endPoint y: 458, distance: 72.2
click at [1036, 443] on div "241 TU 2030 231 TU 3159 241 TU 8769 245 TU 9061 245 TU 9058 246 TU 8280 241 TU …" at bounding box center [729, 255] width 1459 height 376
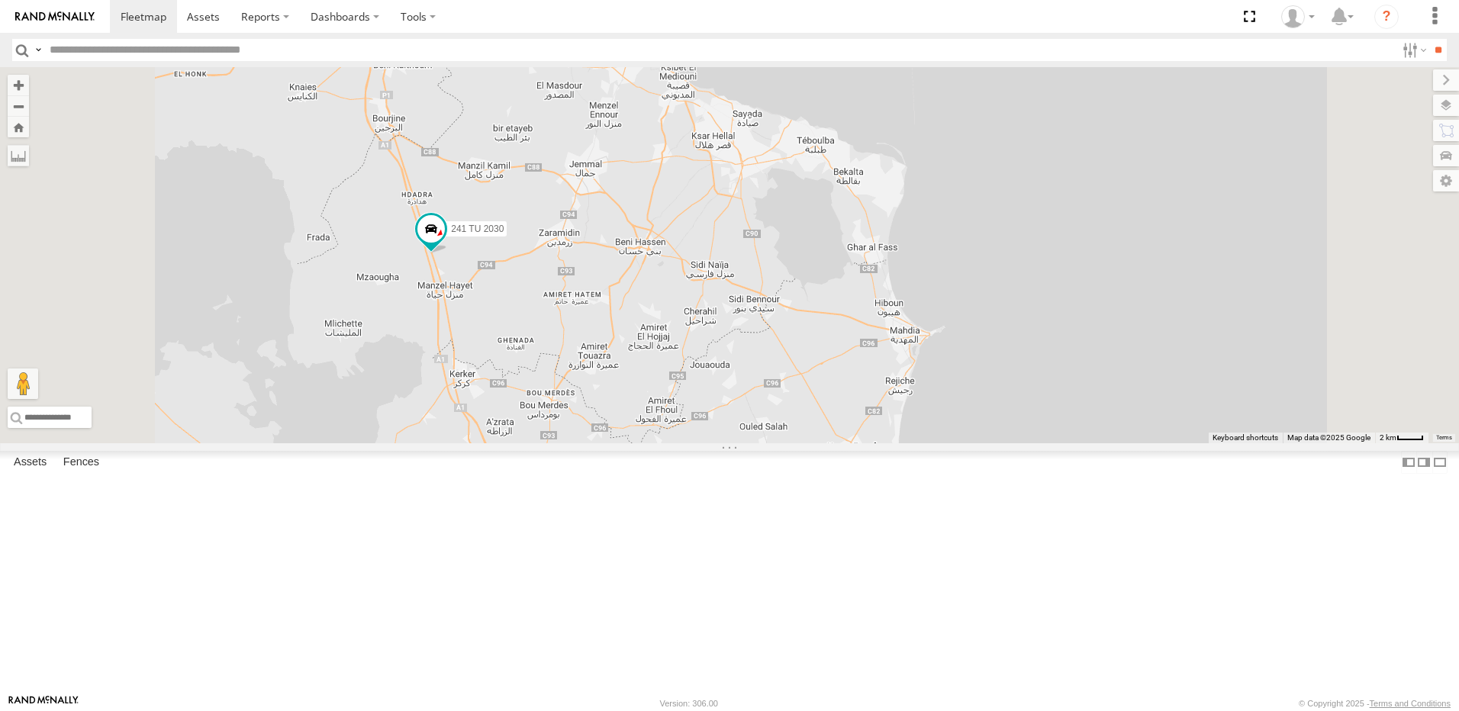
drag, startPoint x: 952, startPoint y: 517, endPoint x: 918, endPoint y: 434, distance: 89.0
click at [918, 434] on div "241 TU 2030 231 TU 3159 241 TU 8769 245 TU 9061 245 TU 9058 246 TU 8280 241 TU …" at bounding box center [729, 255] width 1459 height 376
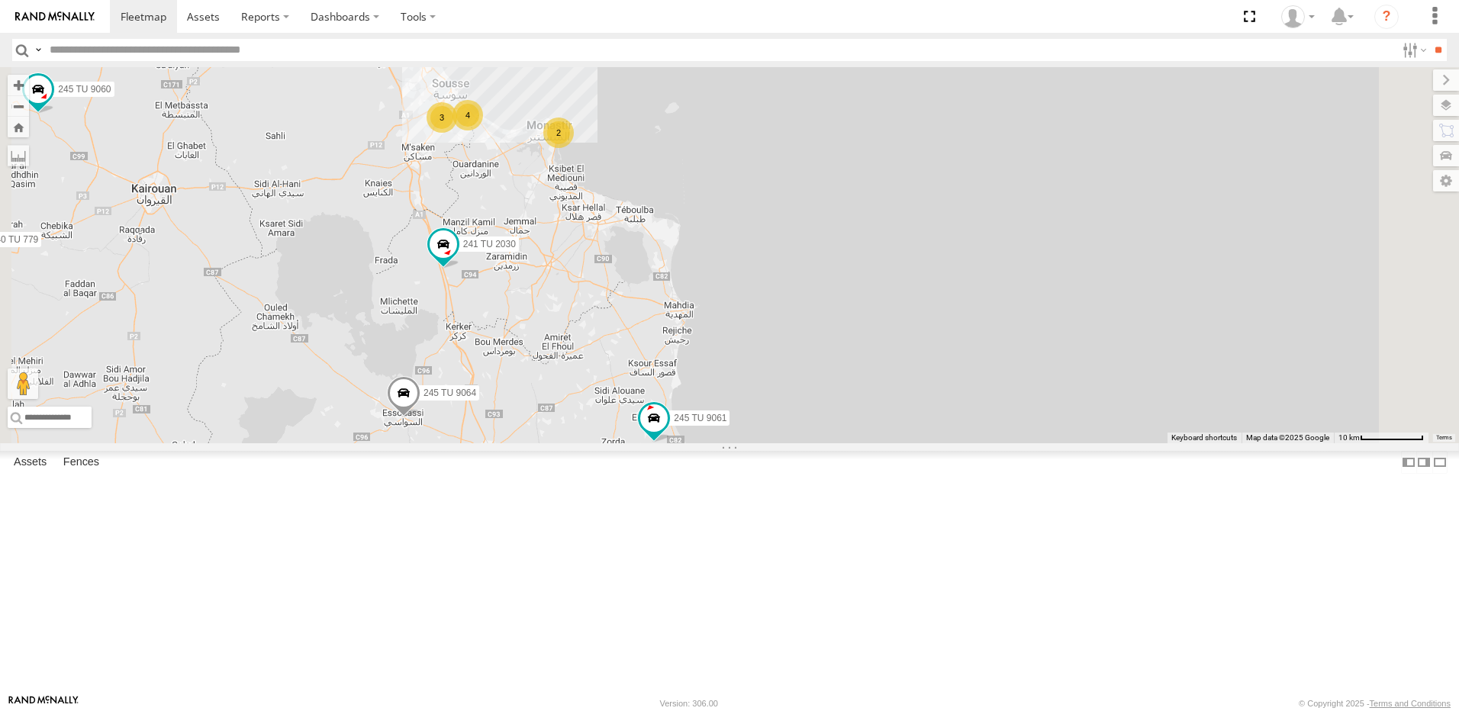
drag, startPoint x: 497, startPoint y: 404, endPoint x: 746, endPoint y: 398, distance: 248.9
click at [743, 400] on div "241 TU 2030 231 TU 3159 241 TU 8769 245 TU 9061 245 TU 9058 246 TU 8280 241 TU …" at bounding box center [729, 255] width 1459 height 376
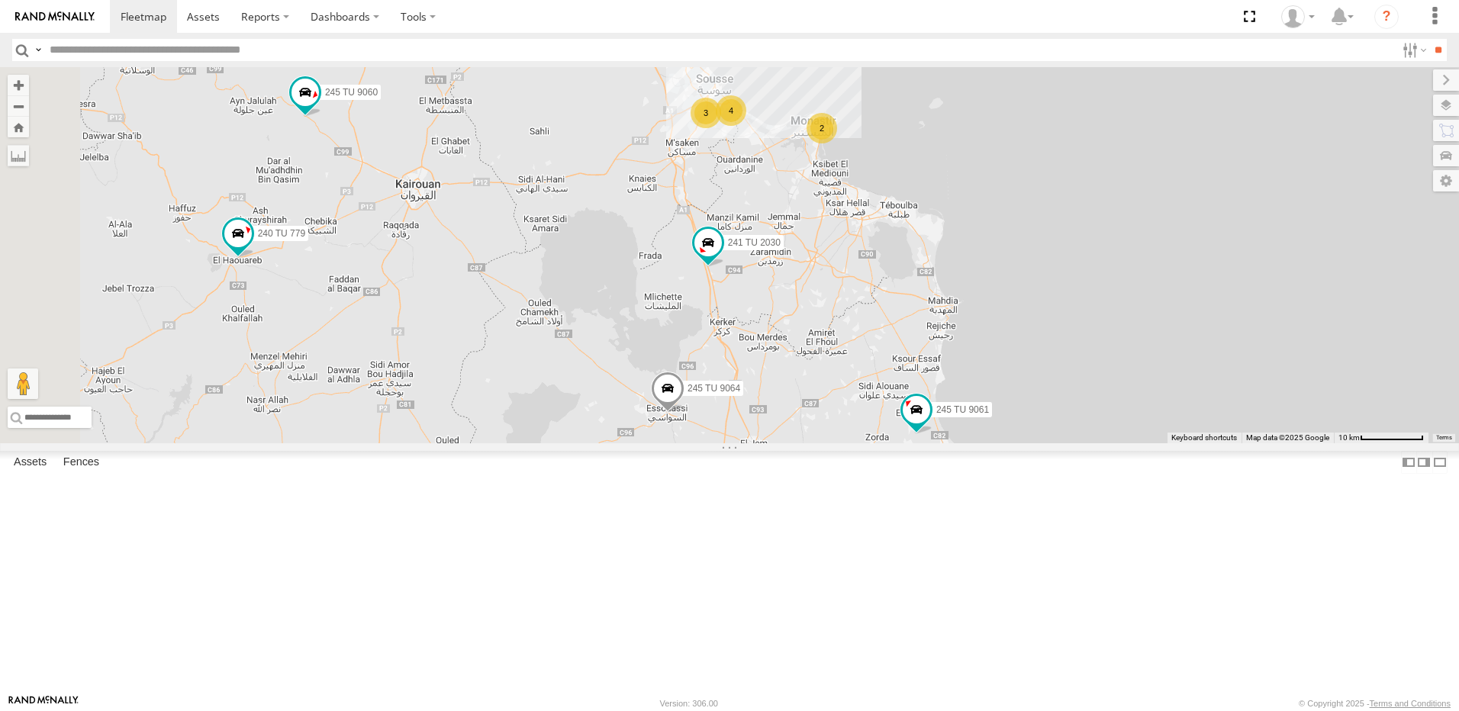
drag, startPoint x: 550, startPoint y: 372, endPoint x: 533, endPoint y: 387, distance: 22.8
click at [533, 387] on div "241 TU 2030 231 TU 3159 241 TU 8769 245 TU 9061 245 TU 9058 246 TU 8280 241 TU …" at bounding box center [729, 255] width 1459 height 376
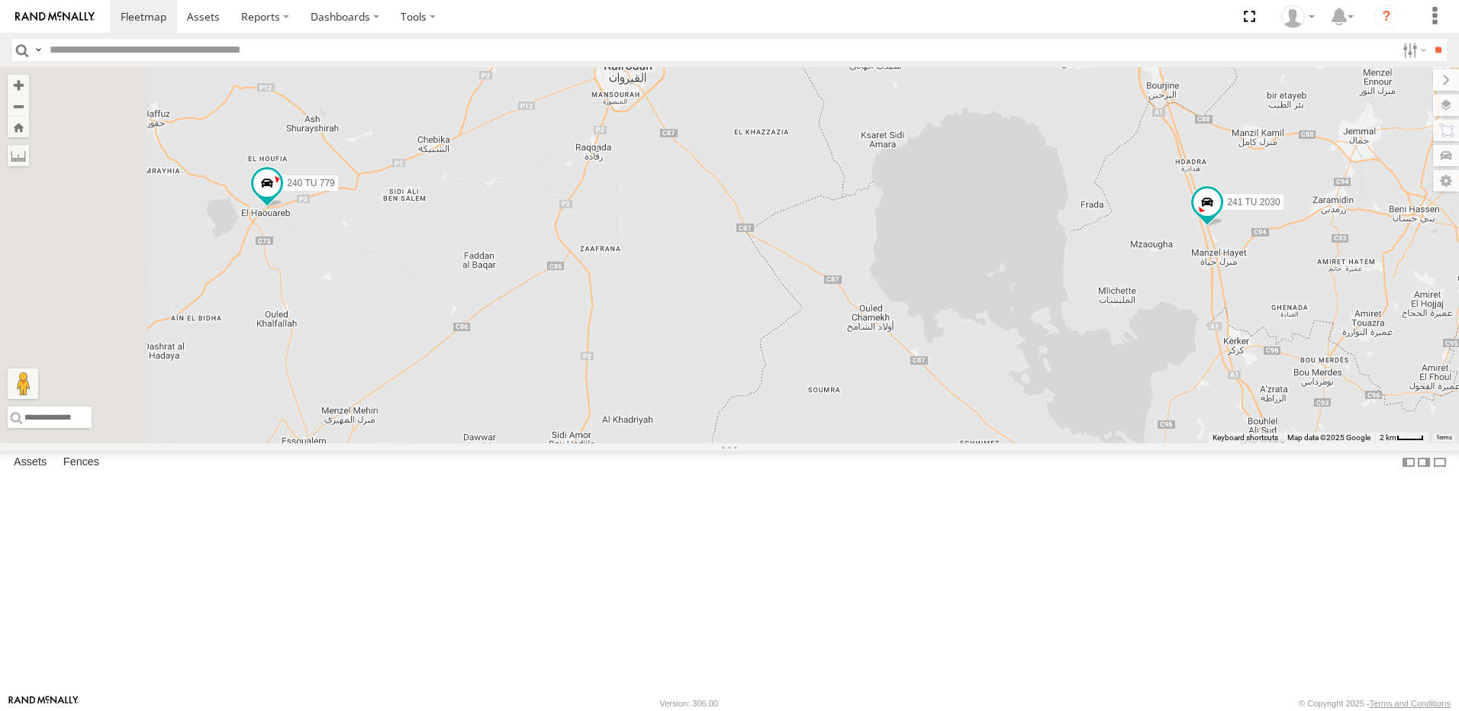
drag, startPoint x: 483, startPoint y: 371, endPoint x: 635, endPoint y: 313, distance: 162.6
click at [635, 313] on div "241 TU 2030 231 TU 3159 241 TU 8769 245 TU 9061 245 TU 9058 246 TU 8280 241 TU …" at bounding box center [729, 255] width 1459 height 376
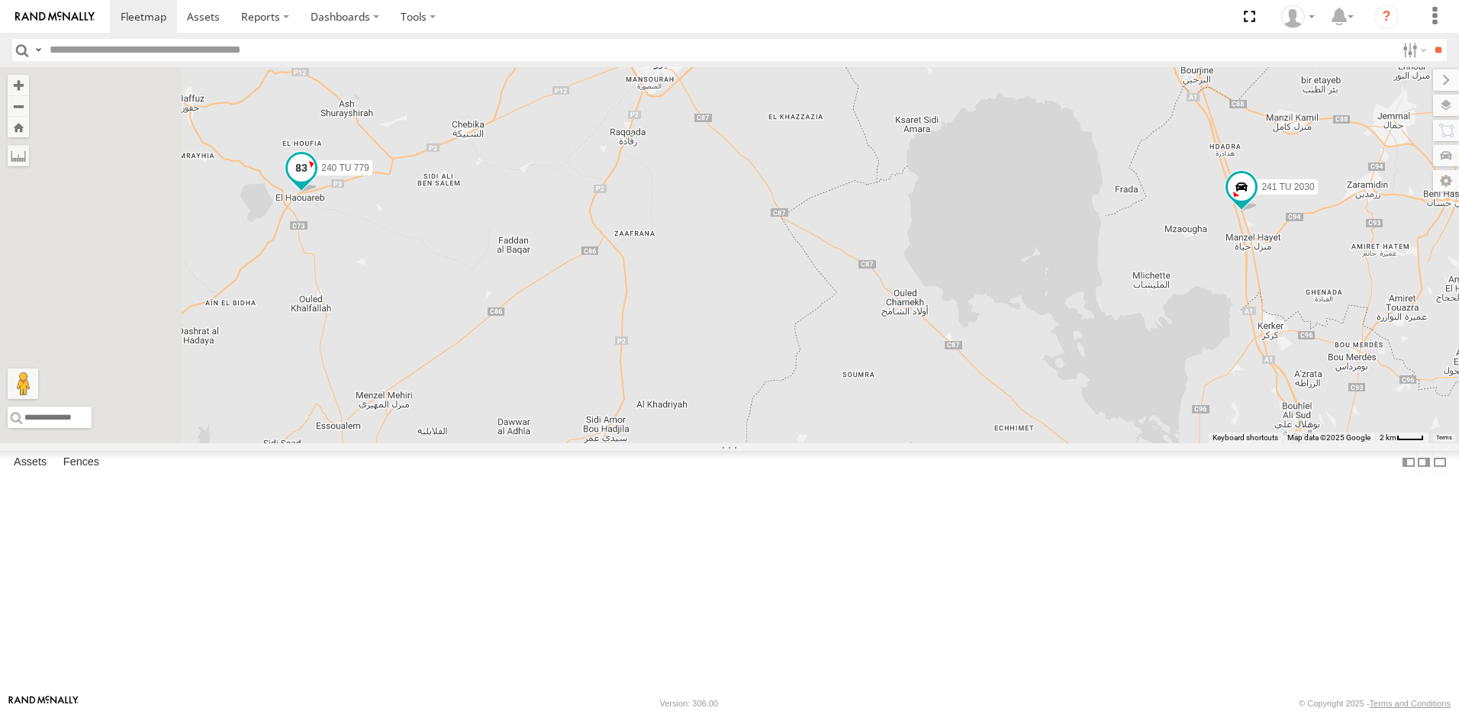
click at [318, 192] on span at bounding box center [302, 171] width 34 height 41
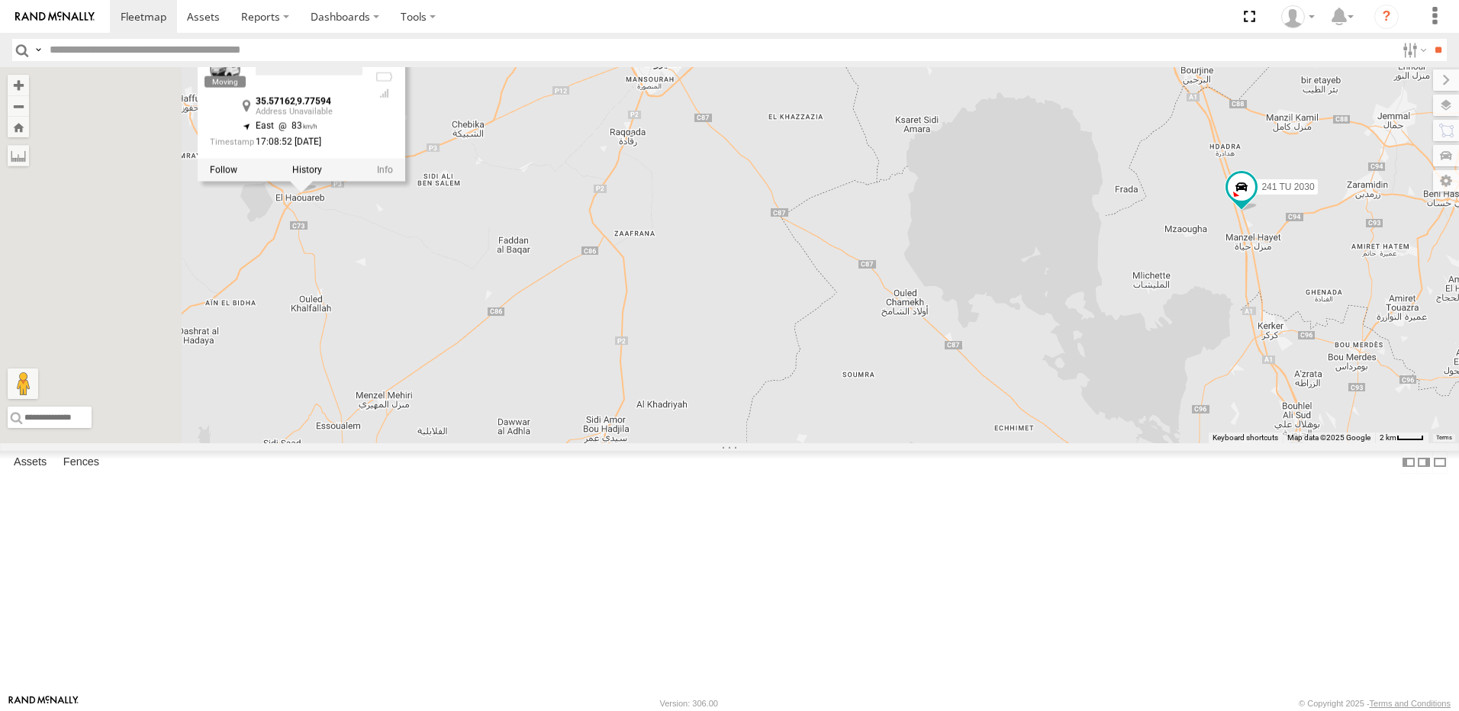
click at [558, 358] on div "241 TU 2030 231 TU 3159 241 TU 8769 245 TU 9061 245 TU 9058 246 TU 8280 241 TU …" at bounding box center [729, 255] width 1459 height 376
